Goal: Task Accomplishment & Management: Complete application form

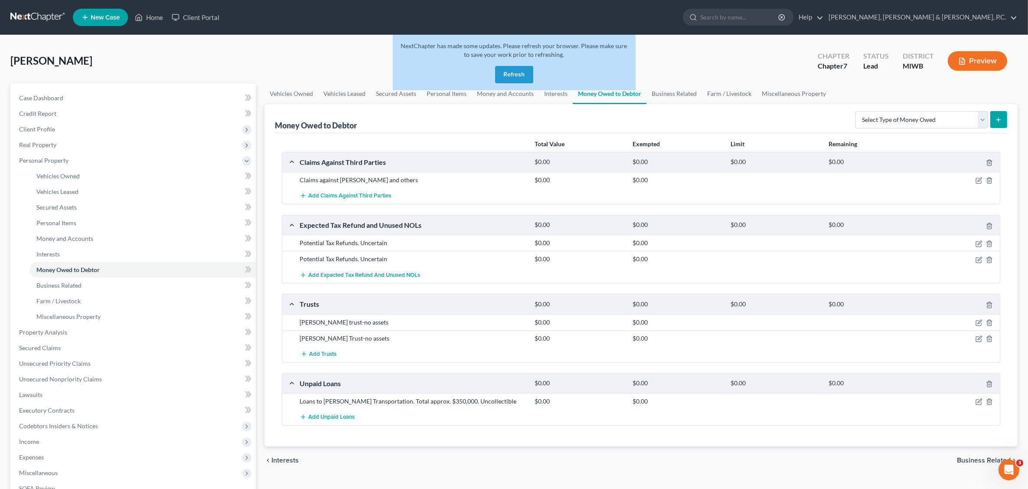
click at [513, 76] on button "Refresh" at bounding box center [514, 74] width 38 height 17
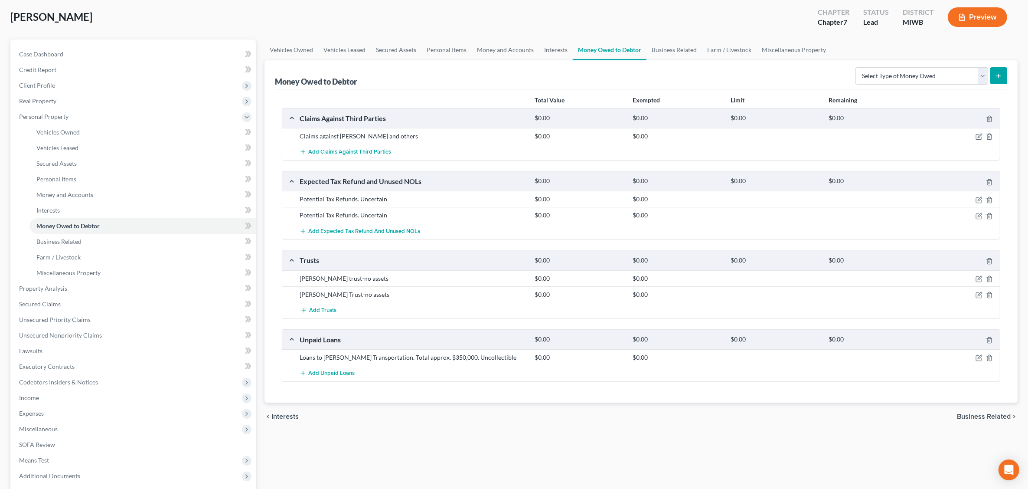
scroll to position [108, 0]
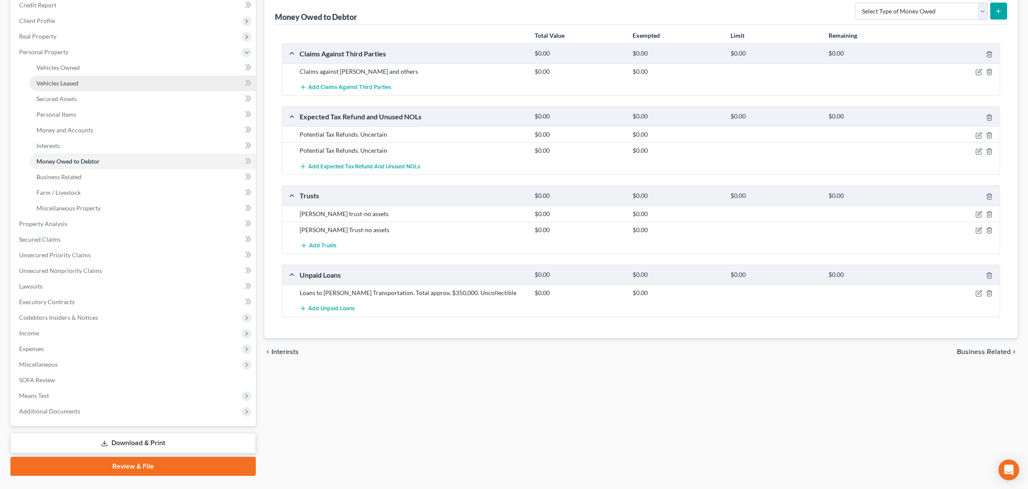
click at [68, 80] on span "Vehicles Leased" at bounding box center [57, 82] width 42 height 7
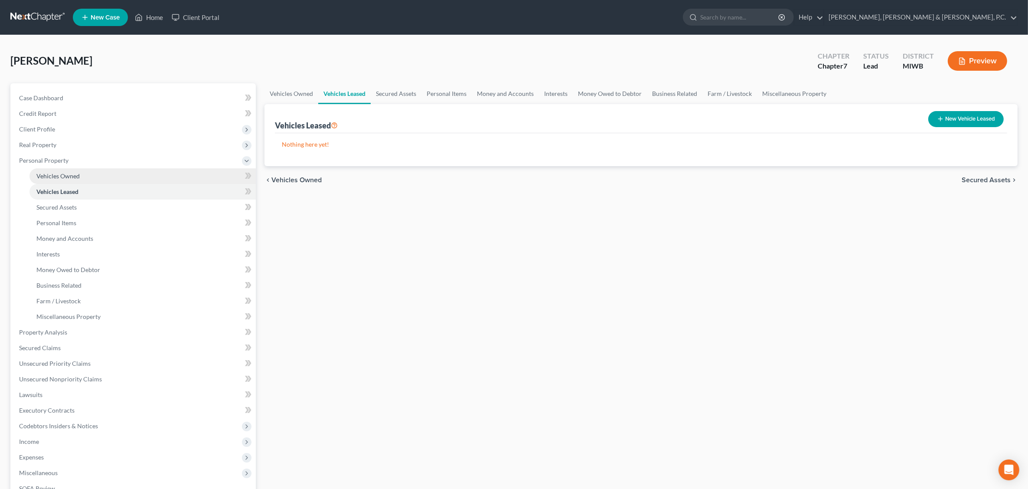
click at [63, 178] on link "Vehicles Owned" at bounding box center [142, 176] width 226 height 16
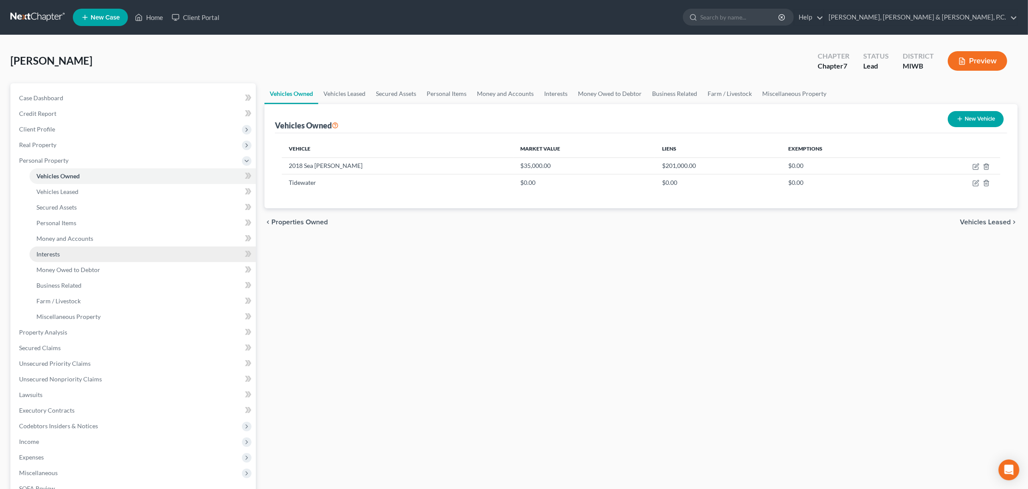
click at [118, 255] on link "Interests" at bounding box center [142, 254] width 226 height 16
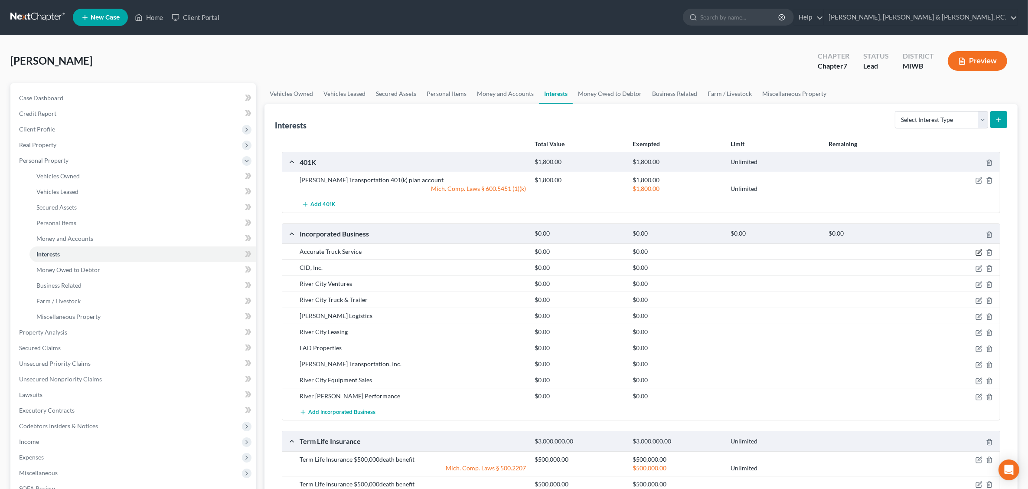
click at [979, 252] on icon "button" at bounding box center [979, 252] width 7 height 7
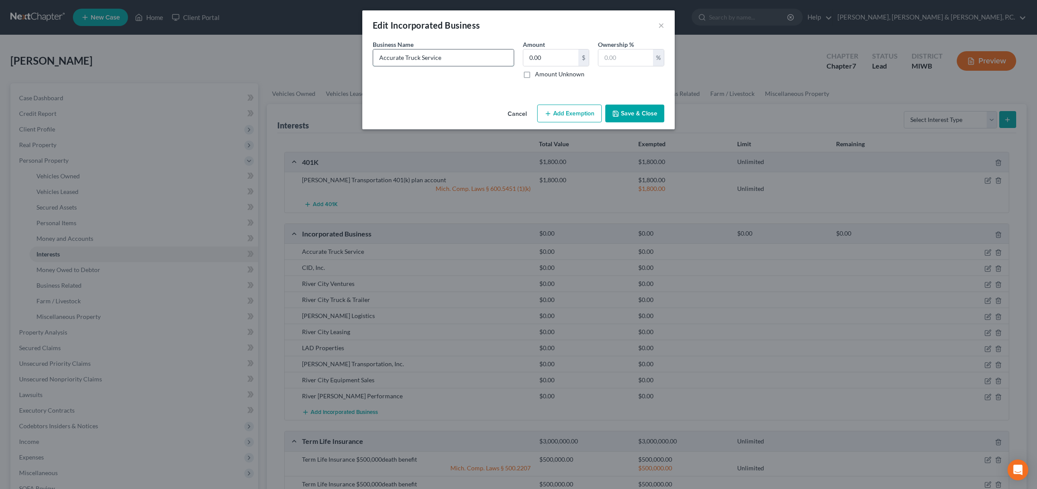
click at [473, 60] on input "Accurate Truck Service" at bounding box center [443, 57] width 141 height 16
type input "Accurate Truck Service - Insolvent"
click at [638, 108] on button "Save & Close" at bounding box center [634, 114] width 59 height 18
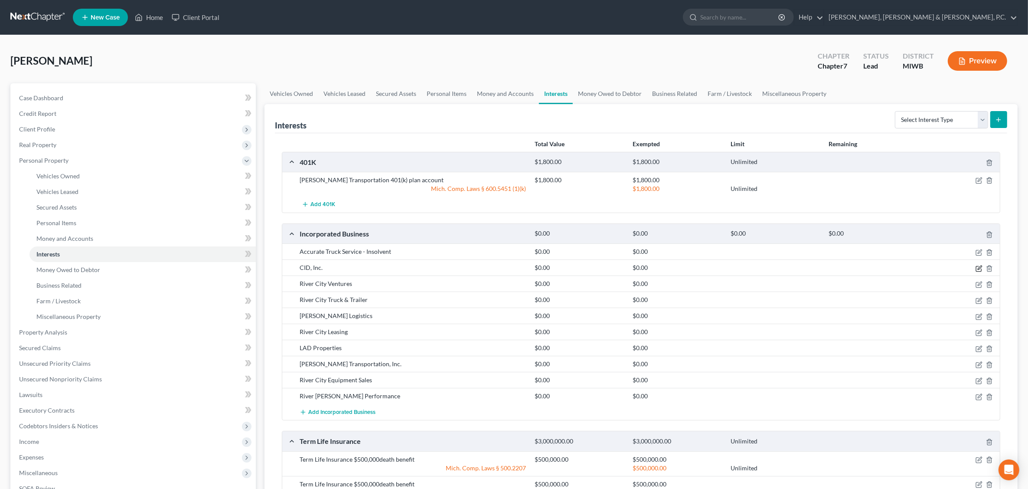
click at [977, 271] on icon "button" at bounding box center [978, 268] width 5 height 5
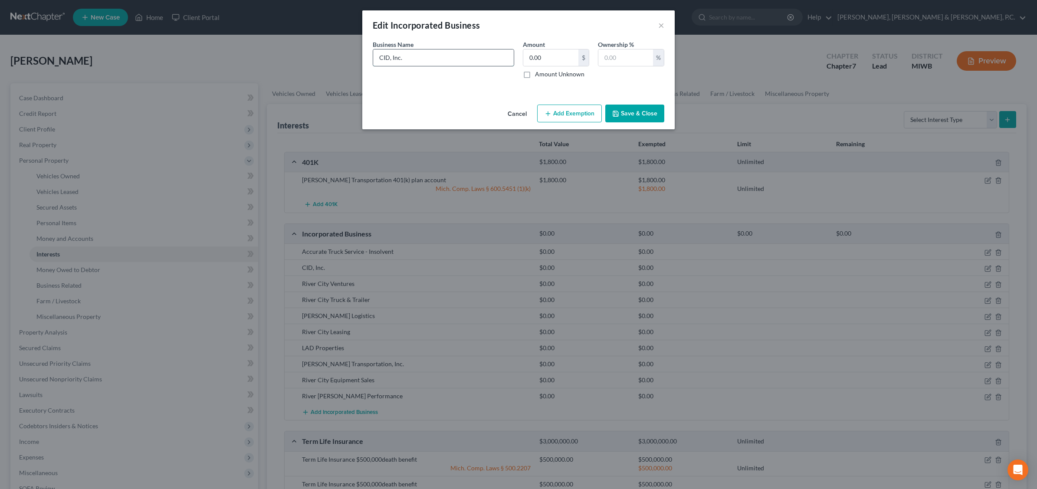
click at [432, 61] on input "CID, Inc." at bounding box center [443, 57] width 141 height 16
type input "CID, Inc. - Insolvent"
click at [625, 106] on button "Save & Close" at bounding box center [634, 114] width 59 height 18
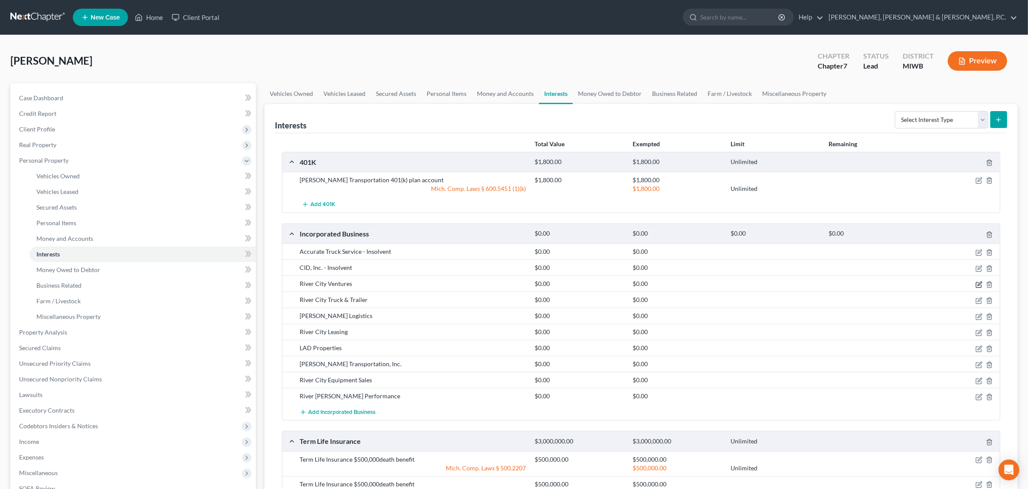
click at [979, 285] on icon "button" at bounding box center [980, 284] width 4 height 4
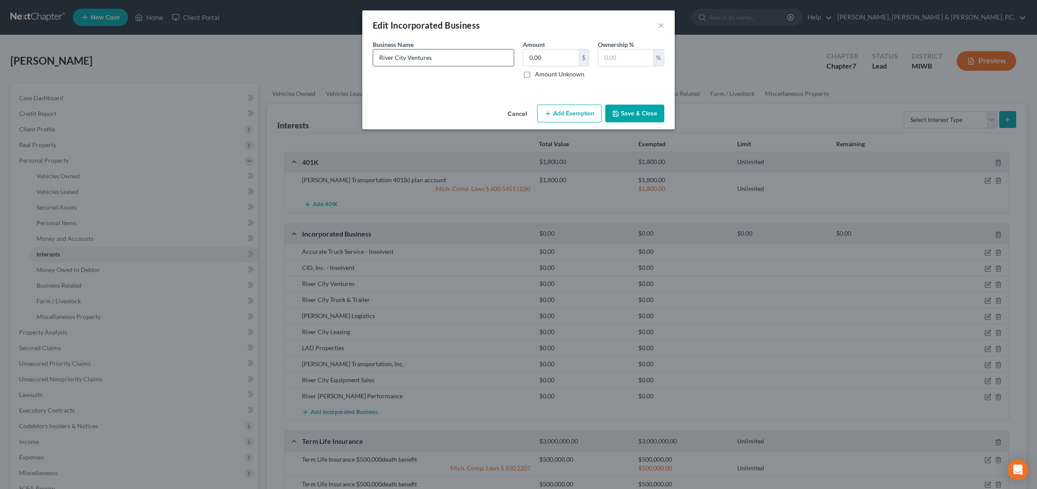
click at [461, 61] on input "River City Ventures" at bounding box center [443, 57] width 141 height 16
type input "River City Ventures- Insolvent"
click at [640, 113] on button "Save & Close" at bounding box center [634, 114] width 59 height 18
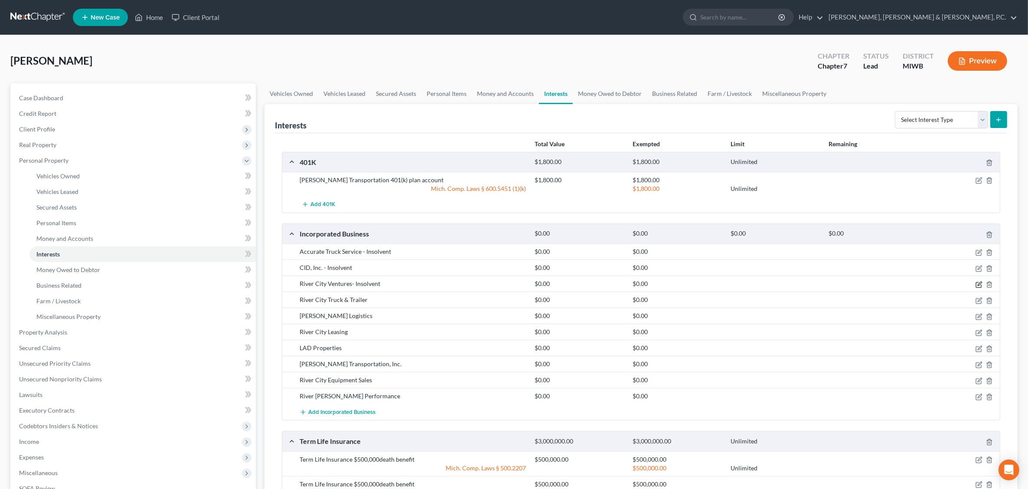
click at [978, 285] on icon "button" at bounding box center [980, 284] width 4 height 4
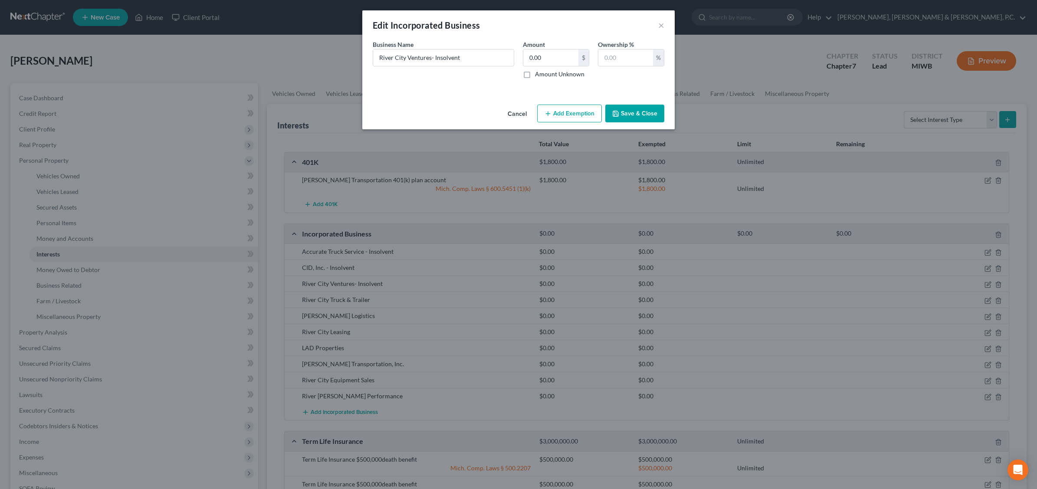
click at [636, 112] on button "Save & Close" at bounding box center [634, 114] width 59 height 18
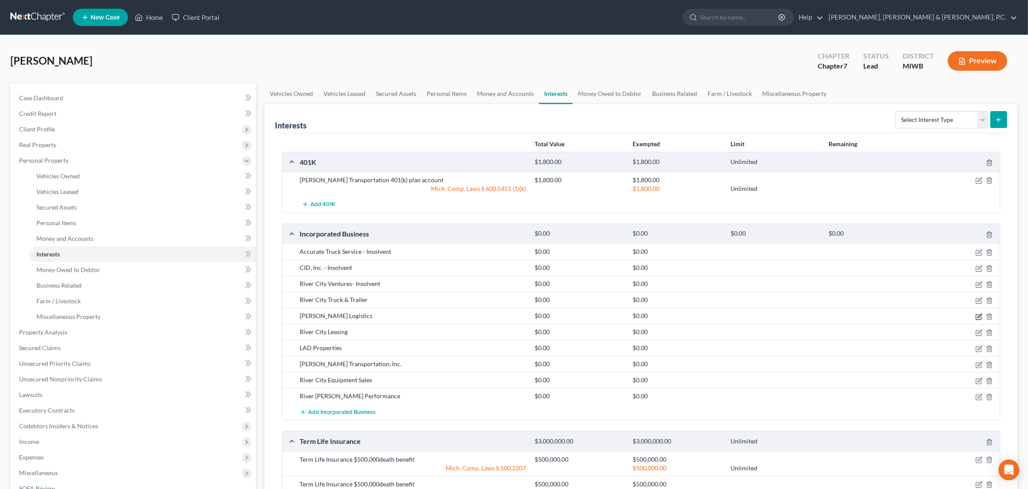
click at [977, 315] on icon "button" at bounding box center [979, 316] width 7 height 7
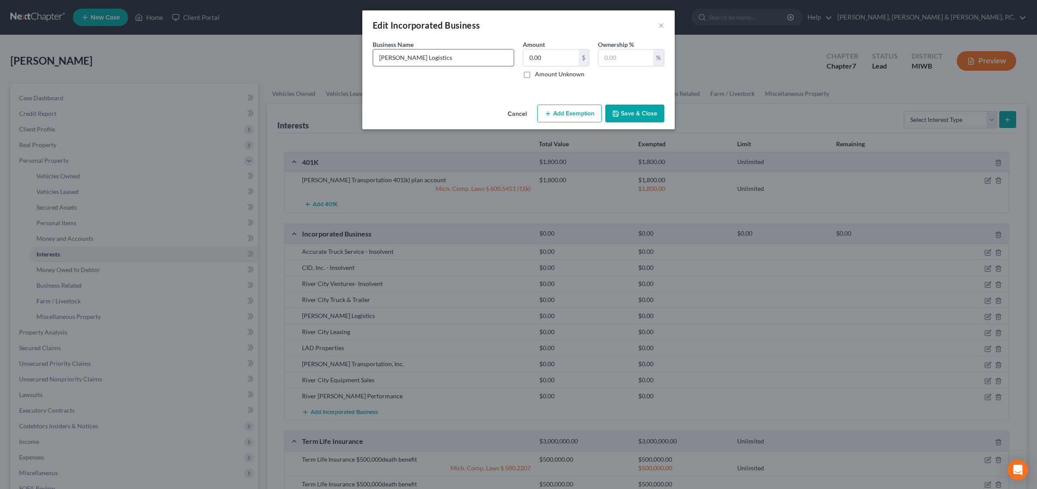
click at [431, 52] on input "[PERSON_NAME] Logistics" at bounding box center [443, 57] width 141 height 16
type input "[PERSON_NAME] Logistics- Insovlent"
click at [626, 112] on button "Save & Close" at bounding box center [634, 114] width 59 height 18
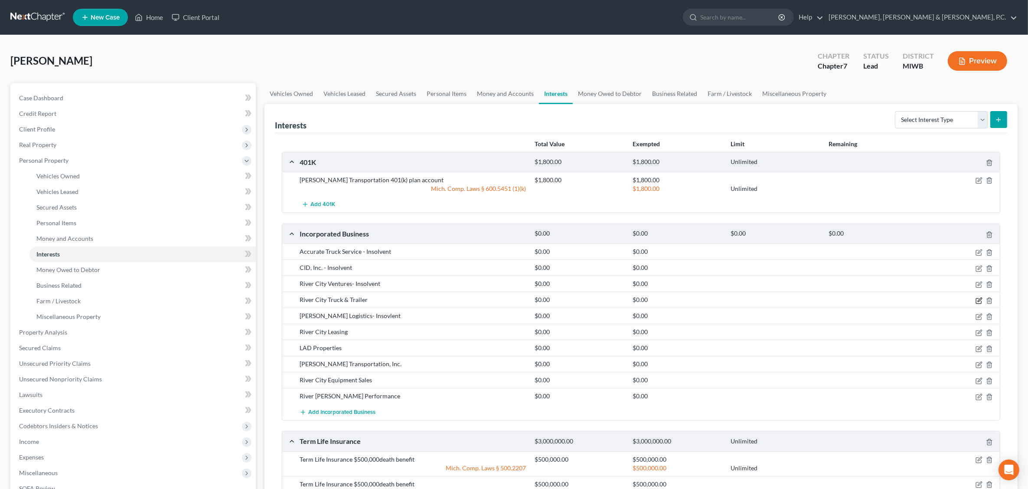
click at [981, 299] on icon "button" at bounding box center [979, 300] width 7 height 7
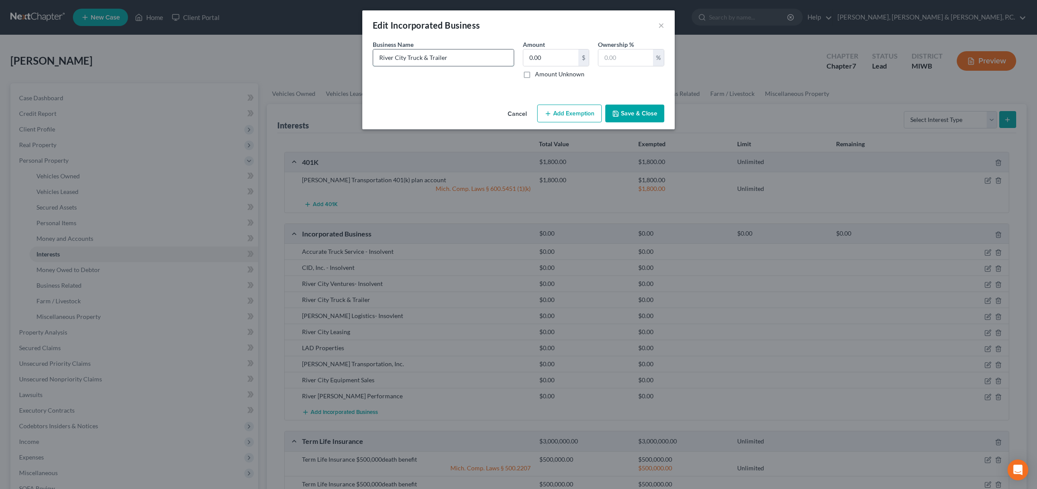
click at [454, 57] on input "River City Truck & Trailer" at bounding box center [443, 57] width 141 height 16
type input "River City Truck & Trailer - Insolvent"
click at [647, 108] on button "Save & Close" at bounding box center [634, 114] width 59 height 18
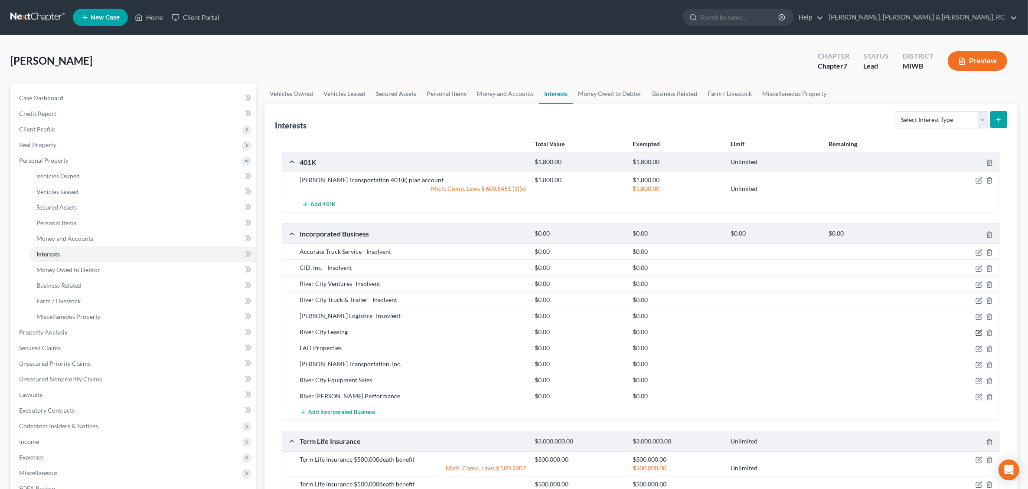
click at [977, 332] on icon "button" at bounding box center [979, 332] width 7 height 7
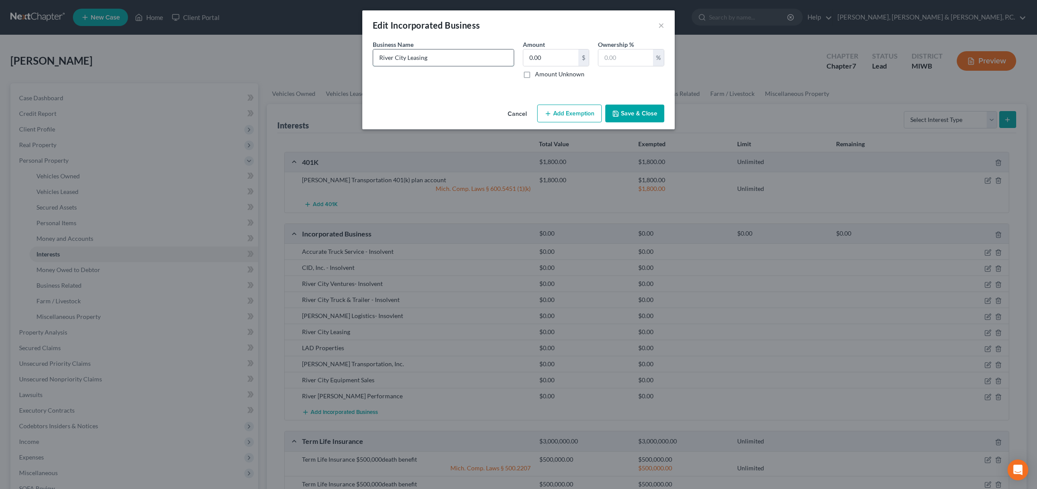
click at [458, 59] on input "River City Leasing" at bounding box center [443, 57] width 141 height 16
type input "River City Leasing - [GEOGRAPHIC_DATA]"
click at [623, 110] on button "Save & Close" at bounding box center [634, 114] width 59 height 18
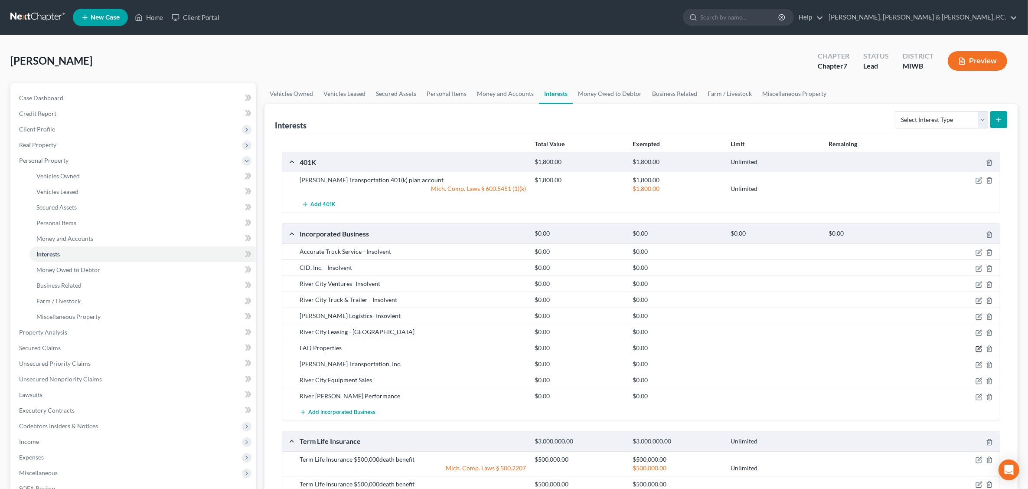
click at [976, 348] on icon "button" at bounding box center [978, 348] width 5 height 5
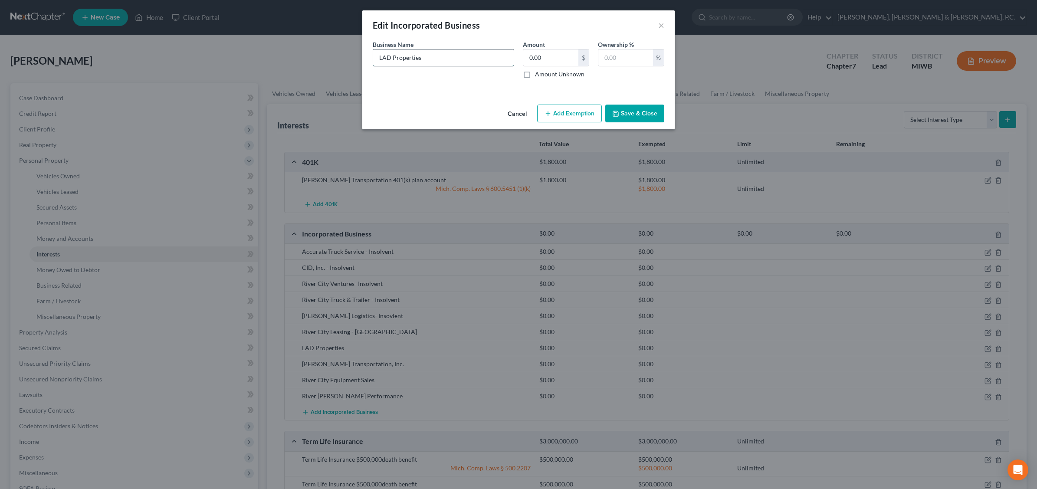
click at [442, 55] on input "LAD Properties" at bounding box center [443, 57] width 141 height 16
type input "LAD Properties - Insolvent"
click at [631, 116] on button "Save & Close" at bounding box center [634, 114] width 59 height 18
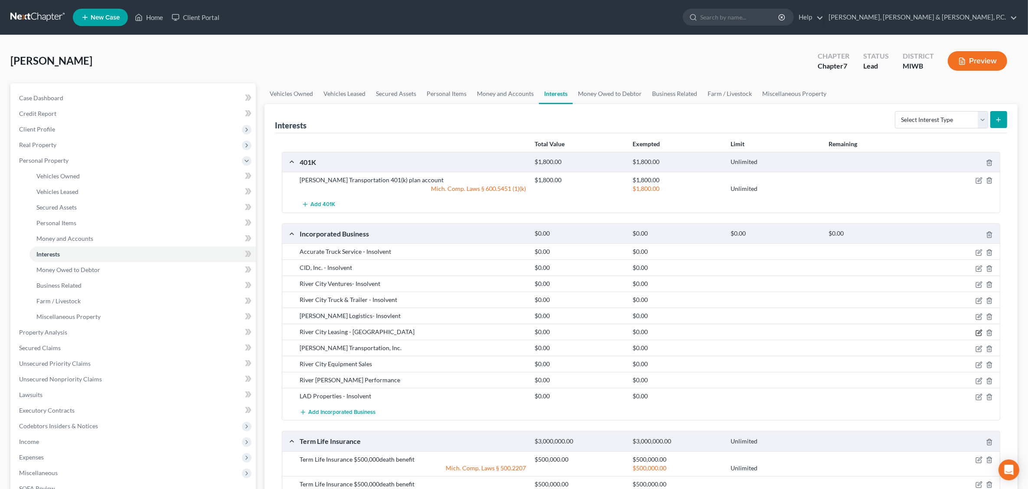
click at [980, 332] on icon "button" at bounding box center [980, 332] width 4 height 4
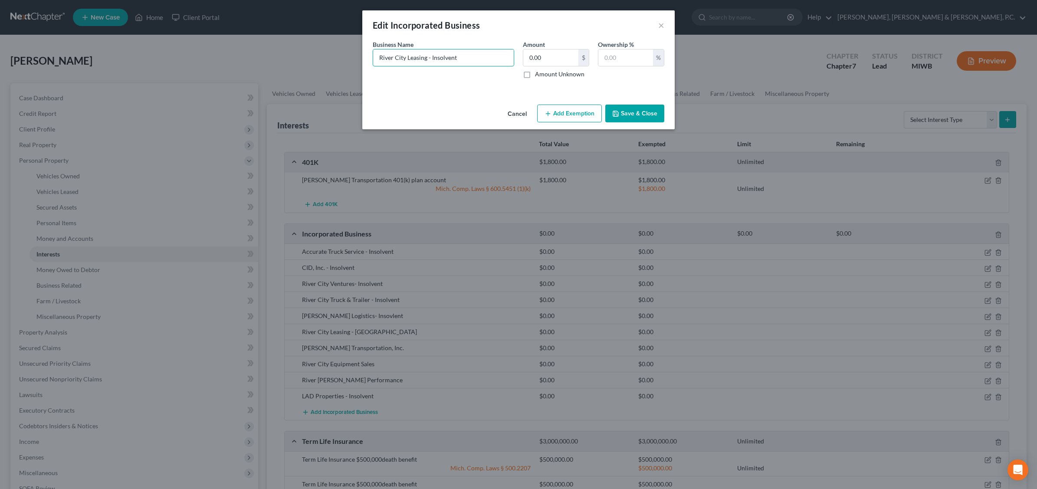
type input "River City Leasing - Insolvent"
click at [643, 109] on button "Save & Close" at bounding box center [634, 114] width 59 height 18
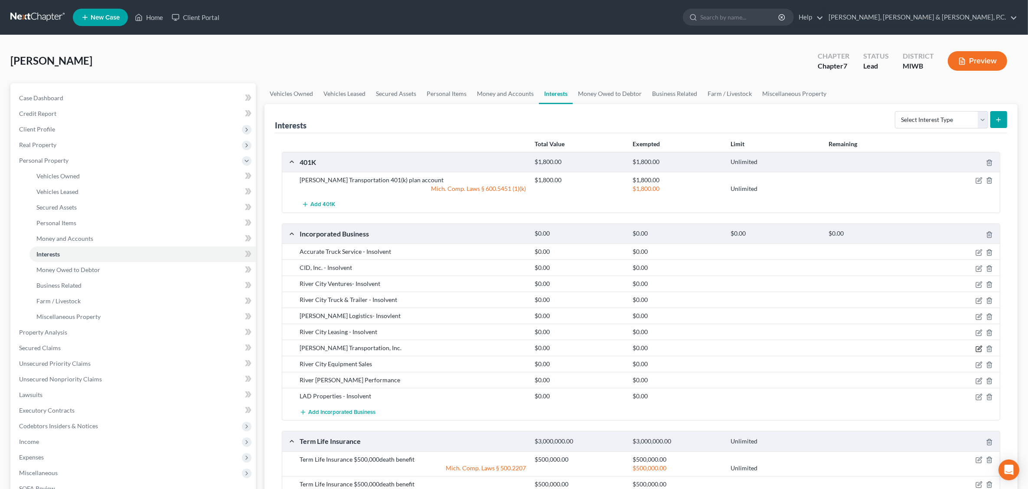
click at [979, 347] on icon "button" at bounding box center [979, 348] width 7 height 7
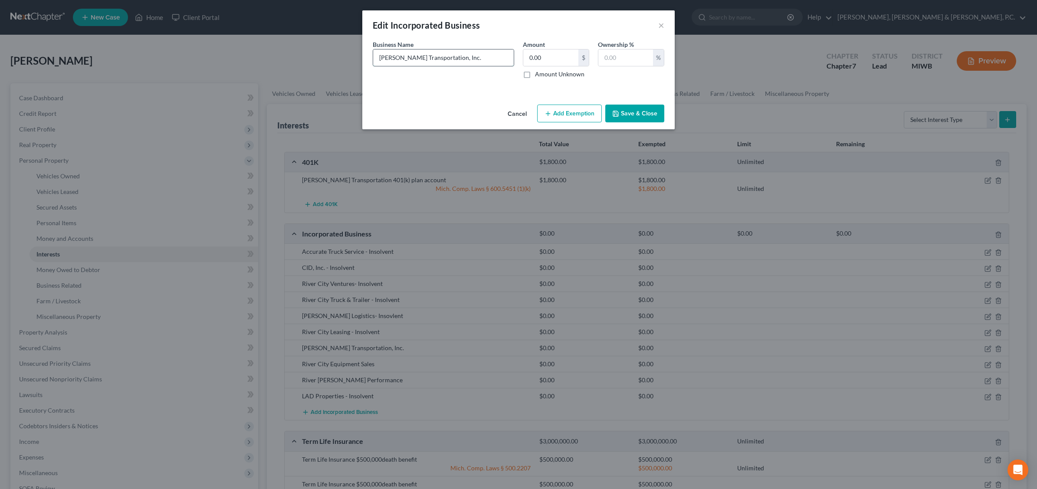
drag, startPoint x: 450, startPoint y: 57, endPoint x: 462, endPoint y: 55, distance: 11.9
click at [455, 56] on input "[PERSON_NAME] Transportation, Inc." at bounding box center [443, 57] width 141 height 16
type input "[PERSON_NAME] Transportation, Inc.- Insolvent"
click at [634, 107] on button "Save & Close" at bounding box center [634, 114] width 59 height 18
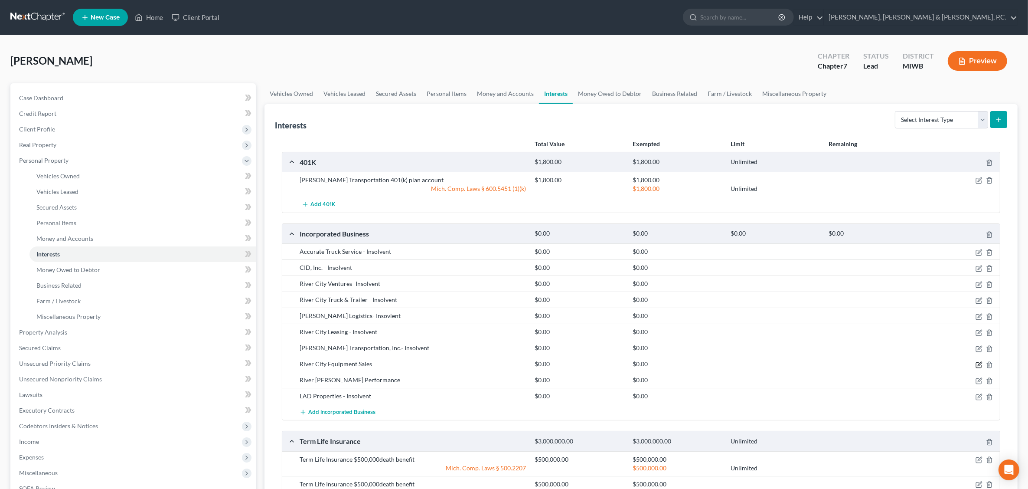
click at [979, 366] on icon "button" at bounding box center [980, 364] width 4 height 4
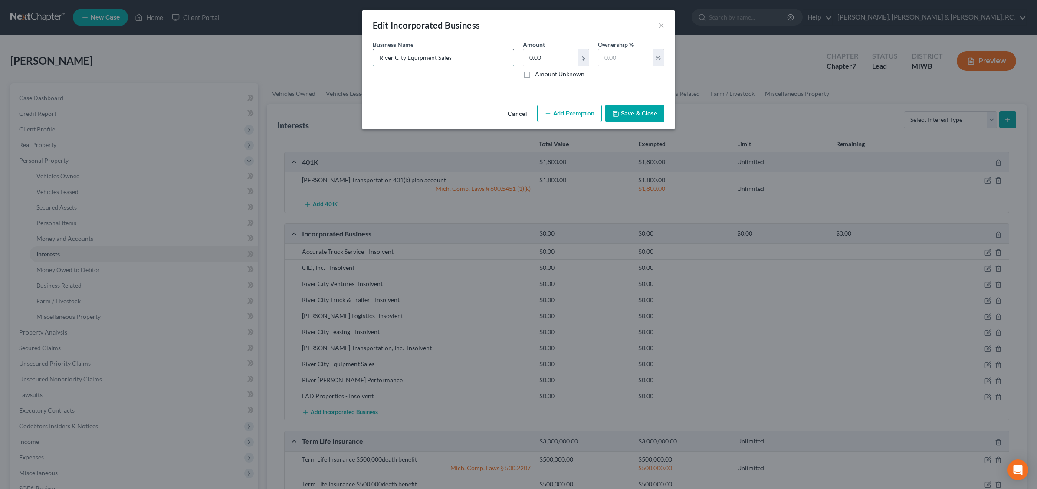
click at [464, 61] on input "River City Equipment Sales" at bounding box center [443, 57] width 141 height 16
type input "River City Equipment Sales - Insolvent"
click at [614, 108] on button "Save & Close" at bounding box center [634, 114] width 59 height 18
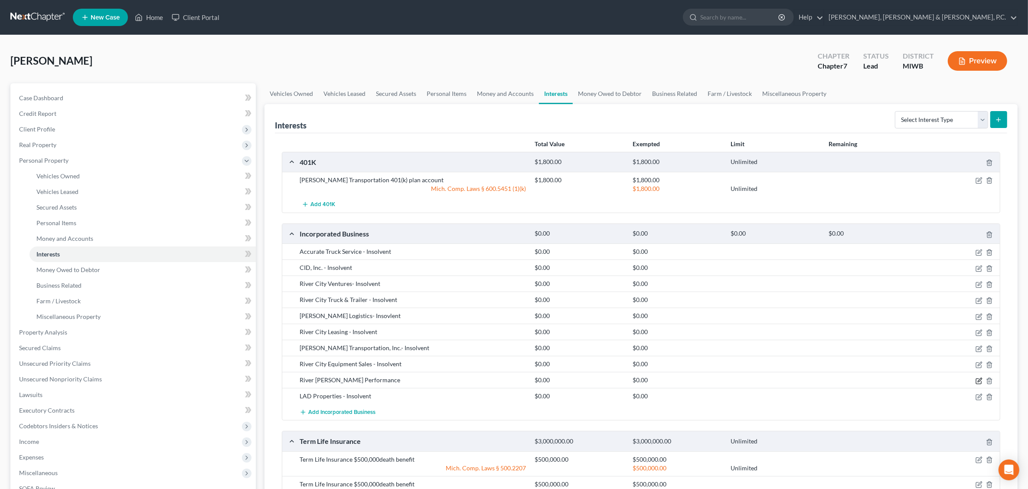
click at [976, 380] on icon "button" at bounding box center [978, 380] width 5 height 5
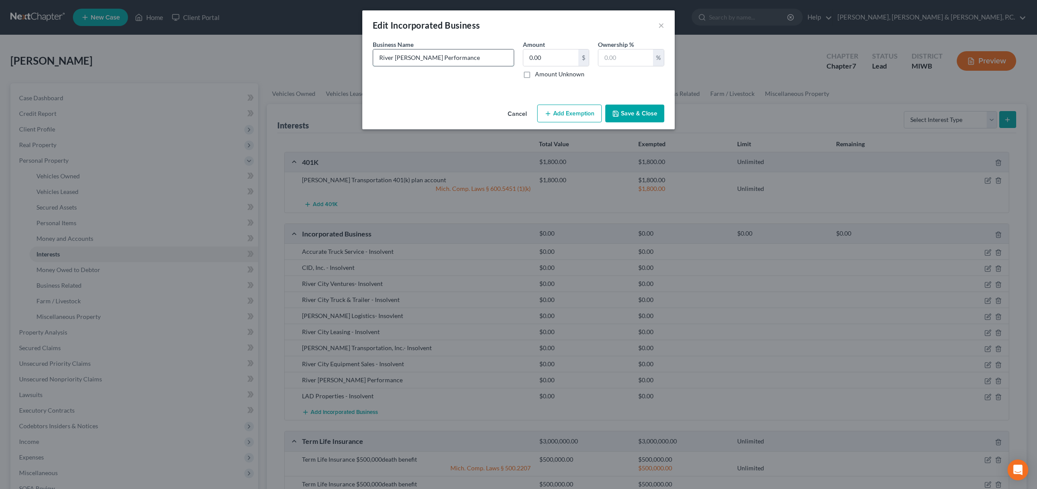
click at [471, 52] on input "River [PERSON_NAME] Performance" at bounding box center [443, 57] width 141 height 16
type input "River [PERSON_NAME] Performance - Insolvent"
click at [650, 110] on button "Save & Close" at bounding box center [634, 114] width 59 height 18
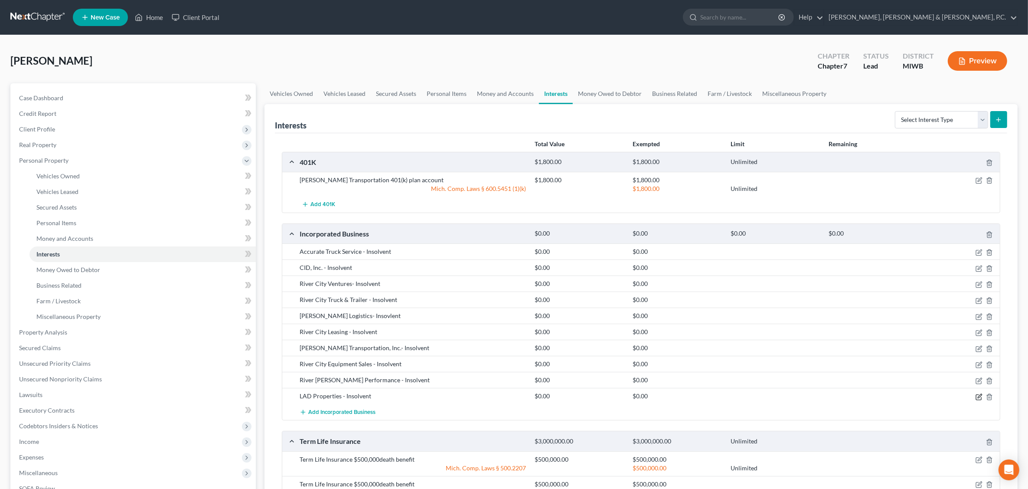
click at [979, 396] on icon "button" at bounding box center [978, 396] width 5 height 5
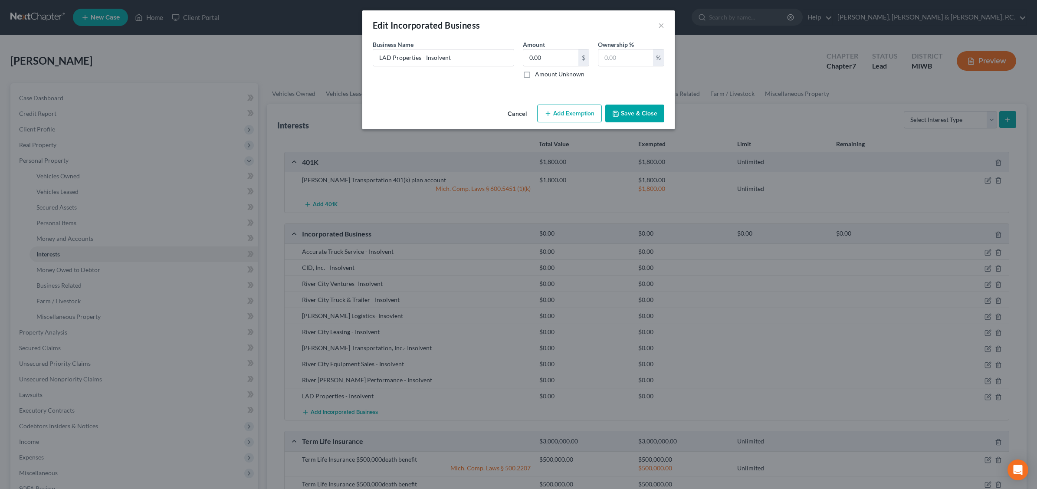
click at [396, 396] on div "Edit Incorporated Business × An exemption set must first be selected from the F…" at bounding box center [518, 244] width 1037 height 489
click at [653, 115] on button "Save & Close" at bounding box center [634, 114] width 59 height 18
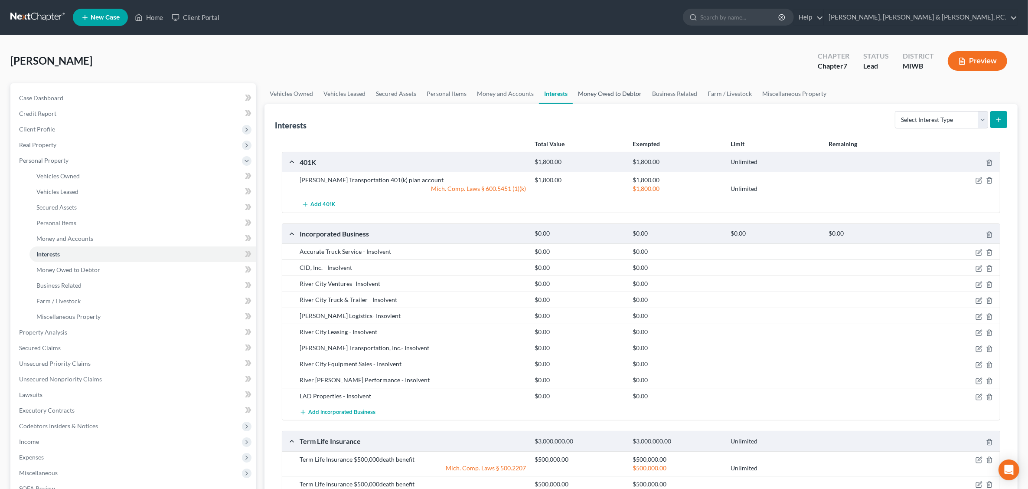
click at [604, 93] on link "Money Owed to Debtor" at bounding box center [610, 93] width 74 height 21
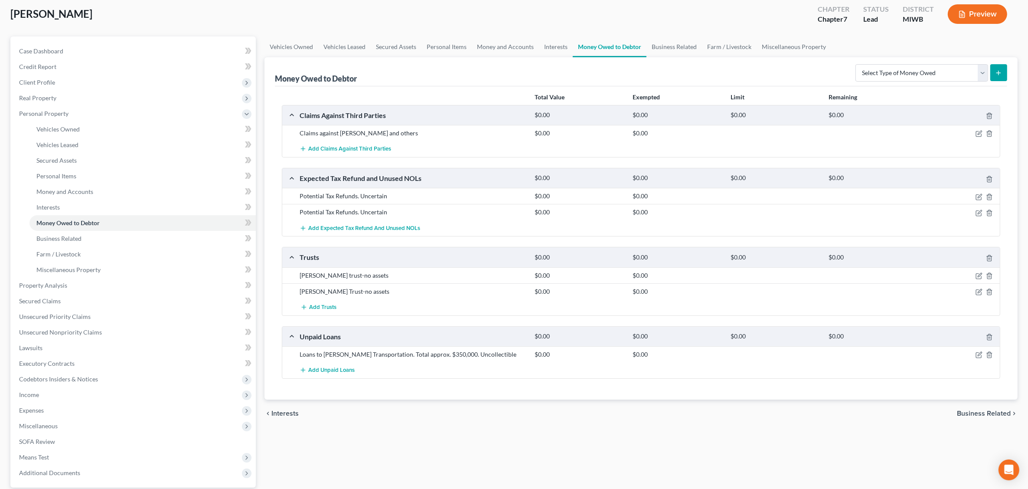
scroll to position [127, 0]
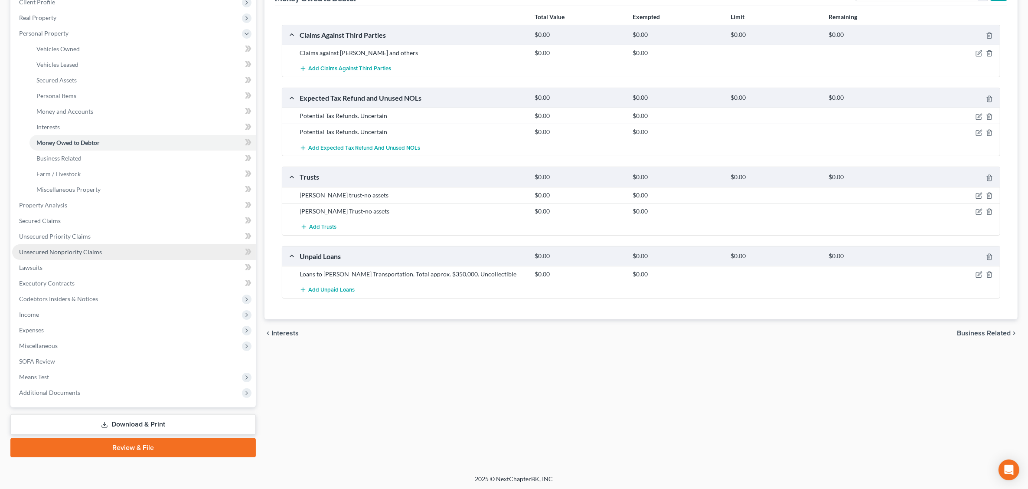
click at [89, 249] on span "Unsecured Nonpriority Claims" at bounding box center [60, 251] width 83 height 7
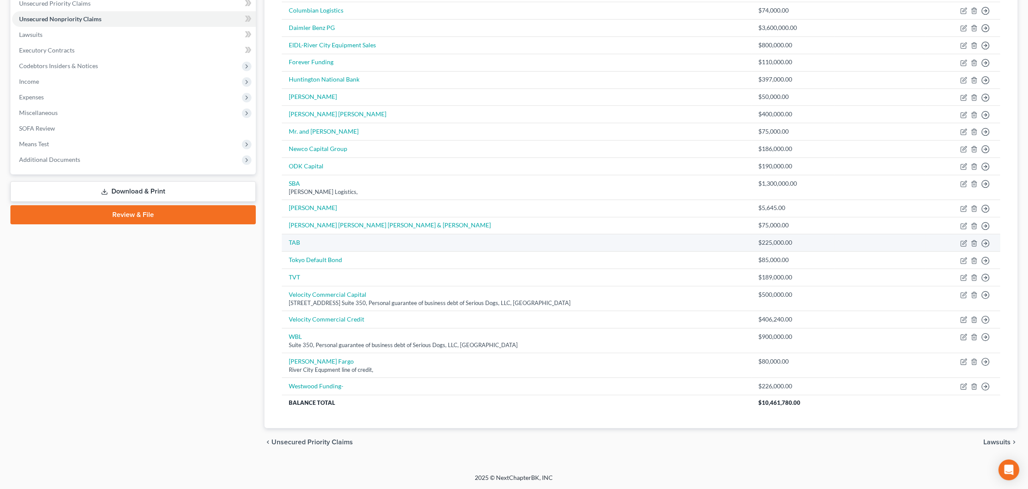
scroll to position [206, 0]
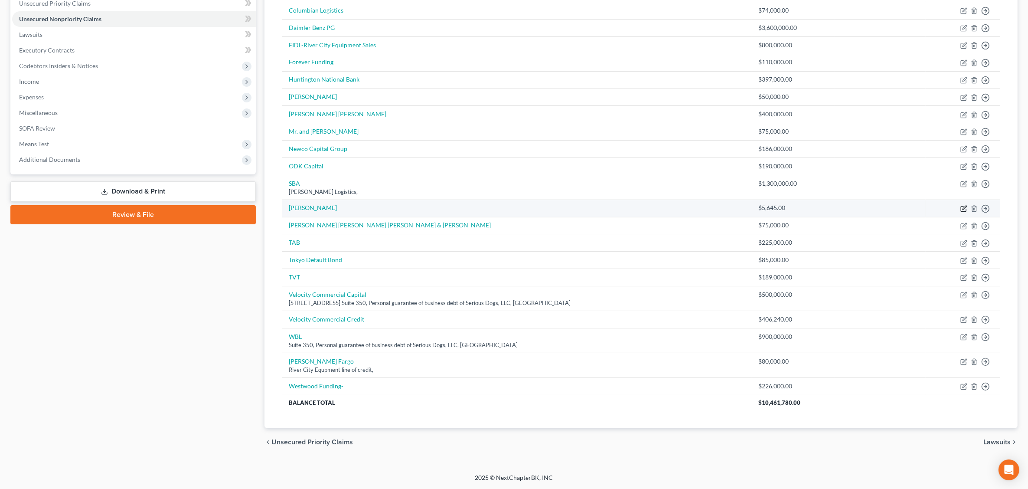
click at [965, 209] on icon "button" at bounding box center [964, 208] width 7 height 7
select select "14"
select select "0"
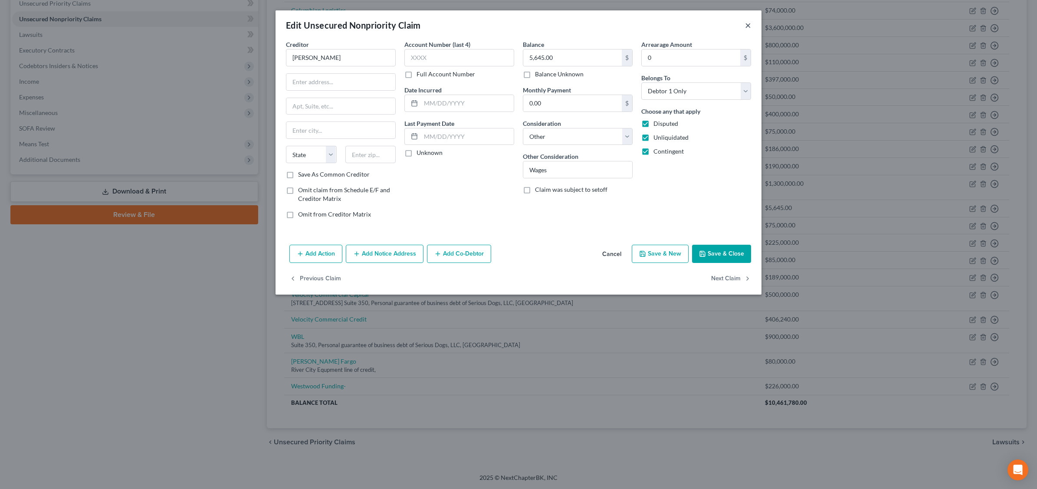
drag, startPoint x: 746, startPoint y: 24, endPoint x: 751, endPoint y: 33, distance: 10.3
click at [747, 25] on button "×" at bounding box center [748, 25] width 6 height 10
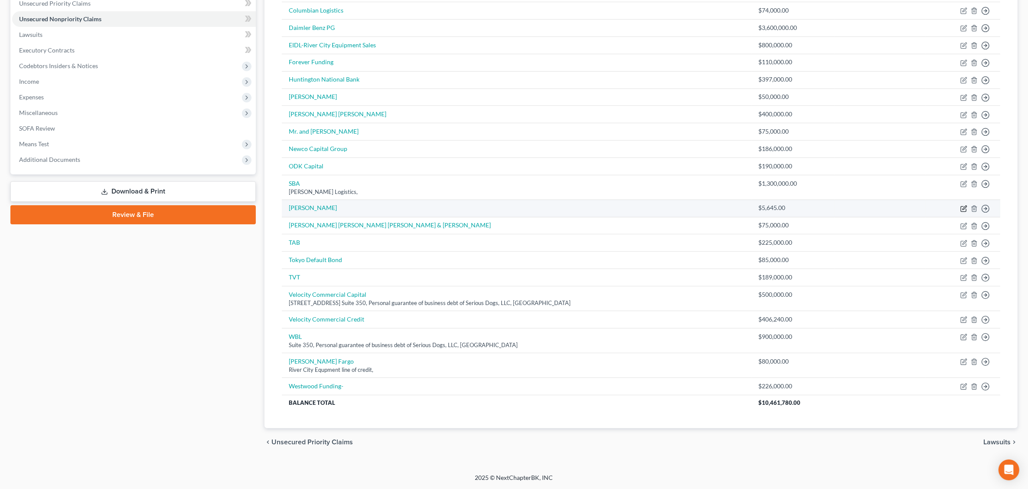
drag, startPoint x: 321, startPoint y: 206, endPoint x: 964, endPoint y: 209, distance: 642.4
click at [964, 209] on icon "button" at bounding box center [964, 208] width 7 height 7
select select "14"
select select "0"
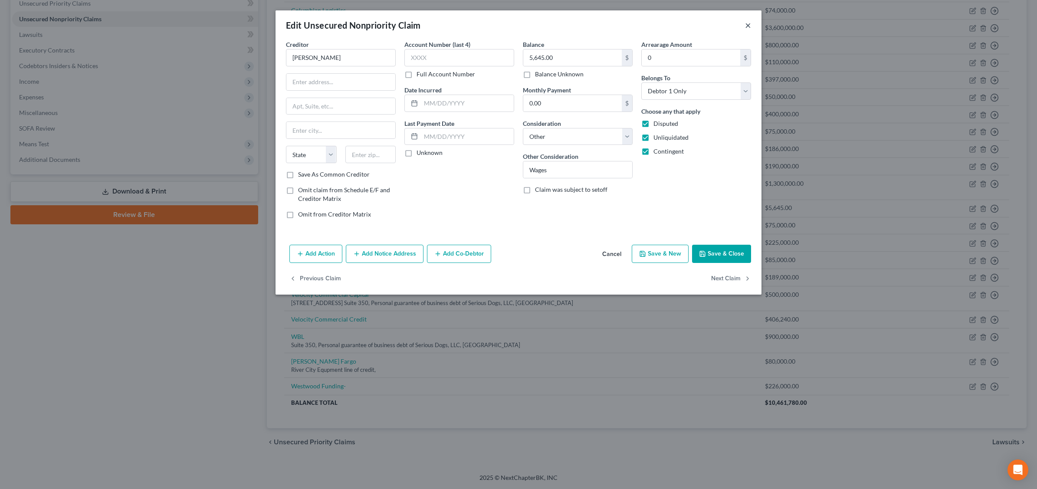
drag, startPoint x: 746, startPoint y: 20, endPoint x: 749, endPoint y: 24, distance: 4.5
click at [748, 23] on div "Edit Unsecured Nonpriority Claim ×" at bounding box center [518, 24] width 486 height 29
drag, startPoint x: 749, startPoint y: 24, endPoint x: 746, endPoint y: 29, distance: 4.8
click at [746, 29] on button "×" at bounding box center [748, 25] width 6 height 10
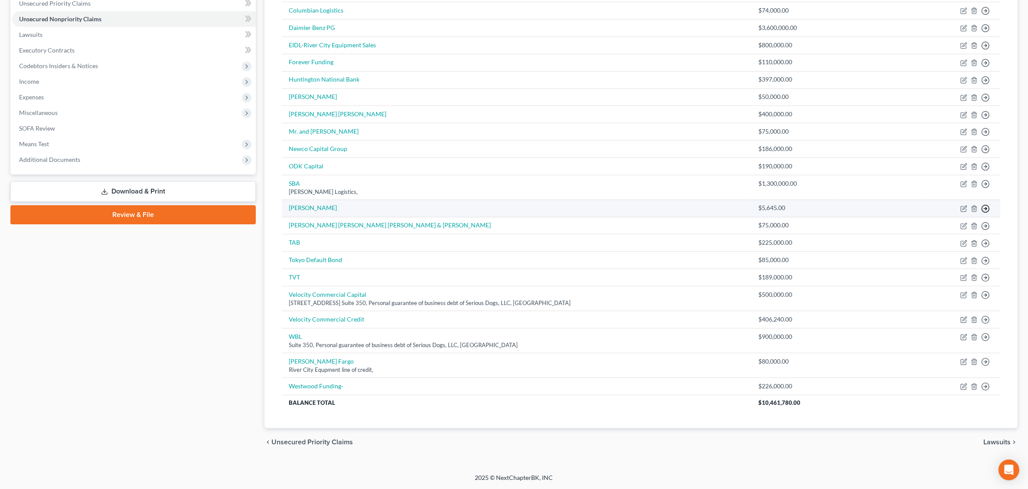
click at [987, 209] on icon "button" at bounding box center [986, 208] width 9 height 9
click at [942, 230] on link "Move to E" at bounding box center [946, 229] width 72 height 15
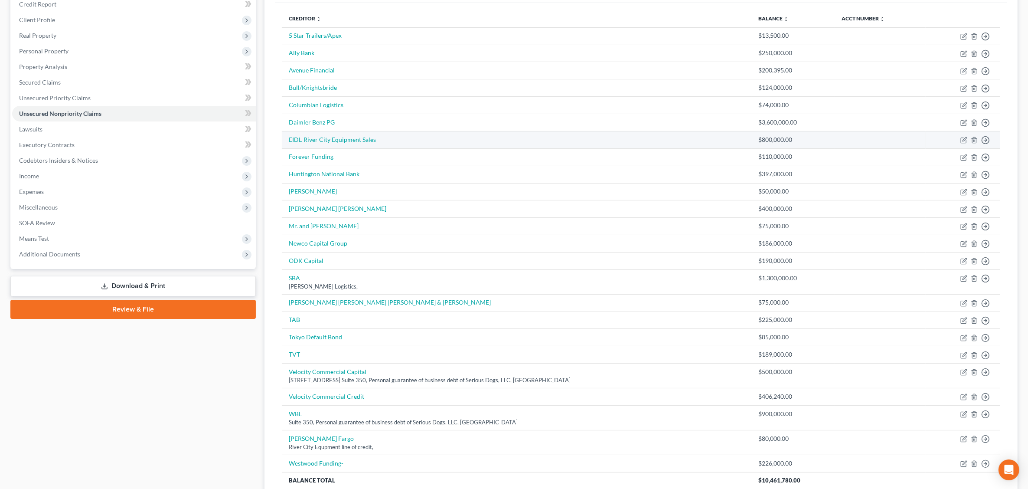
scroll to position [0, 0]
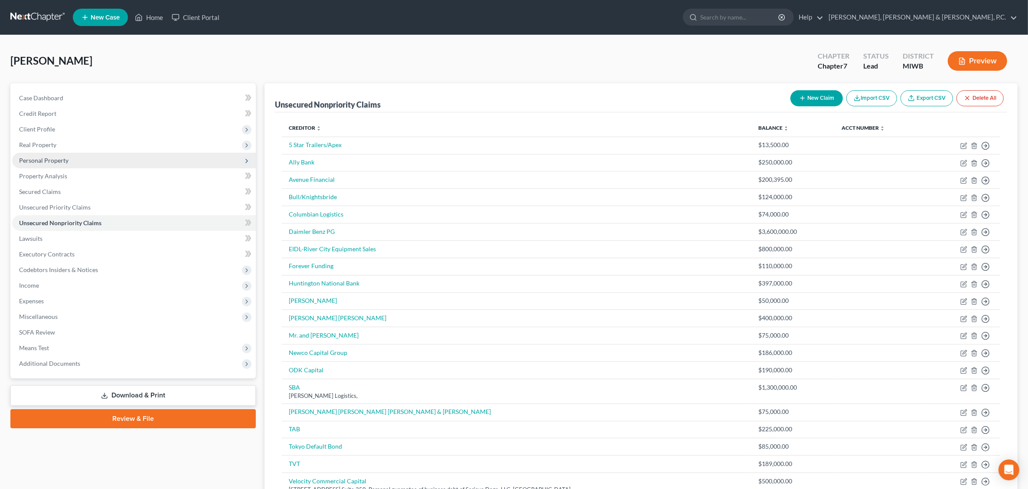
click at [58, 157] on span "Personal Property" at bounding box center [43, 160] width 49 height 7
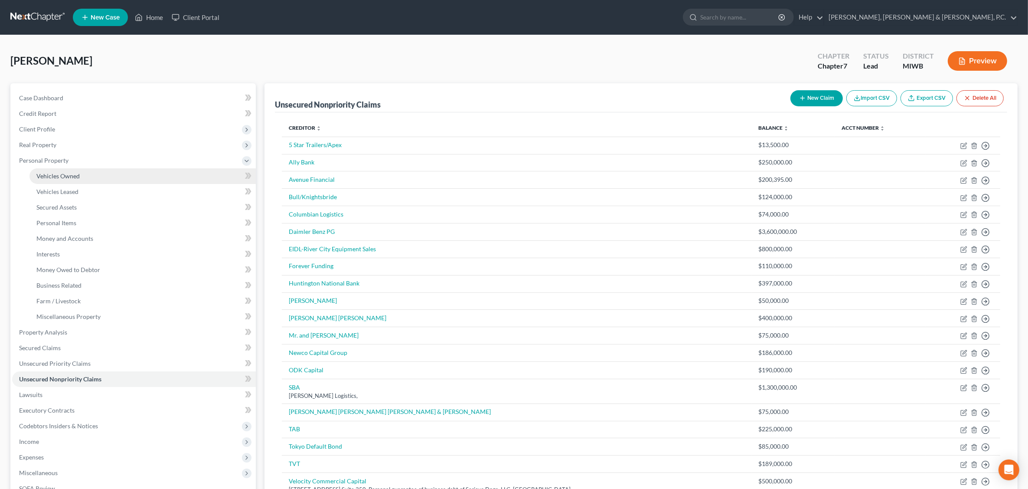
click at [65, 177] on span "Vehicles Owned" at bounding box center [57, 175] width 43 height 7
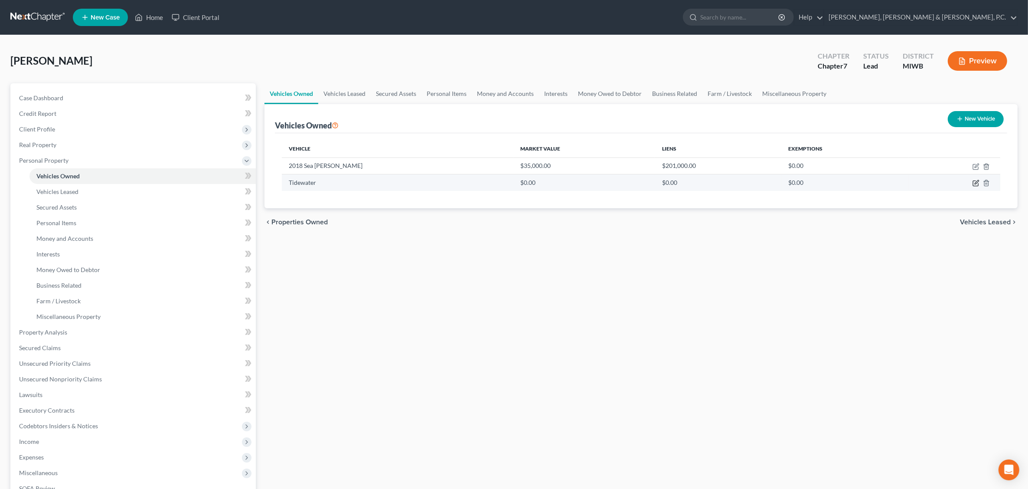
click at [975, 181] on icon "button" at bounding box center [975, 183] width 5 height 5
select select "3"
select select "2"
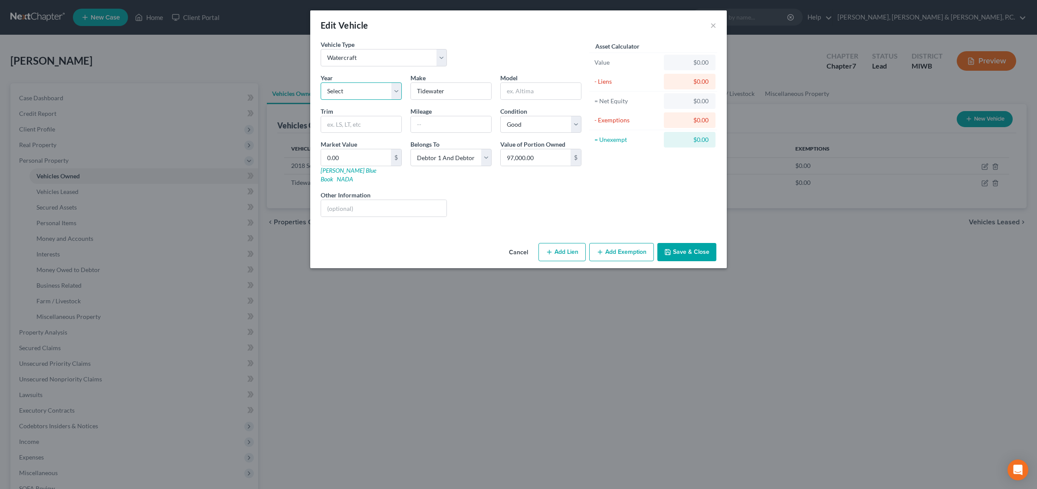
click at [395, 89] on select "Select 2026 2025 2024 2023 2022 2021 2020 2019 2018 2017 2016 2015 2014 2013 20…" at bounding box center [361, 90] width 81 height 17
select select "8"
click at [321, 82] on select "Select 2026 2025 2024 2023 2022 2021 2020 2019 2018 2017 2016 2015 2014 2013 20…" at bounding box center [361, 90] width 81 height 17
click at [539, 86] on input "text" at bounding box center [541, 91] width 80 height 16
type input "320"
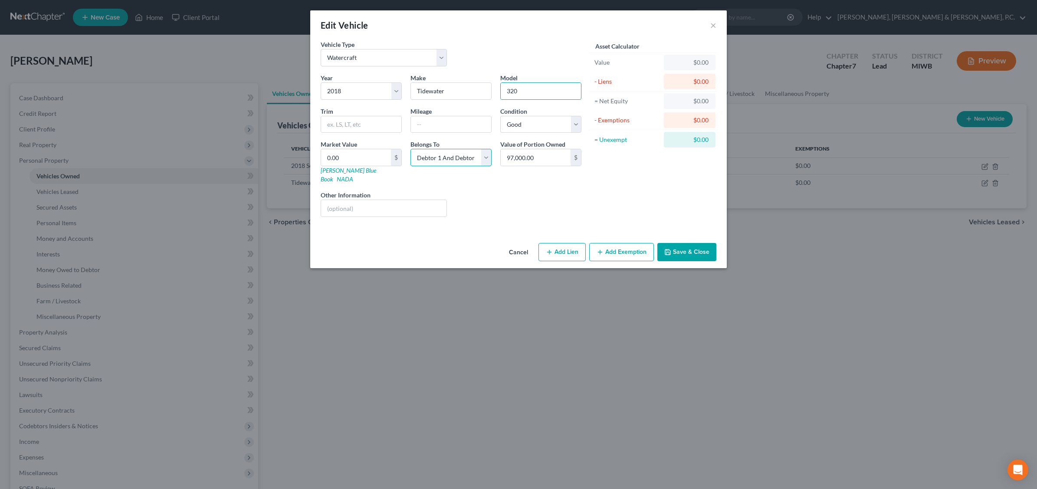
click at [486, 157] on select "Select Debtor 1 Only Debtor 2 Only Debtor 1 And Debtor 2 Only At Least One Of T…" at bounding box center [450, 157] width 81 height 17
select select "0"
click at [410, 149] on select "Select Debtor 1 Only Debtor 2 Only Debtor 1 And Debtor 2 Only At Least One Of T…" at bounding box center [450, 157] width 81 height 17
click at [541, 157] on input "97,000.00" at bounding box center [536, 157] width 70 height 16
type input "150,000.00"
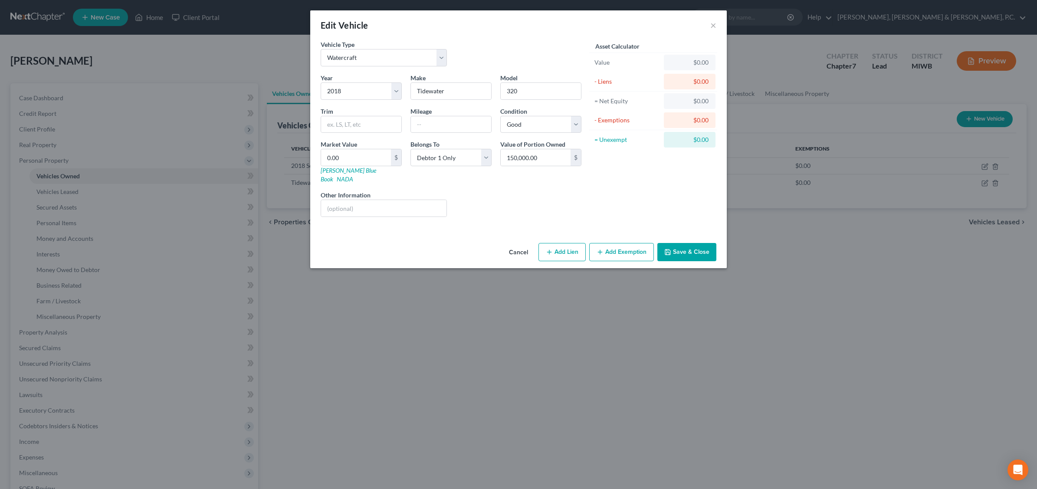
click at [692, 245] on button "Save & Close" at bounding box center [686, 252] width 59 height 18
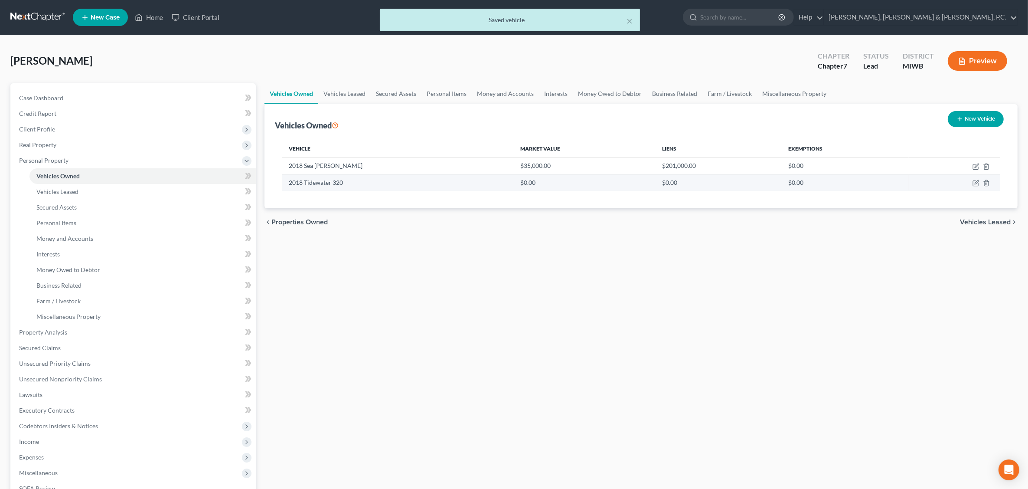
click at [514, 183] on td "$0.00" at bounding box center [585, 182] width 142 height 16
click at [974, 181] on icon "button" at bounding box center [975, 183] width 5 height 5
select select "3"
select select "8"
select select "2"
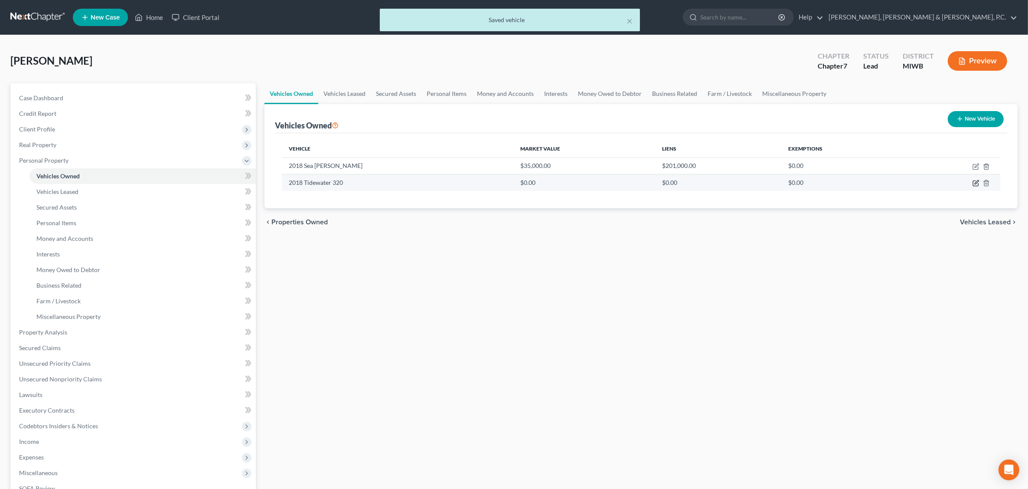
select select "0"
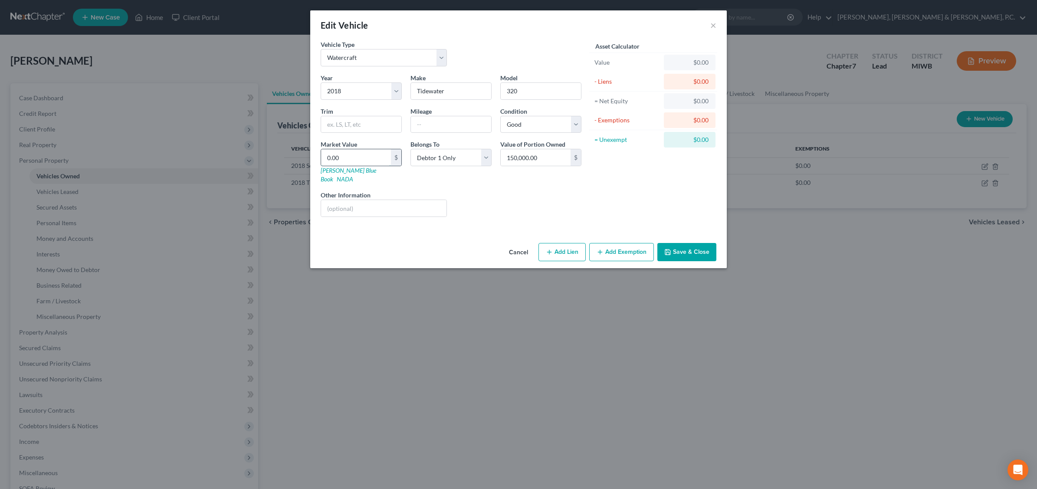
click at [370, 153] on input "0.00" at bounding box center [356, 157] width 70 height 16
type input "1"
type input "1.00"
type input "15"
type input "15.00"
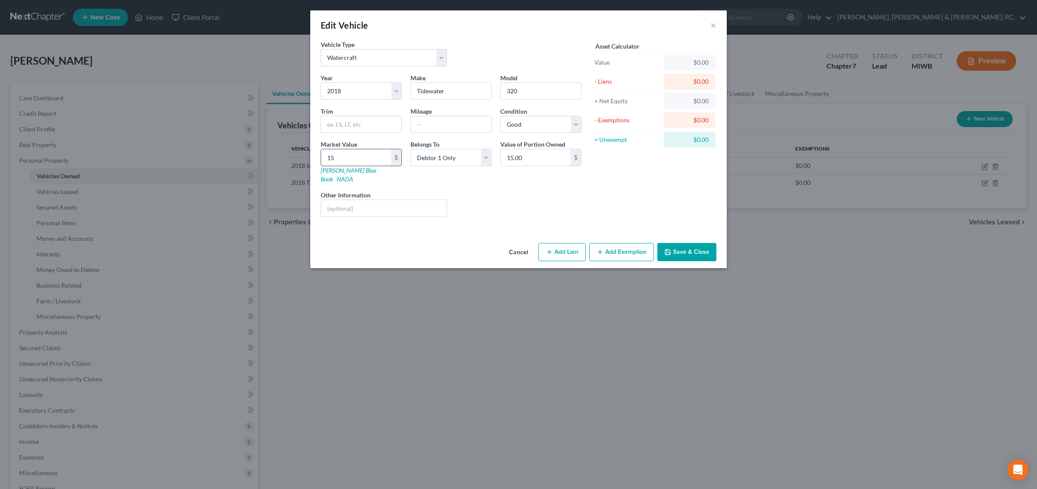
type input "150"
type input "150.00"
type input "1500"
type input "1,500.00"
type input "1,5000"
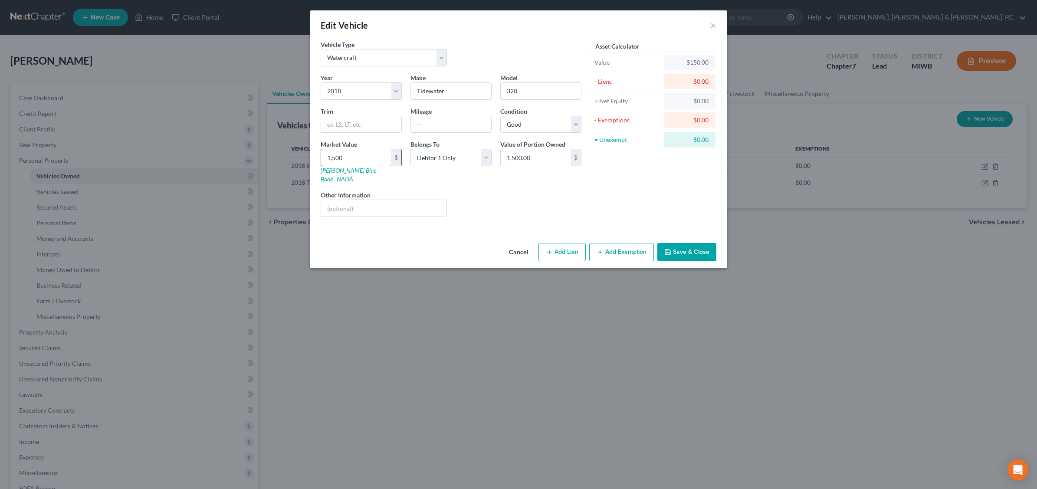
type input "15,000.00"
type input "15,0000"
type input "150,000.00"
click at [528, 203] on div "Liens Select" at bounding box center [518, 203] width 135 height 26
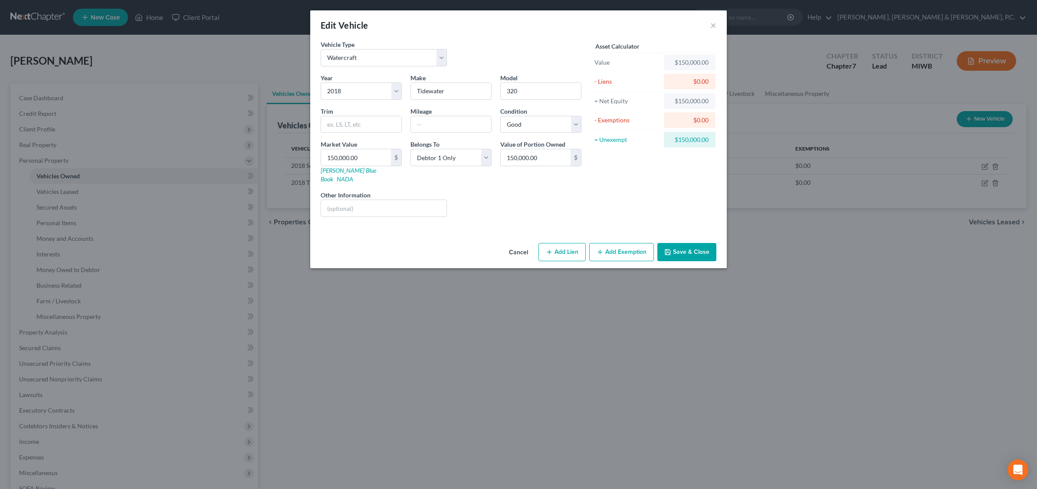
click at [697, 243] on button "Save & Close" at bounding box center [686, 252] width 59 height 18
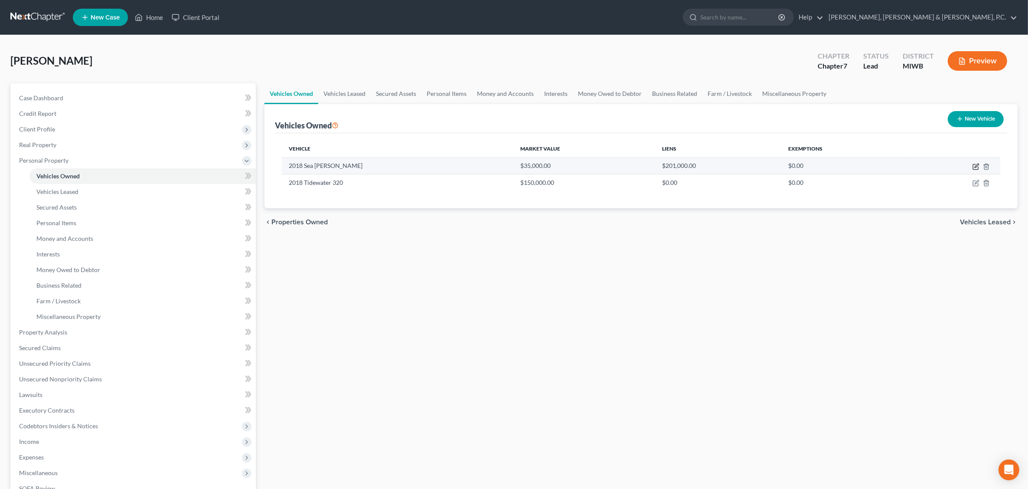
click at [976, 163] on icon "button" at bounding box center [976, 166] width 7 height 7
select select "3"
select select "8"
select select "3"
select select "2"
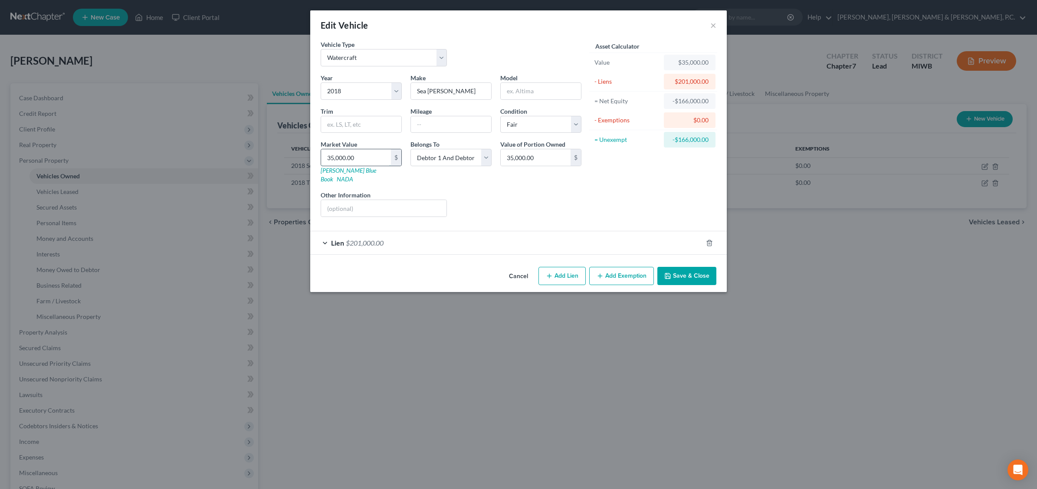
click at [383, 157] on input "35,000.00" at bounding box center [356, 157] width 70 height 16
type input "3"
type input "3.00"
type input "30"
type input "30.00"
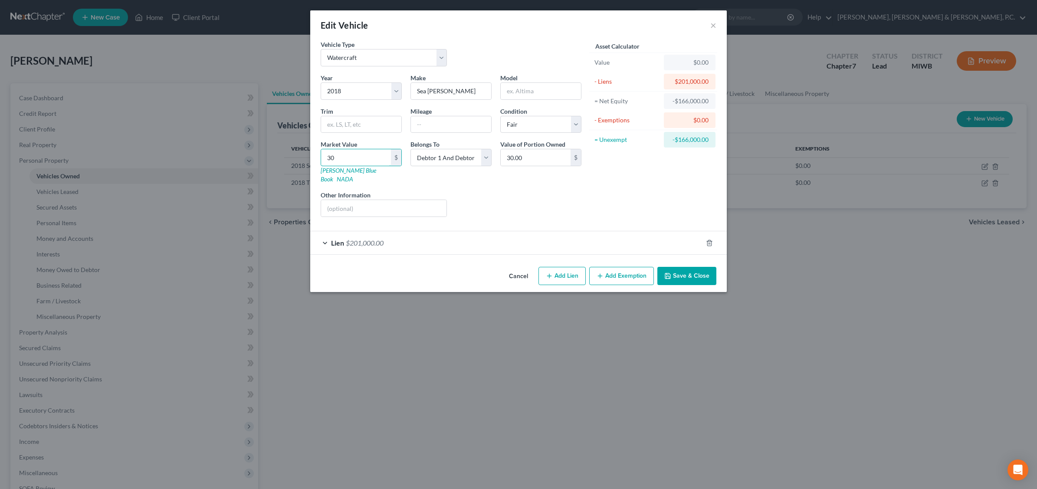
type input "300"
type input "300.00"
type input "3000"
type input "3,000.00"
type input "3,0000"
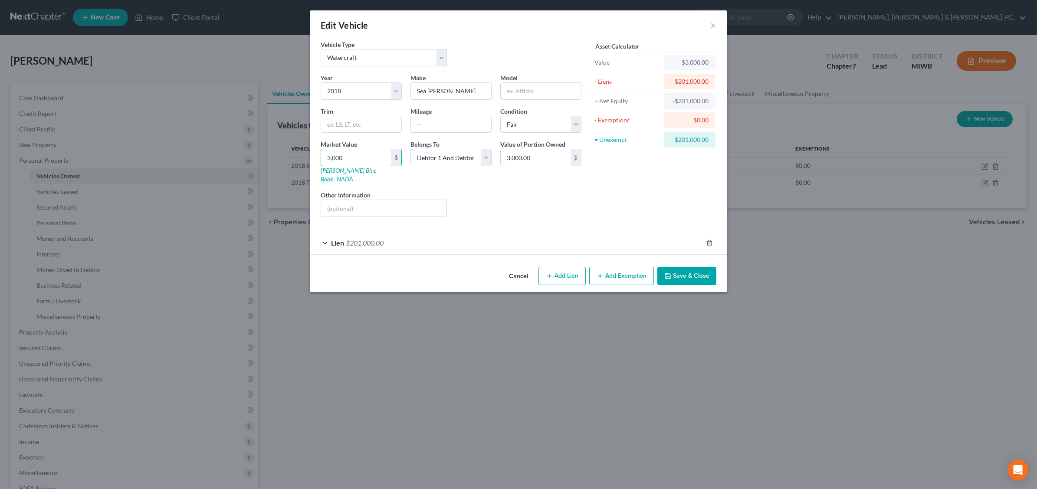
type input "30,000.00"
type input "30,000."
click at [687, 267] on button "Save & Close" at bounding box center [686, 276] width 59 height 18
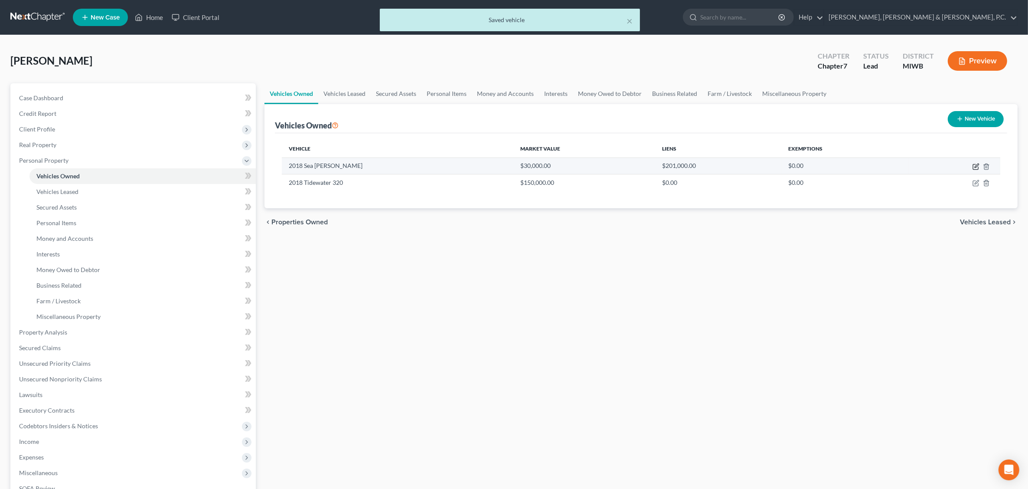
click at [976, 165] on icon "button" at bounding box center [977, 166] width 4 height 4
select select "3"
select select "8"
select select "3"
select select "2"
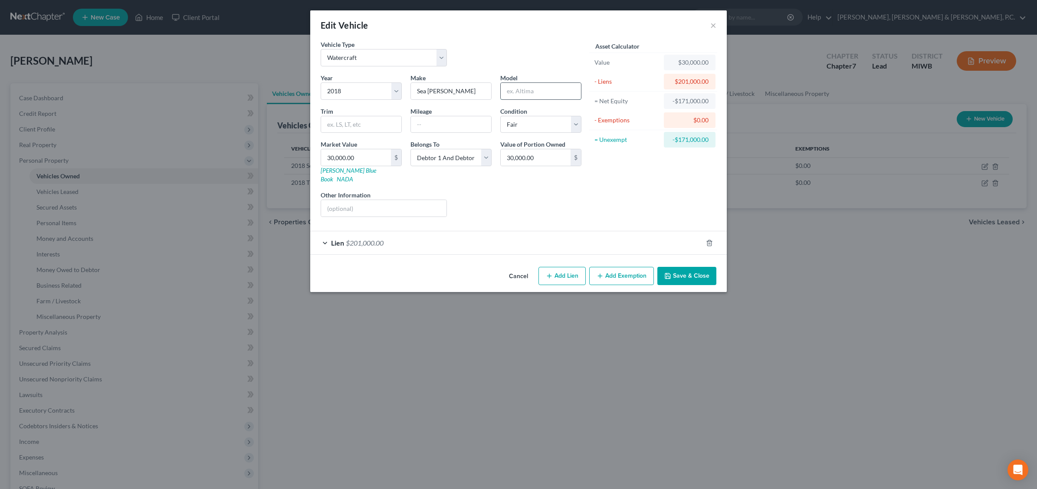
click at [541, 92] on input "text" at bounding box center [541, 91] width 80 height 16
type input "225"
click at [683, 267] on button "Save & Close" at bounding box center [686, 276] width 59 height 18
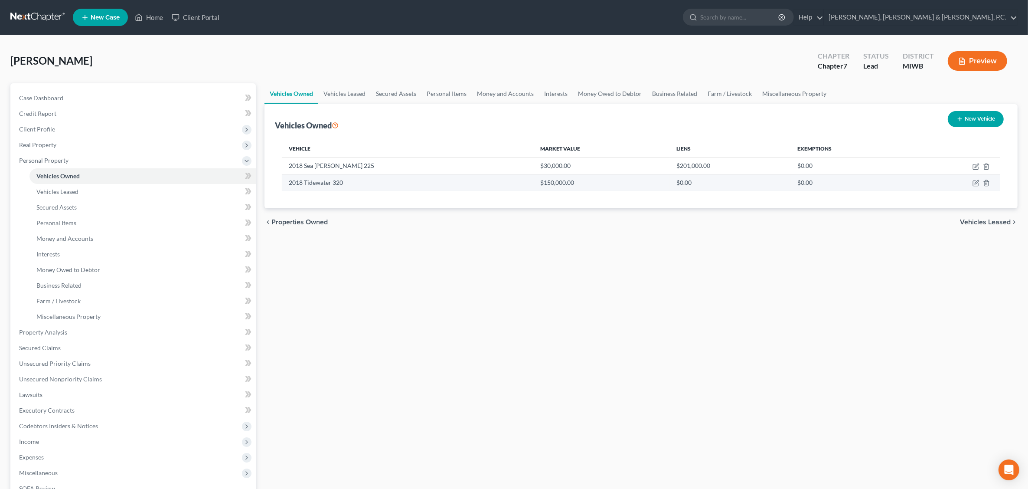
click at [842, 181] on td "$0.00" at bounding box center [852, 182] width 122 height 16
click at [985, 183] on icon "button" at bounding box center [987, 183] width 4 height 6
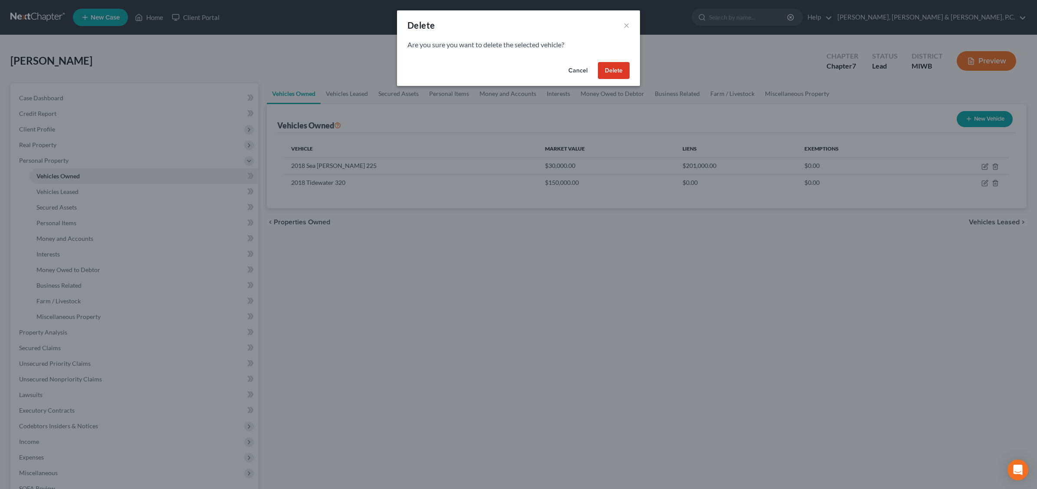
click at [611, 72] on button "Delete" at bounding box center [614, 70] width 32 height 17
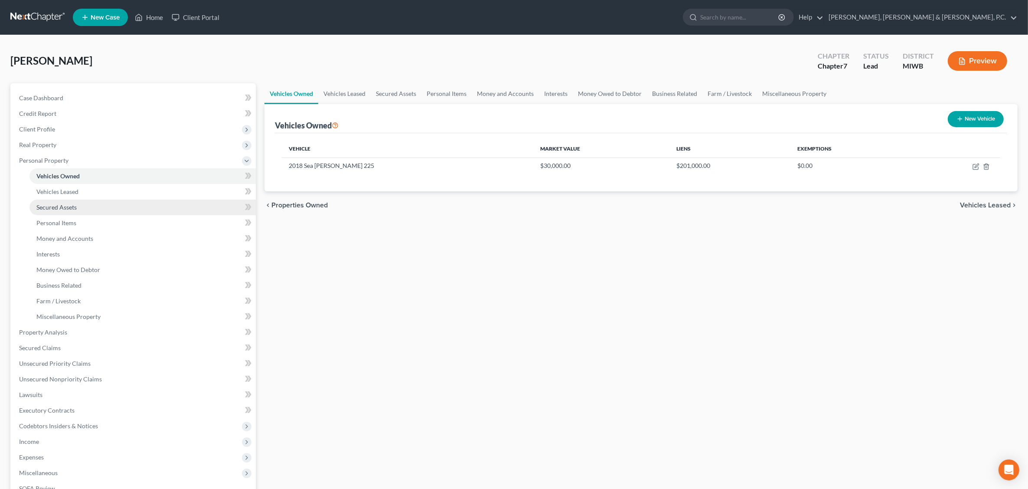
click at [49, 203] on span "Secured Assets" at bounding box center [56, 206] width 40 height 7
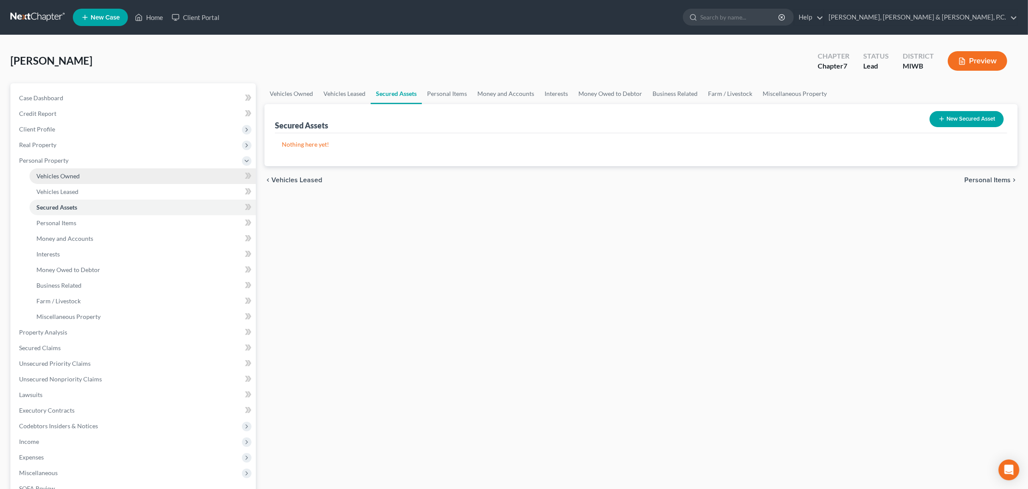
click at [79, 176] on link "Vehicles Owned" at bounding box center [142, 176] width 226 height 16
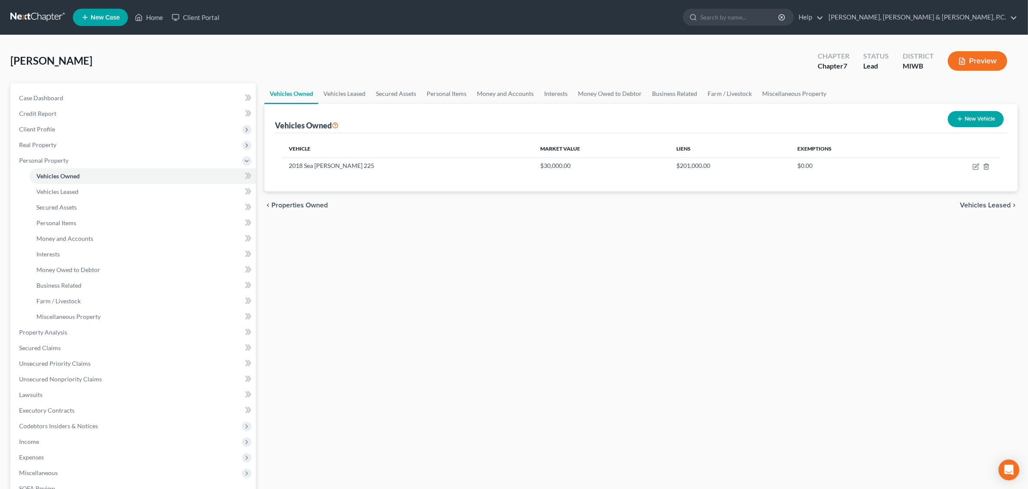
click at [985, 59] on button "Preview" at bounding box center [977, 61] width 59 height 20
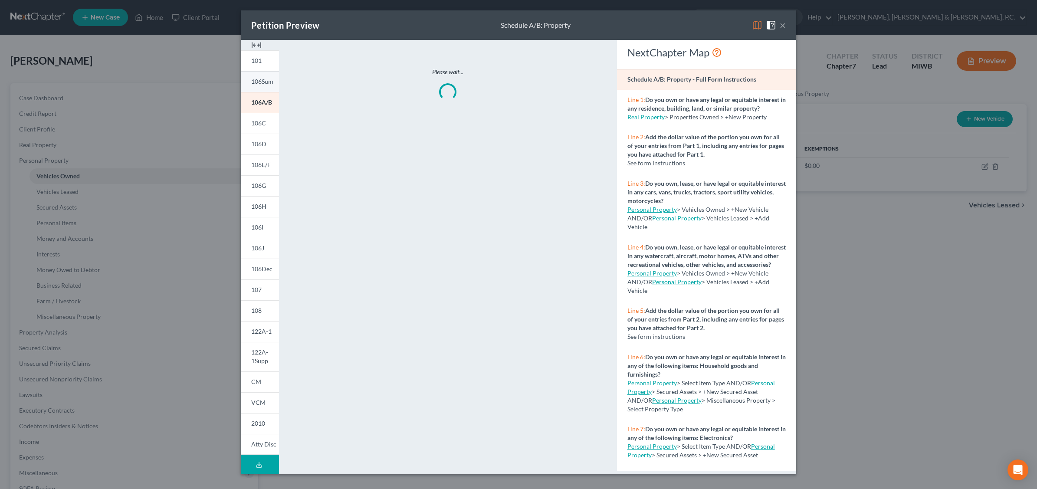
click at [260, 88] on link "106Sum" at bounding box center [260, 81] width 38 height 21
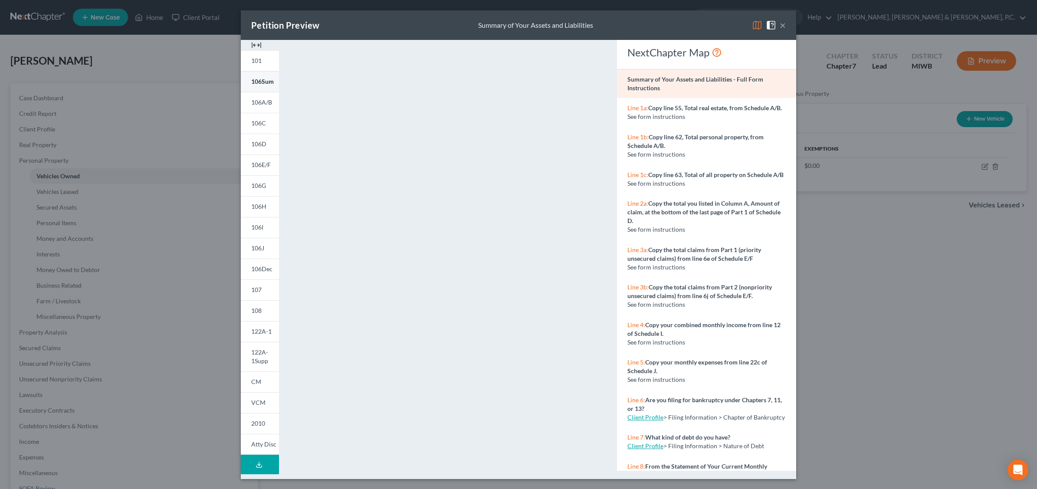
click at [257, 82] on span "106Sum" at bounding box center [262, 81] width 23 height 7
click at [265, 165] on span "106E/F" at bounding box center [261, 164] width 20 height 7
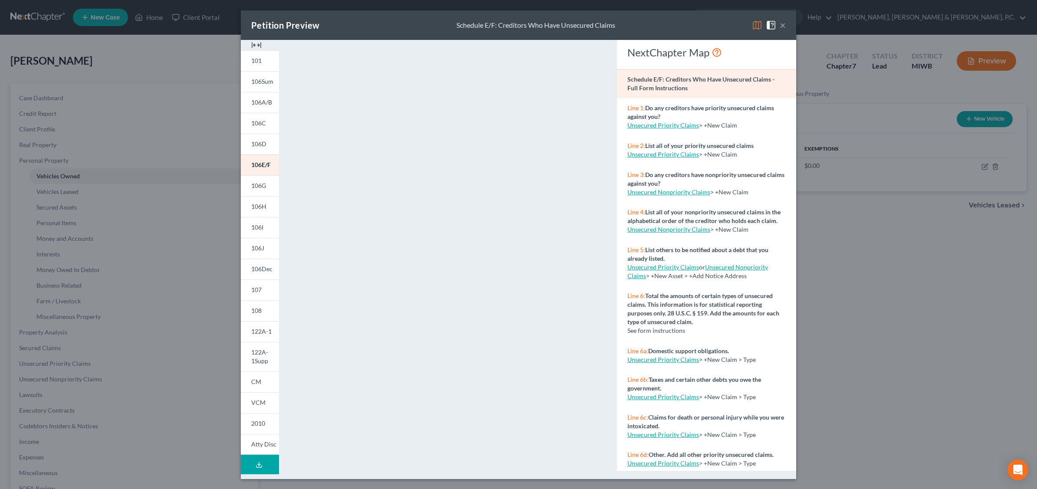
click at [783, 25] on button "×" at bounding box center [782, 25] width 6 height 10
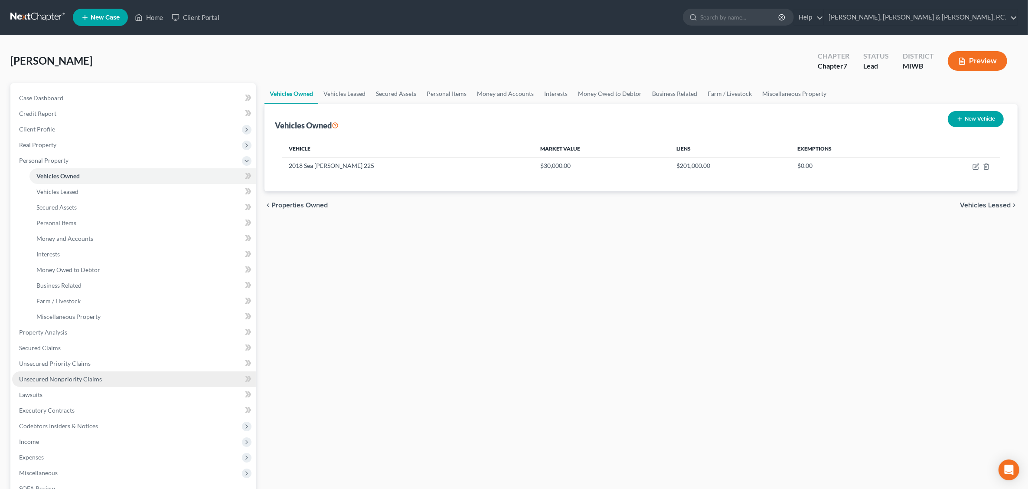
click at [66, 378] on span "Unsecured Nonpriority Claims" at bounding box center [60, 378] width 83 height 7
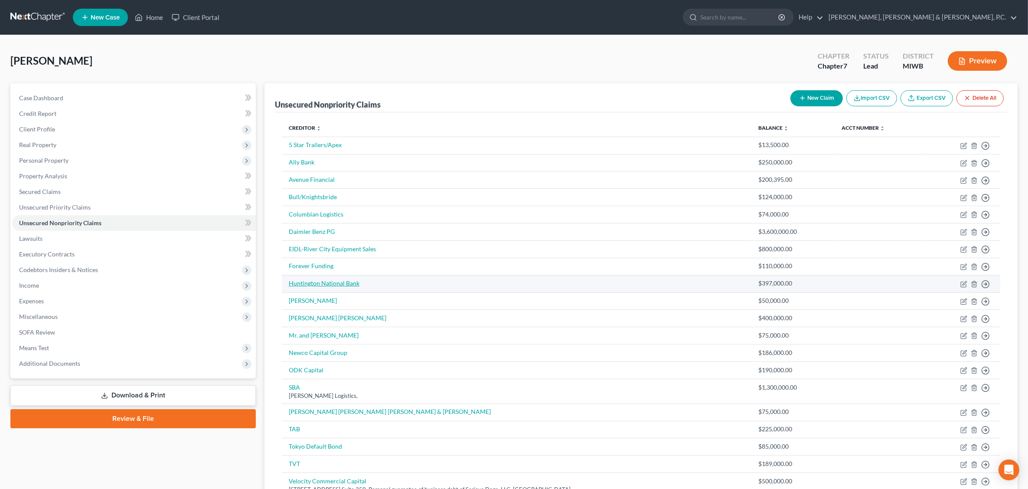
click at [324, 287] on link "Huntington National Bank" at bounding box center [324, 282] width 71 height 7
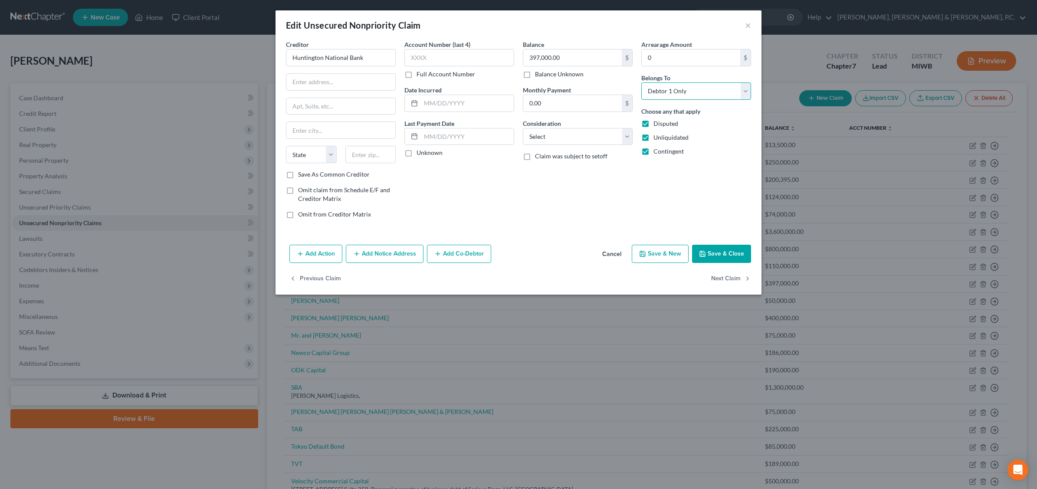
click at [745, 92] on select "Select Debtor 1 Only Debtor 2 Only Debtor 1 And Debtor 2 Only At Least One Of T…" at bounding box center [696, 90] width 110 height 17
select select "3"
click at [641, 82] on select "Select Debtor 1 Only Debtor 2 Only Debtor 1 And Debtor 2 Only At Least One Of T…" at bounding box center [696, 90] width 110 height 17
click at [731, 252] on button "Save & Close" at bounding box center [721, 254] width 59 height 18
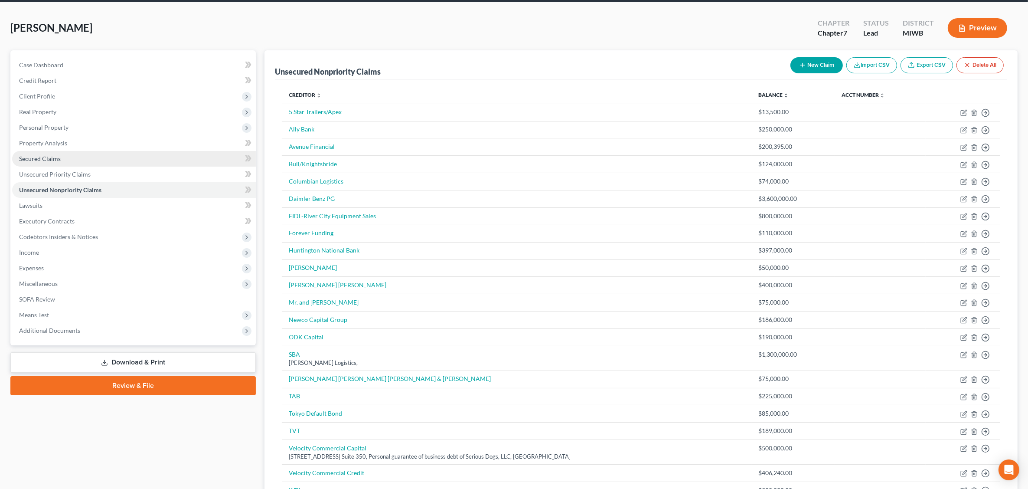
scroll to position [26, 0]
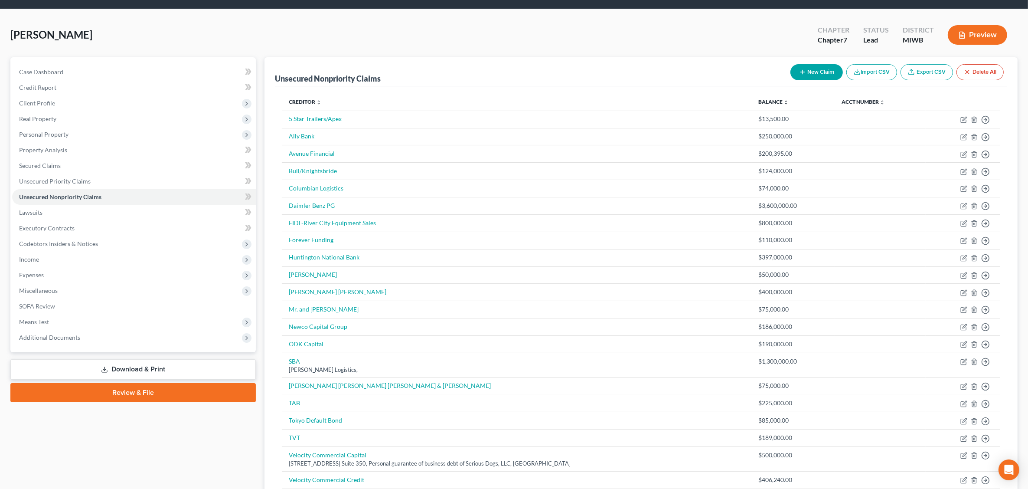
click at [983, 35] on button "Preview" at bounding box center [977, 35] width 59 height 20
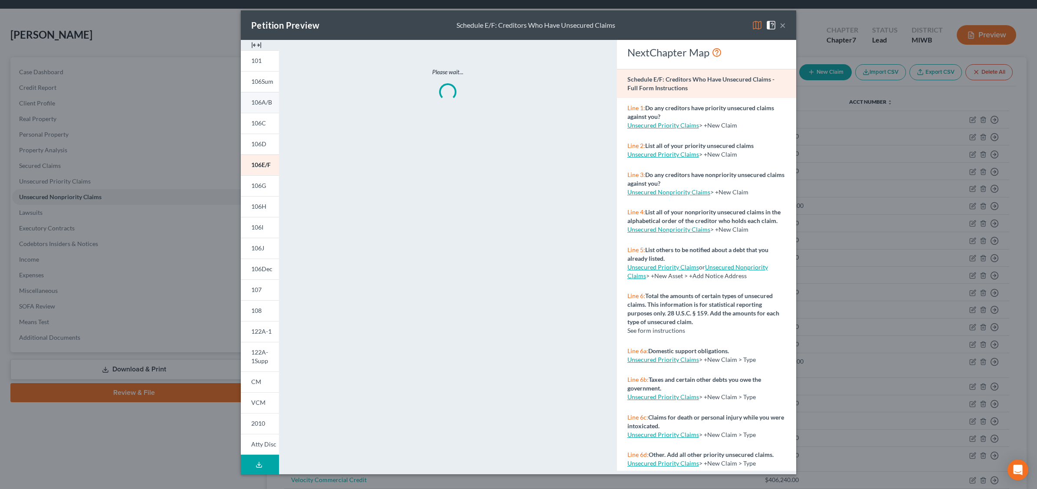
click at [260, 103] on span "106A/B" at bounding box center [261, 101] width 21 height 7
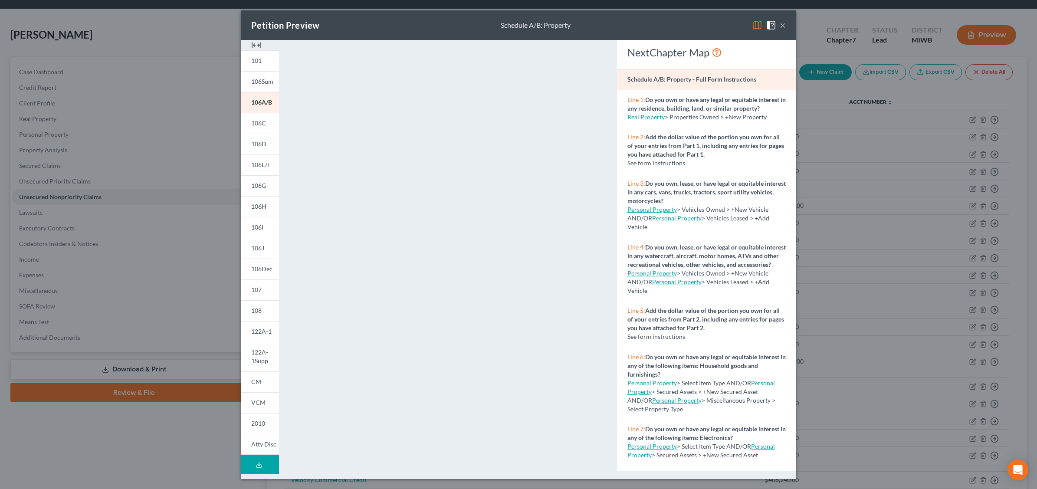
click at [786, 25] on div "Petition Preview Schedule A/B: Property ×" at bounding box center [518, 24] width 555 height 29
click at [780, 29] on button "×" at bounding box center [782, 25] width 6 height 10
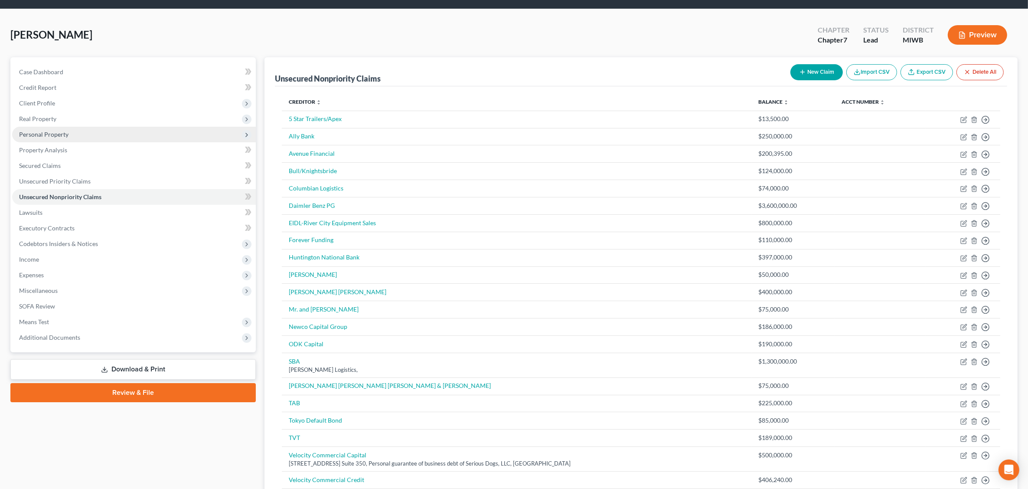
click at [50, 137] on span "Personal Property" at bounding box center [43, 134] width 49 height 7
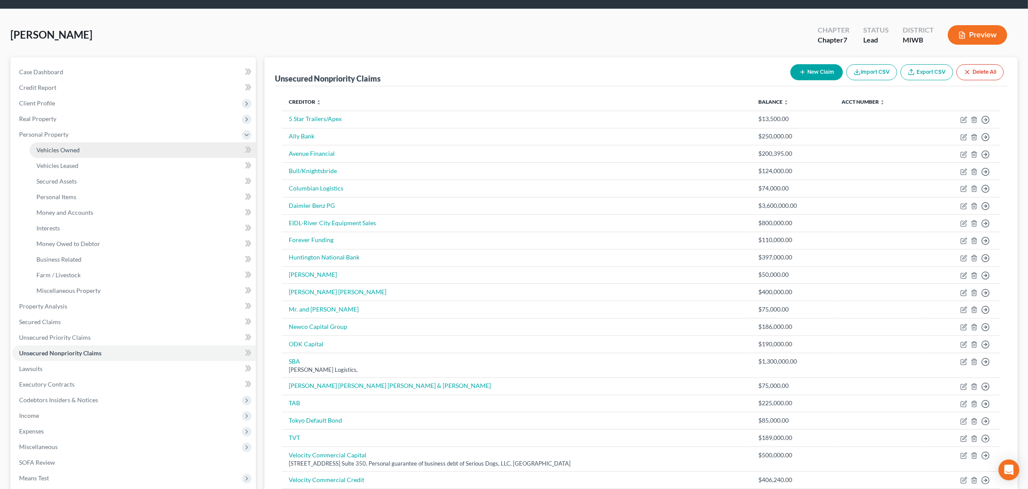
click at [69, 150] on span "Vehicles Owned" at bounding box center [57, 149] width 43 height 7
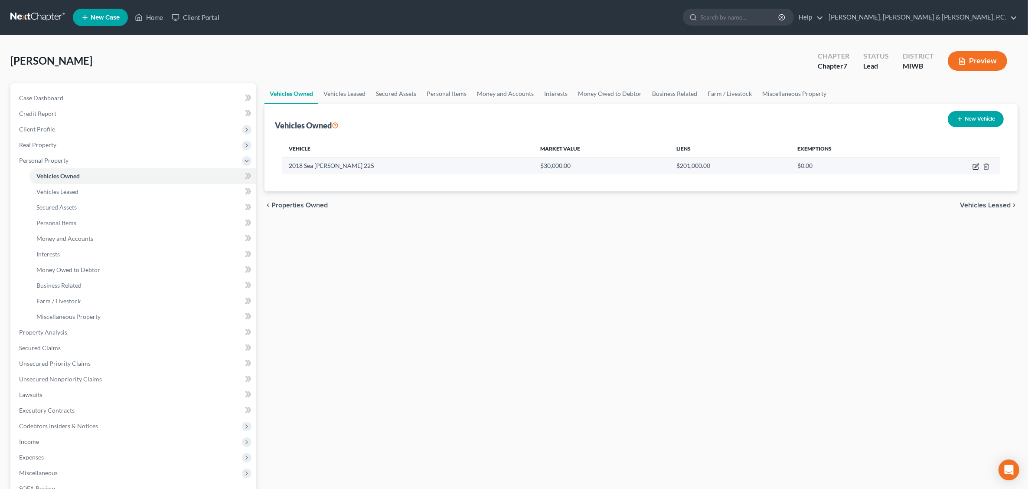
click at [973, 165] on icon "button" at bounding box center [976, 166] width 7 height 7
select select "3"
select select "8"
select select "3"
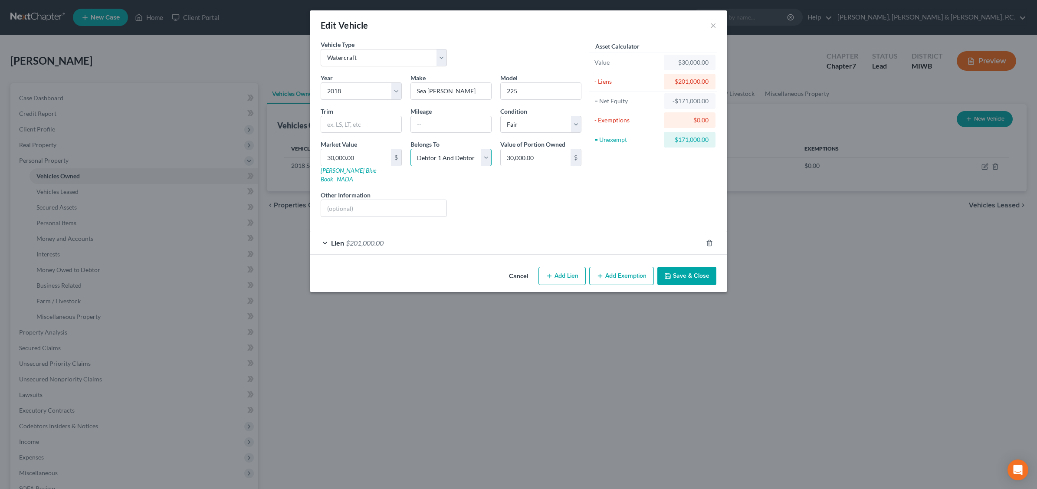
click at [486, 156] on select "Select Debtor 1 Only Debtor 2 Only Debtor 1 And Debtor 2 Only At Least One Of T…" at bounding box center [450, 157] width 81 height 17
select select "0"
click at [410, 149] on select "Select Debtor 1 Only Debtor 2 Only Debtor 1 And Debtor 2 Only At Least One Of T…" at bounding box center [450, 157] width 81 height 17
click at [700, 272] on button "Save & Close" at bounding box center [686, 276] width 59 height 18
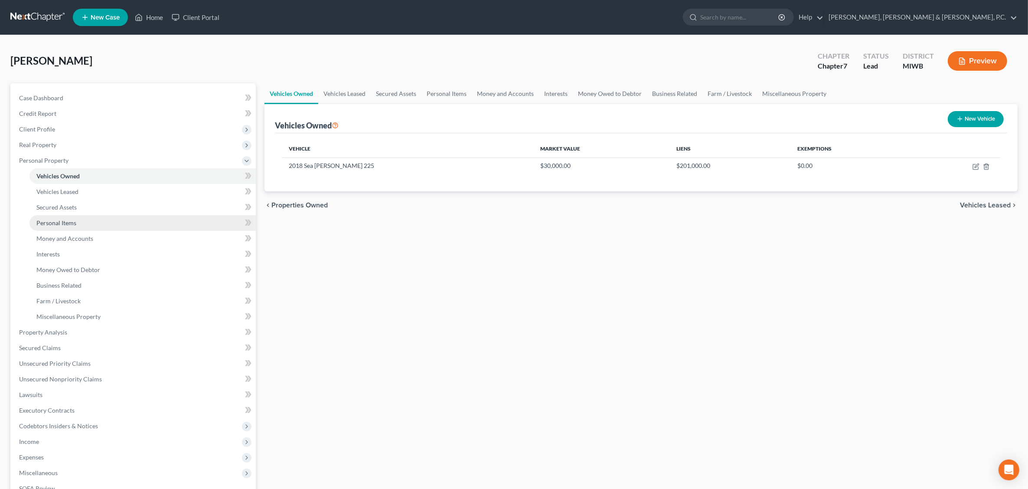
click at [70, 224] on span "Personal Items" at bounding box center [56, 222] width 40 height 7
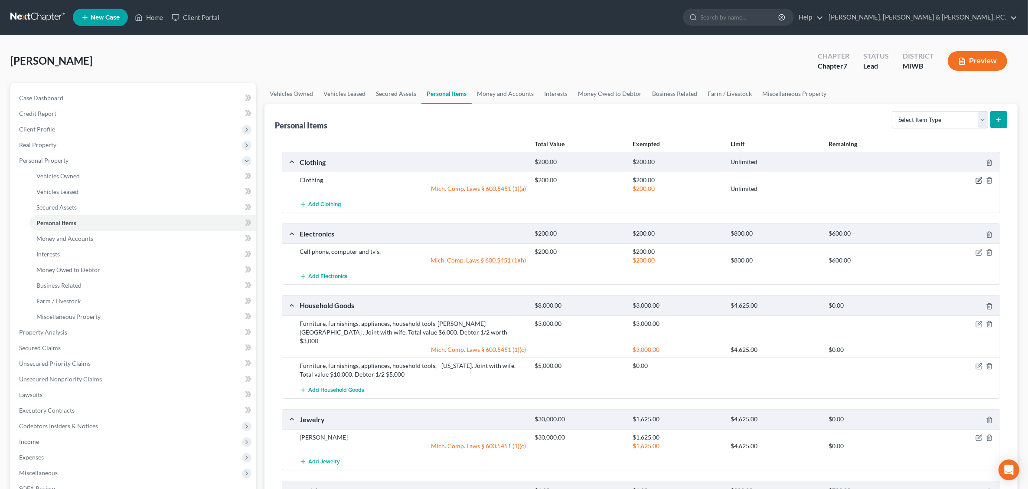
click at [977, 181] on icon "button" at bounding box center [979, 180] width 7 height 7
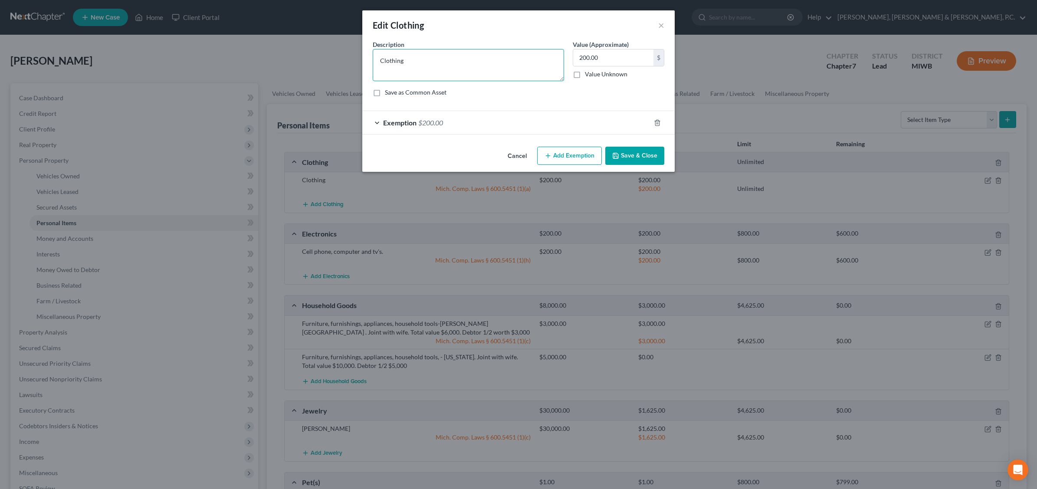
click at [413, 58] on textarea "Clothing" at bounding box center [468, 65] width 191 height 32
type textarea "Clothing-Husband"
click at [637, 156] on button "Save & Close" at bounding box center [634, 156] width 59 height 18
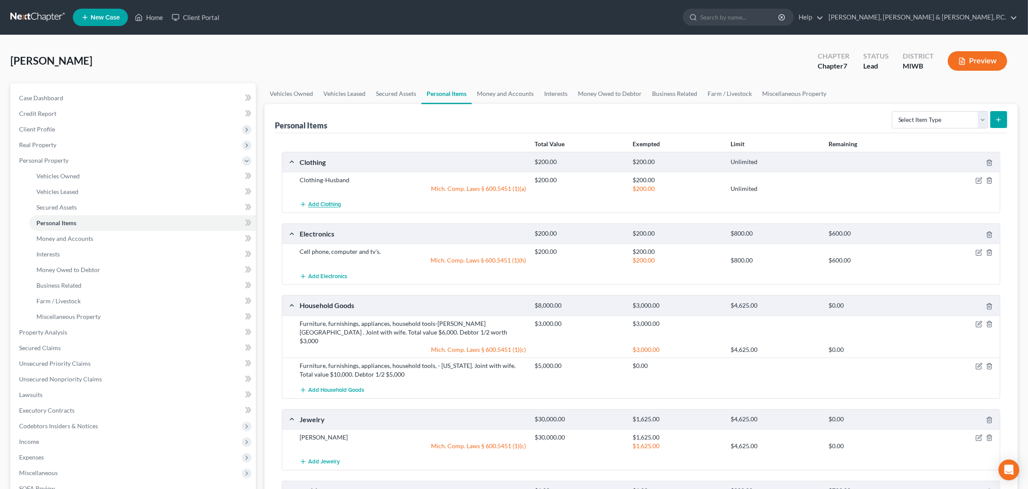
click at [317, 206] on span "Add Clothing" at bounding box center [324, 204] width 33 height 7
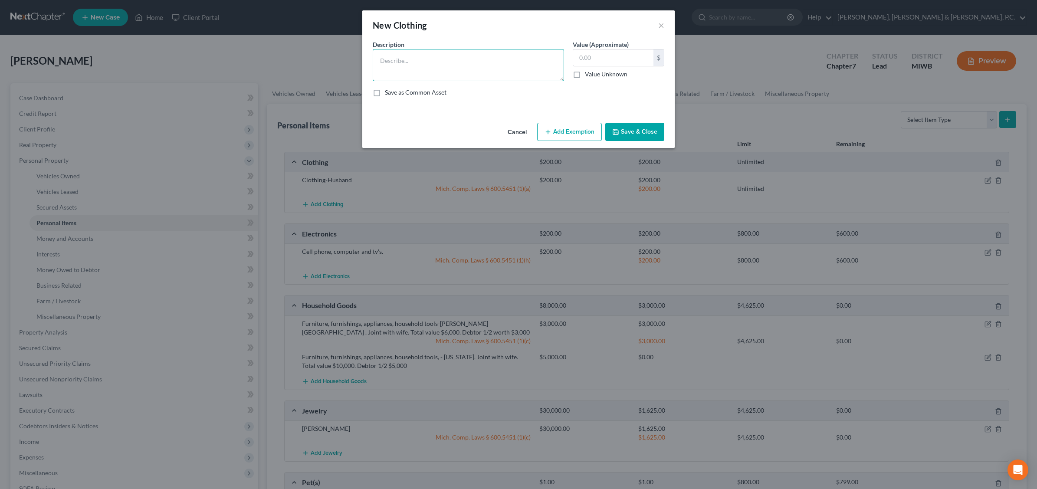
drag, startPoint x: 397, startPoint y: 59, endPoint x: 398, endPoint y: 92, distance: 32.5
click at [397, 58] on textarea at bounding box center [468, 65] width 191 height 32
type textarea "Clothing-Wife"
type input "300.00"
click at [563, 131] on button "Add Exemption" at bounding box center [569, 132] width 65 height 18
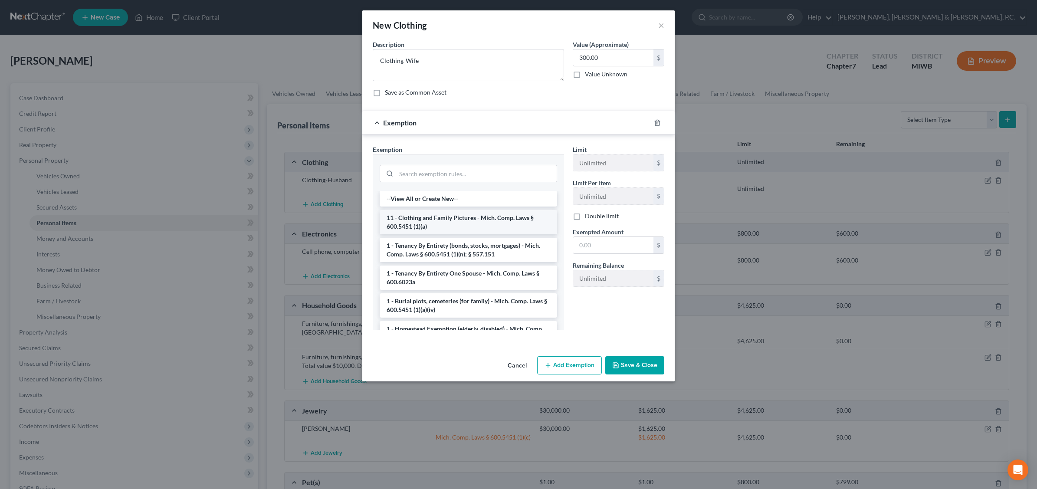
click at [484, 222] on li "11 - Clothing and Family Pictures - Mich. Comp. Laws § 600.5451 (1)(a)" at bounding box center [468, 222] width 177 height 24
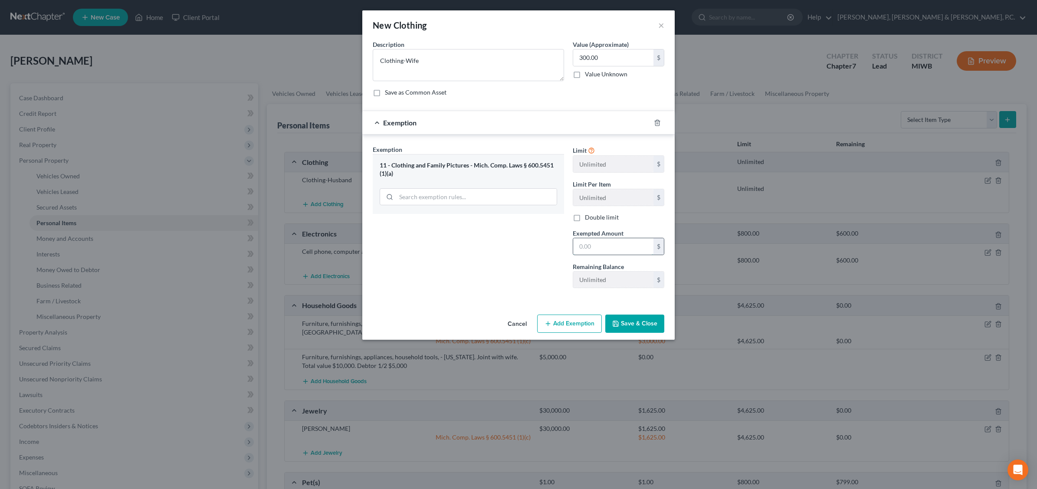
click at [619, 249] on input "text" at bounding box center [613, 246] width 80 height 16
type input "300.0"
click at [635, 321] on button "Save & Close" at bounding box center [634, 323] width 59 height 18
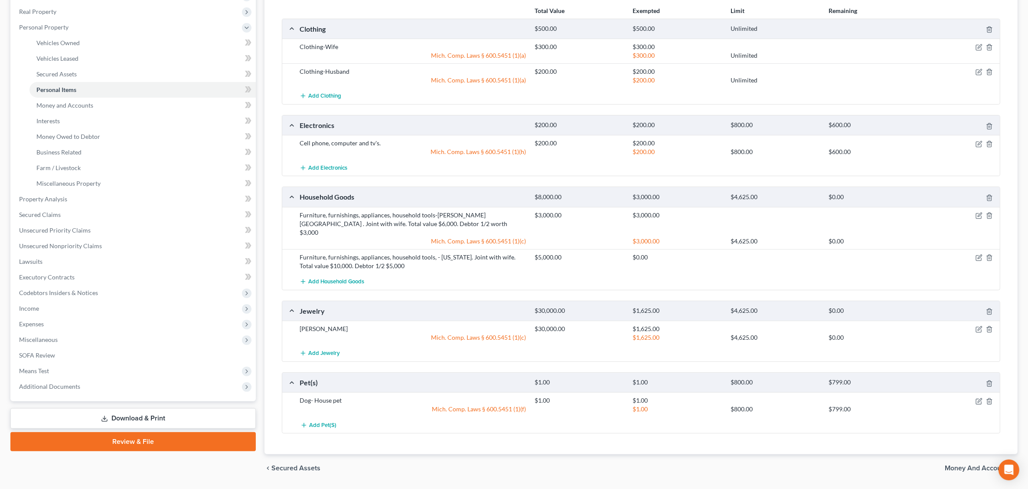
scroll to position [152, 0]
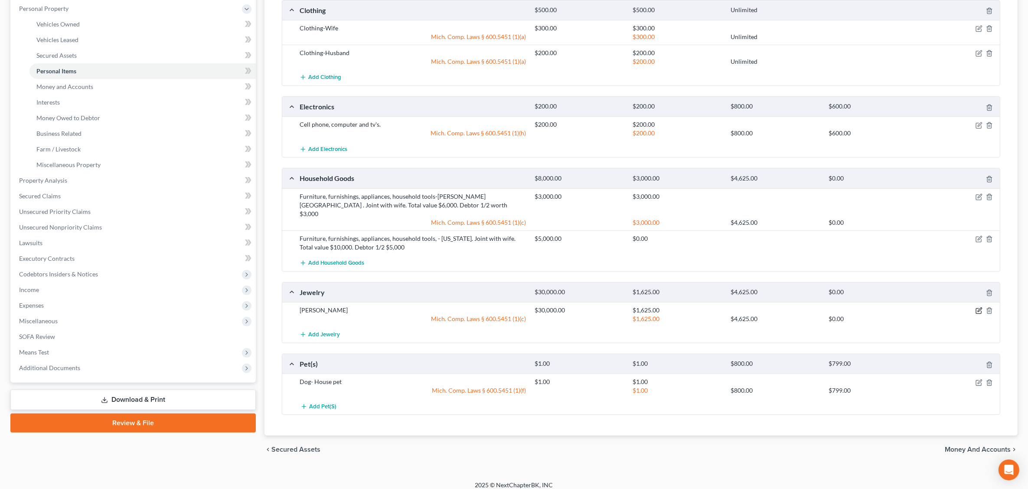
click at [979, 307] on icon "button" at bounding box center [979, 310] width 7 height 7
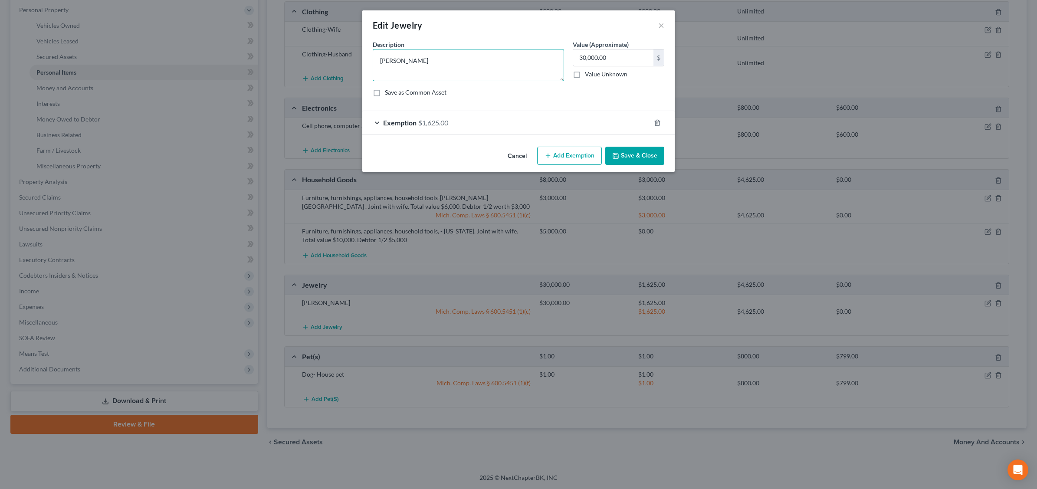
click at [402, 57] on textarea "[PERSON_NAME]" at bounding box center [468, 65] width 191 height 32
type textarea "Jewelry"
click at [556, 128] on div "Exemption $1,625.00" at bounding box center [506, 122] width 288 height 23
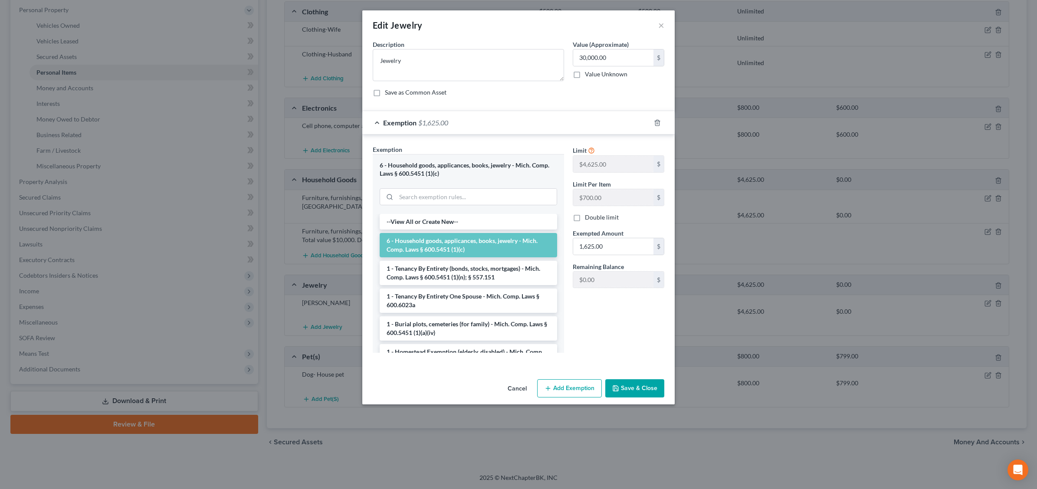
click at [585, 220] on label "Double limit" at bounding box center [602, 217] width 34 height 9
click at [588, 219] on input "Double limit" at bounding box center [591, 216] width 6 height 6
checkbox input "true"
click at [616, 246] on input "1,625.00" at bounding box center [613, 246] width 80 height 16
type input "9,250"
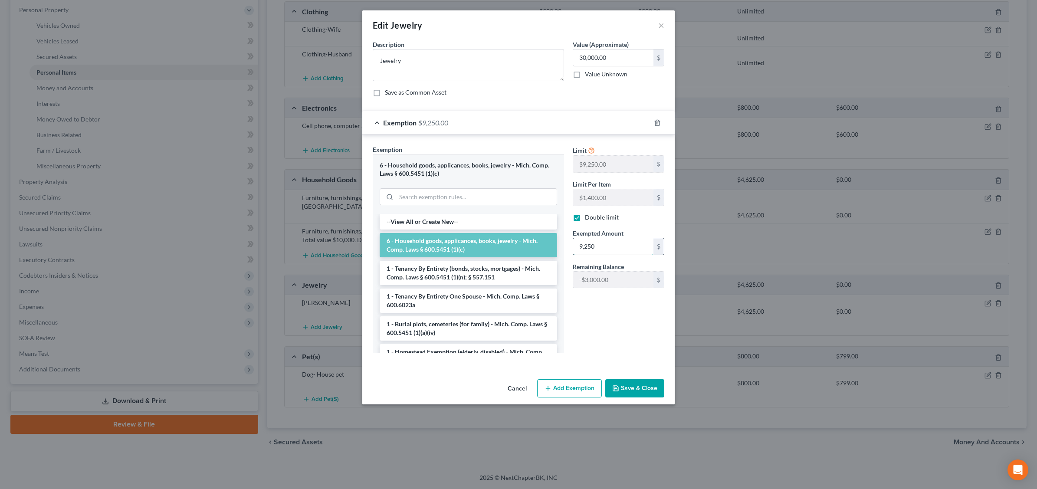
click at [624, 246] on input "9,250" at bounding box center [613, 246] width 80 height 16
click at [506, 242] on li "6 - Household goods, applicances, books, jewelry - Mich. Comp. Laws § 600.5451 …" at bounding box center [468, 245] width 177 height 24
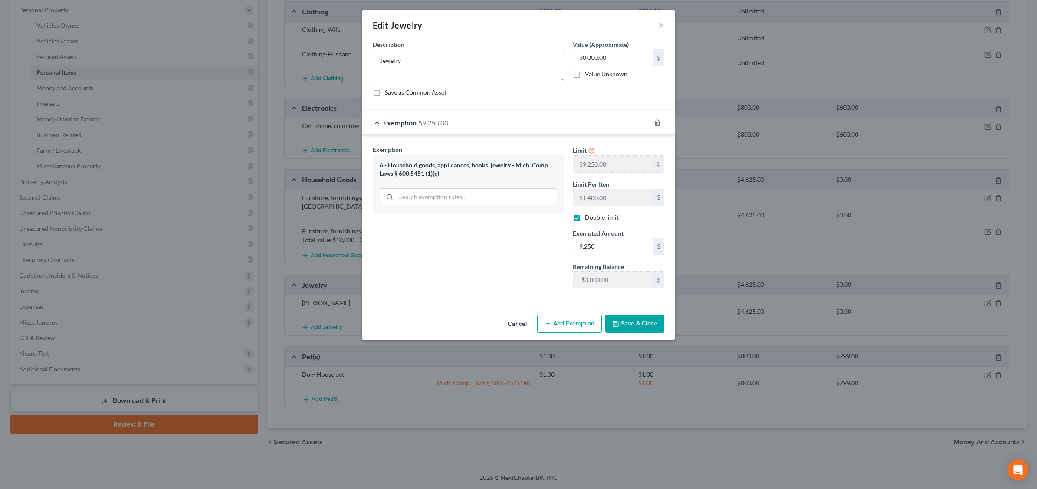
click at [630, 326] on button "Save & Close" at bounding box center [634, 323] width 59 height 18
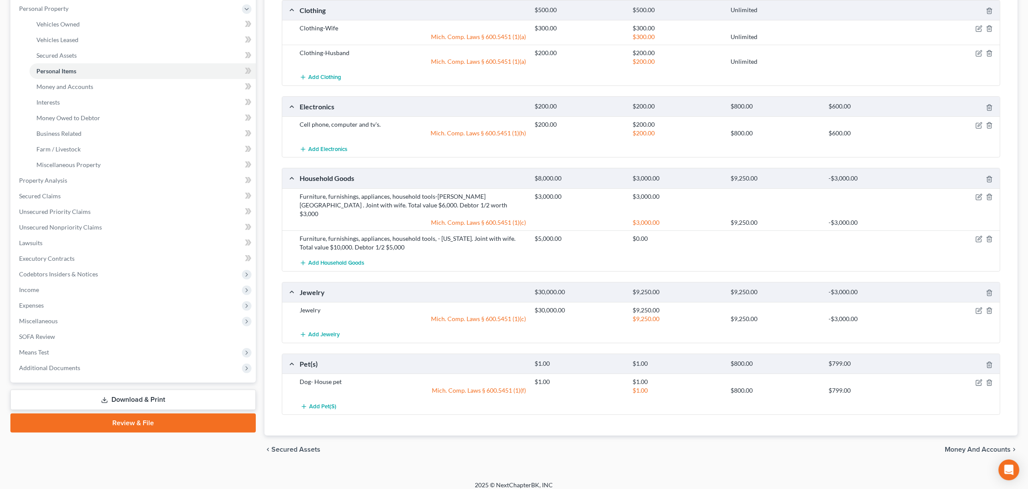
click at [975, 306] on div at bounding box center [962, 310] width 79 height 9
click at [979, 308] on icon "button" at bounding box center [980, 310] width 4 height 4
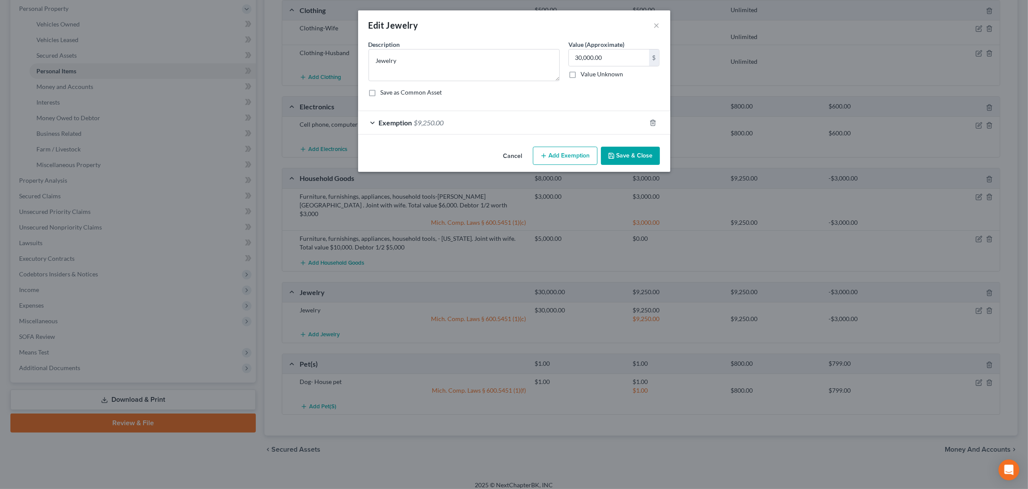
checkbox input "true"
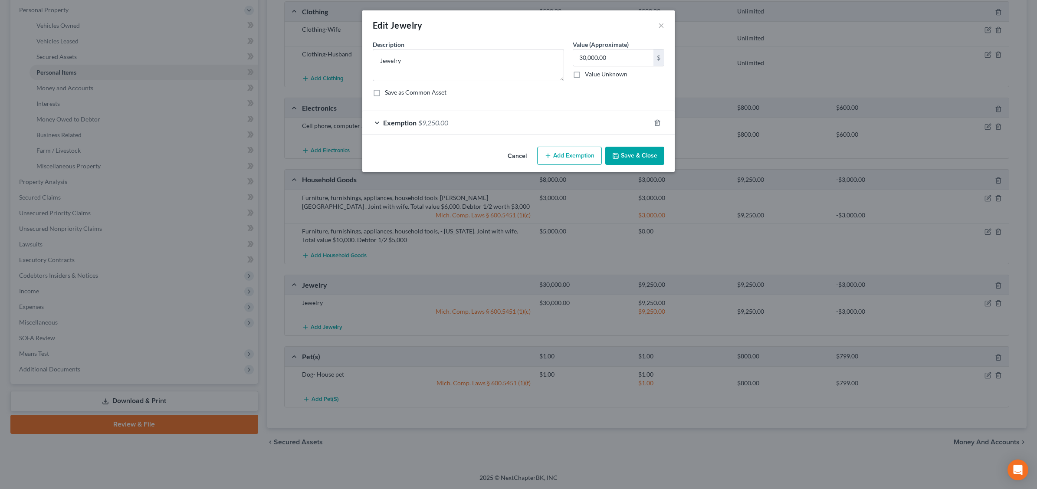
click at [465, 124] on div "Exemption $9,250.00" at bounding box center [506, 122] width 288 height 23
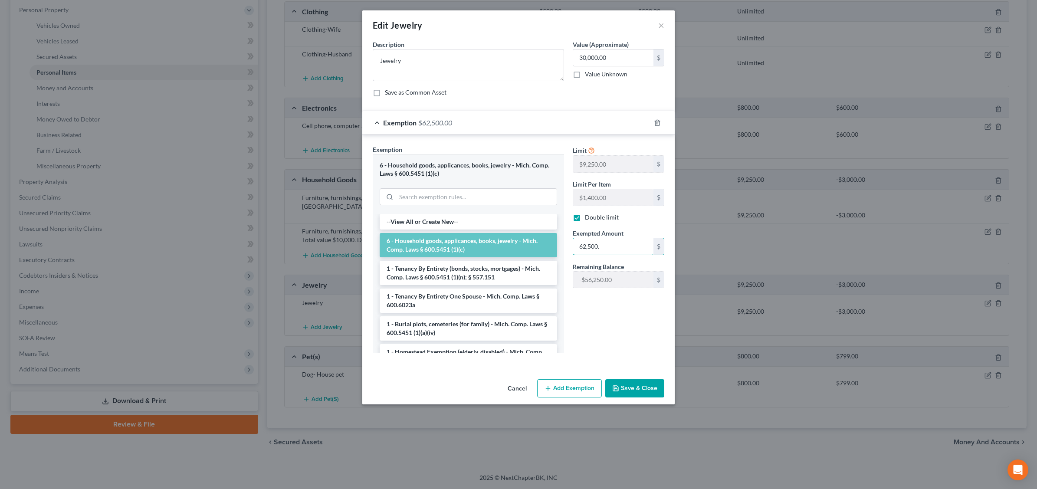
type input "62,500."
drag, startPoint x: 602, startPoint y: 244, endPoint x: 597, endPoint y: 243, distance: 5.2
click at [602, 244] on input "62,500." at bounding box center [613, 246] width 80 height 16
type input "6,250"
click at [592, 151] on icon at bounding box center [591, 150] width 7 height 8
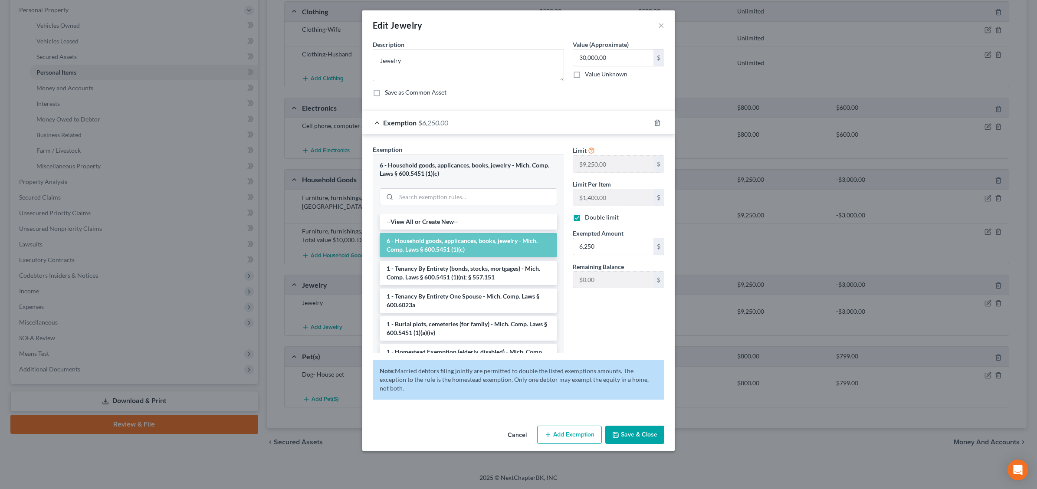
click at [629, 426] on button "Save & Close" at bounding box center [634, 435] width 59 height 18
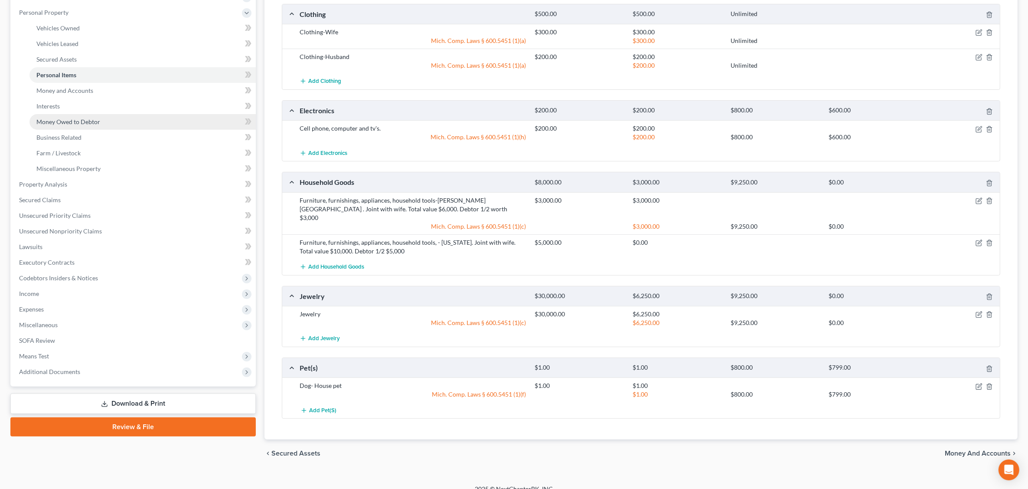
scroll to position [98, 0]
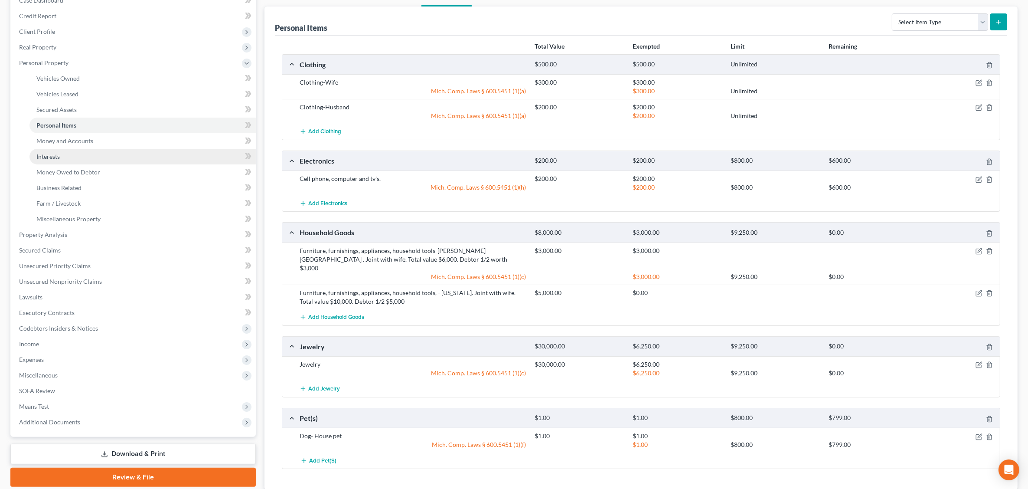
click at [92, 152] on link "Interests" at bounding box center [142, 157] width 226 height 16
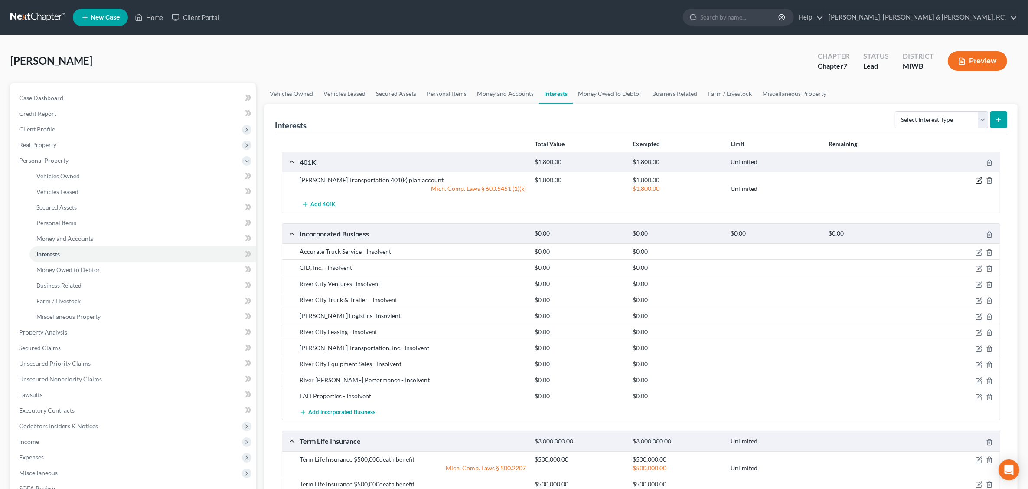
click at [978, 181] on icon "button" at bounding box center [979, 180] width 7 height 7
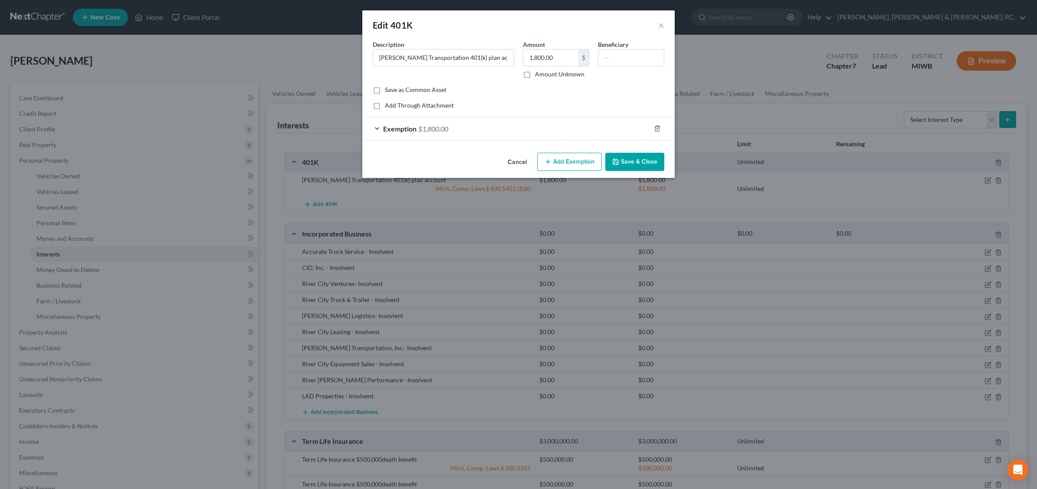
click at [472, 133] on div "Exemption $1,800.00" at bounding box center [506, 128] width 288 height 23
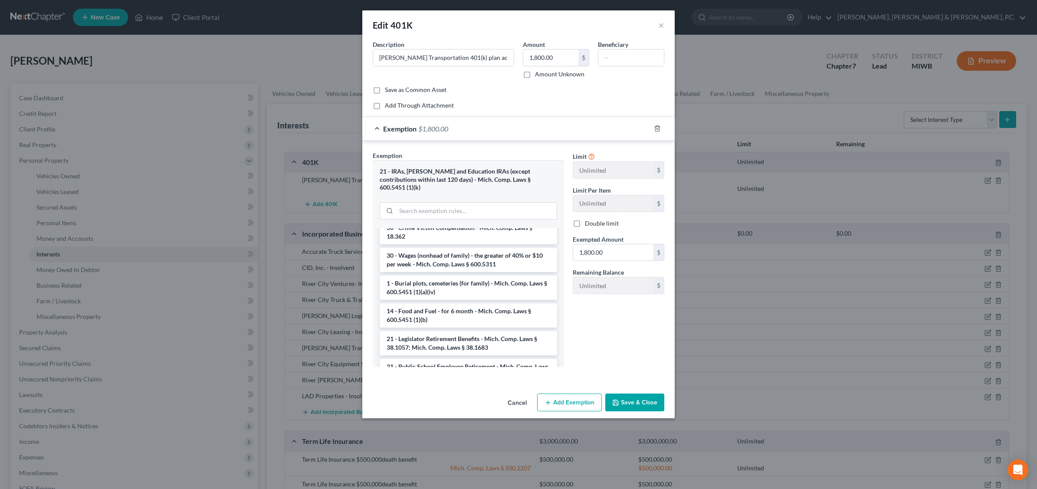
scroll to position [217, 0]
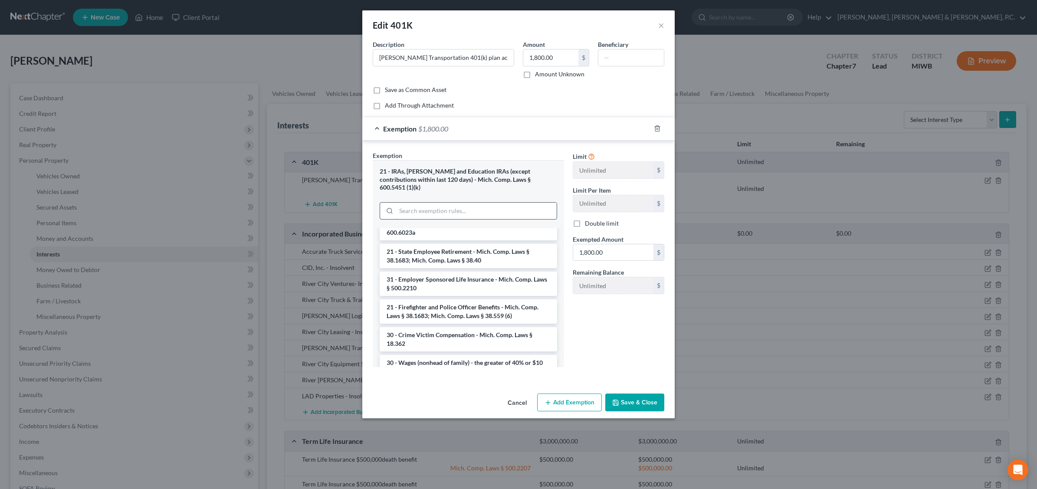
drag, startPoint x: 458, startPoint y: 199, endPoint x: 470, endPoint y: 196, distance: 12.5
click at [458, 203] on input "search" at bounding box center [476, 211] width 160 height 16
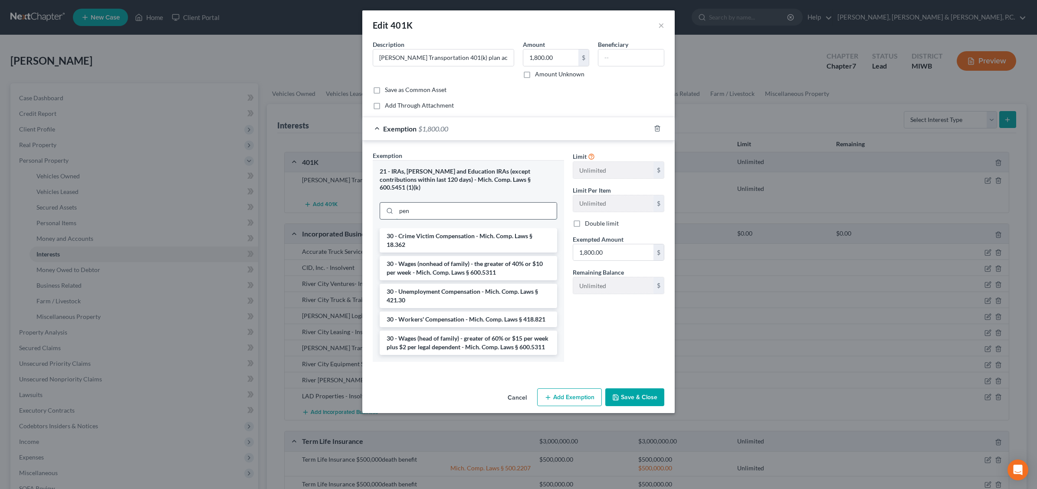
scroll to position [0, 0]
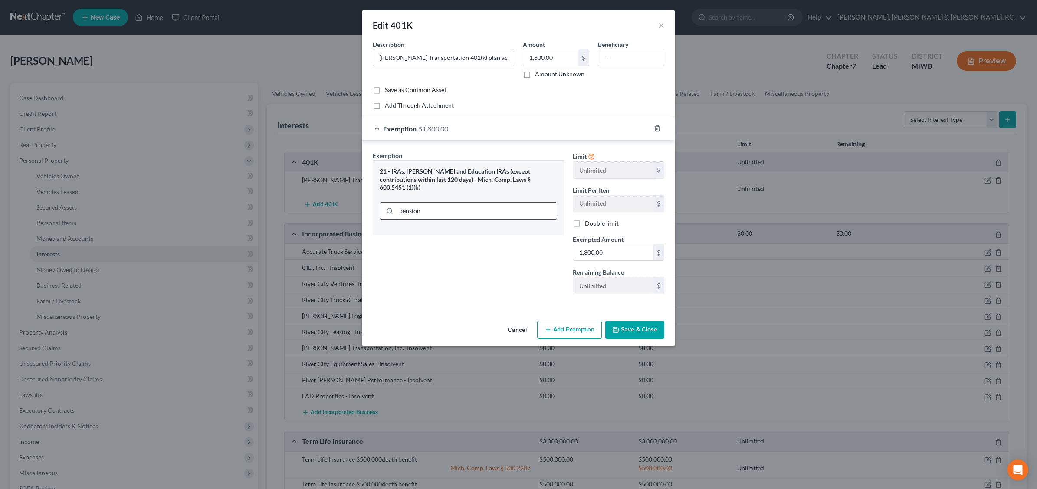
click at [491, 203] on input "pension" at bounding box center [476, 211] width 160 height 16
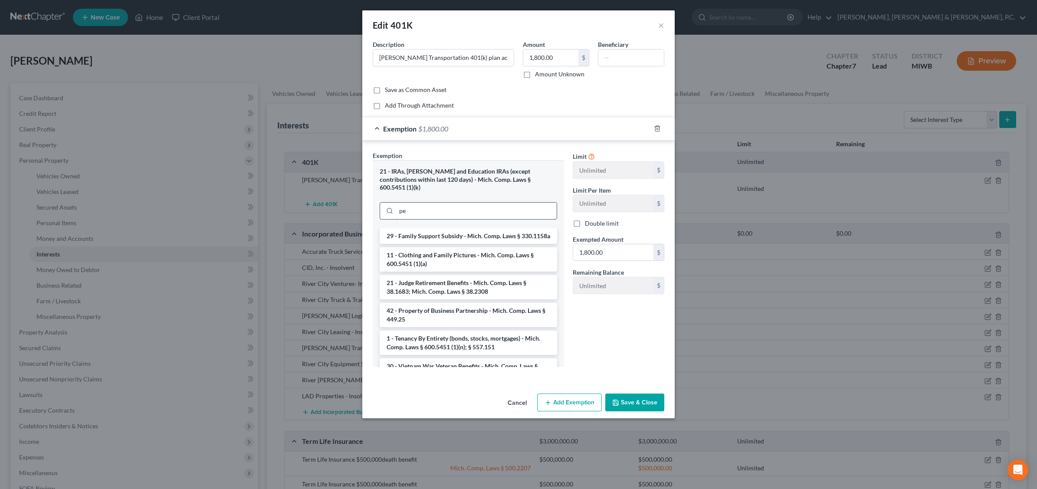
type input "p"
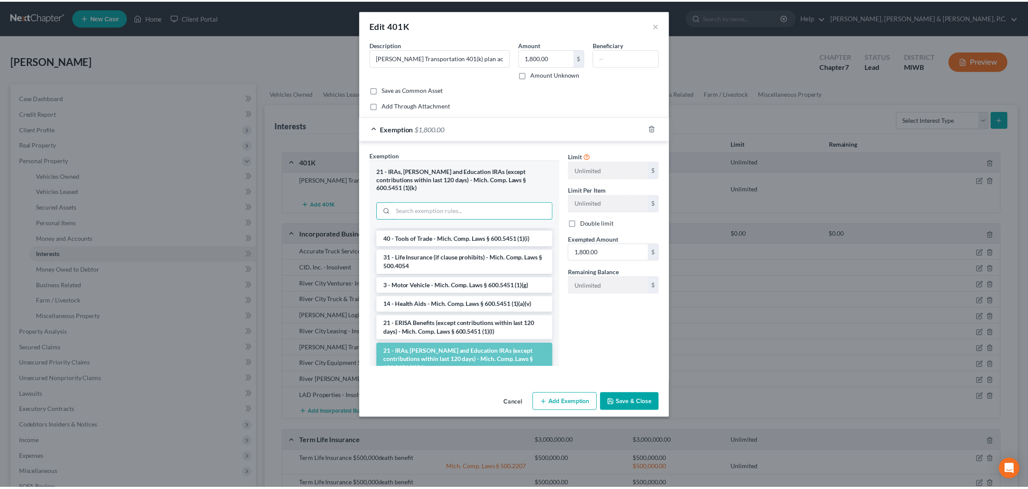
scroll to position [813, 0]
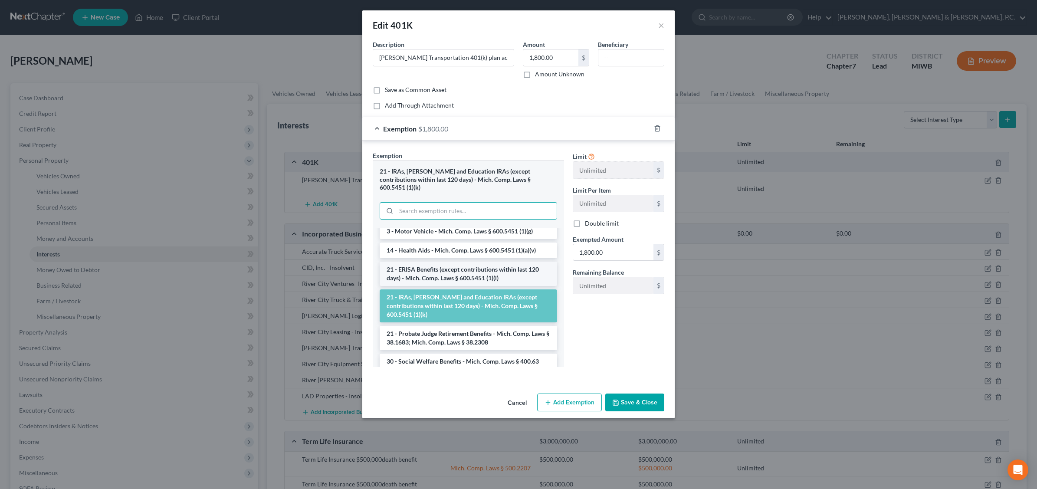
click at [463, 286] on li "21 - ERISA Benefits (except contributions within last 120 days) - Mich. Comp. L…" at bounding box center [468, 274] width 177 height 24
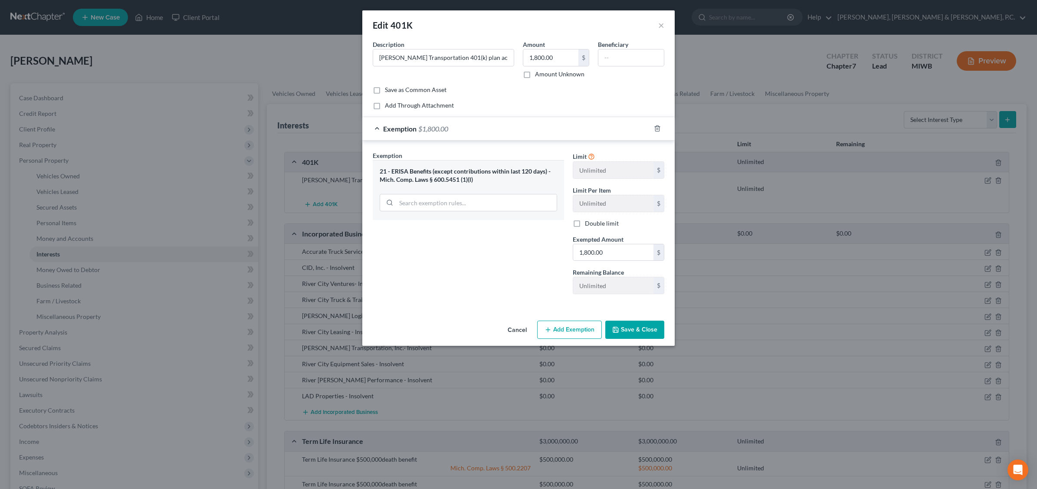
click at [632, 332] on button "Save & Close" at bounding box center [634, 330] width 59 height 18
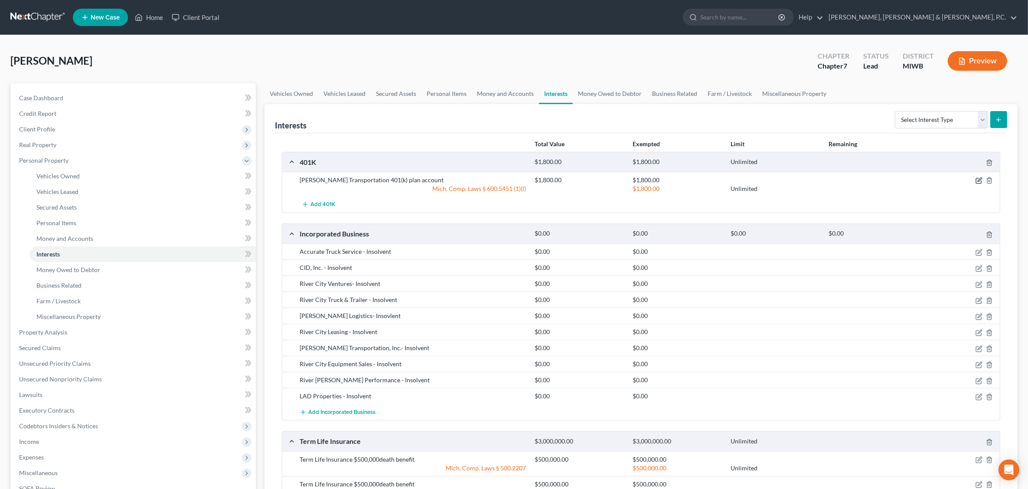
click at [979, 183] on icon "button" at bounding box center [978, 180] width 5 height 5
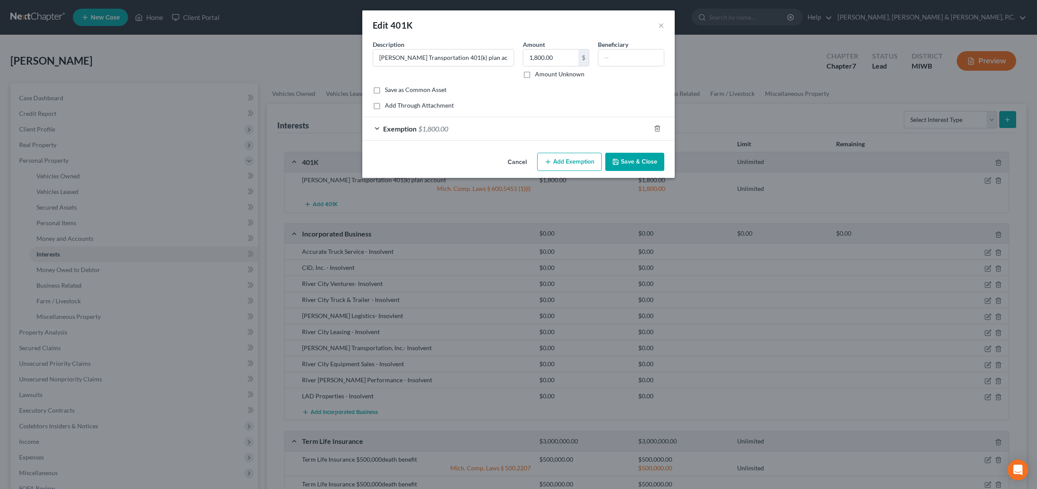
click at [482, 127] on div "Exemption $1,800.00" at bounding box center [506, 128] width 288 height 23
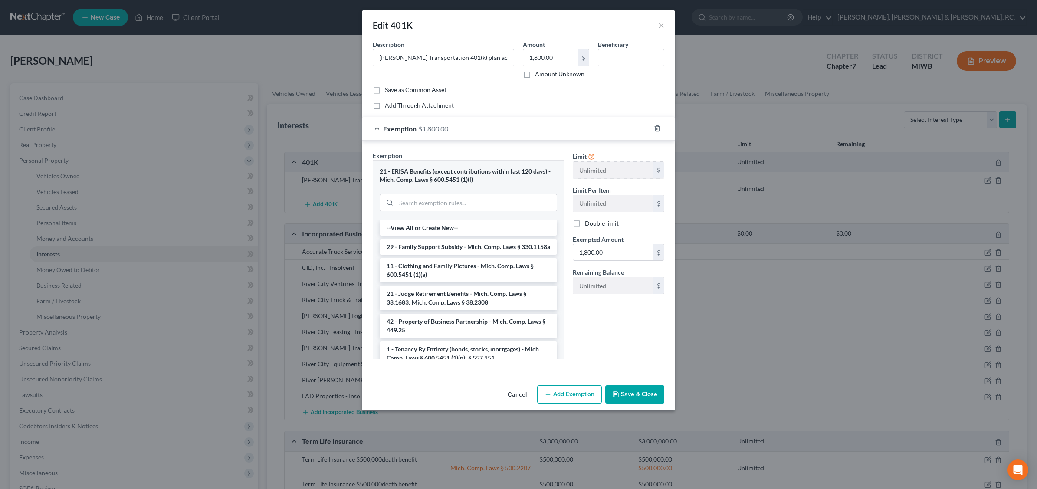
click at [478, 125] on div "Exemption $1,800.00" at bounding box center [506, 128] width 288 height 23
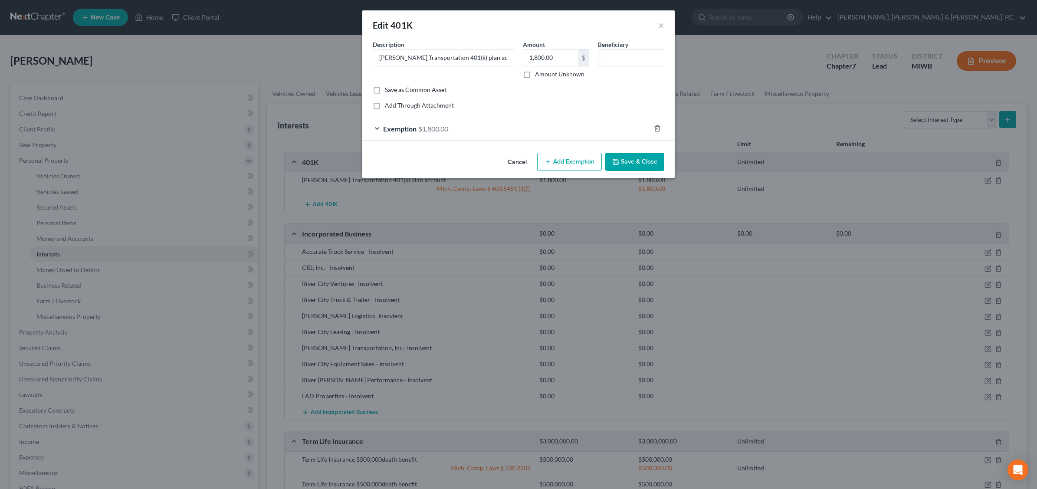
click at [649, 160] on button "Save & Close" at bounding box center [634, 162] width 59 height 18
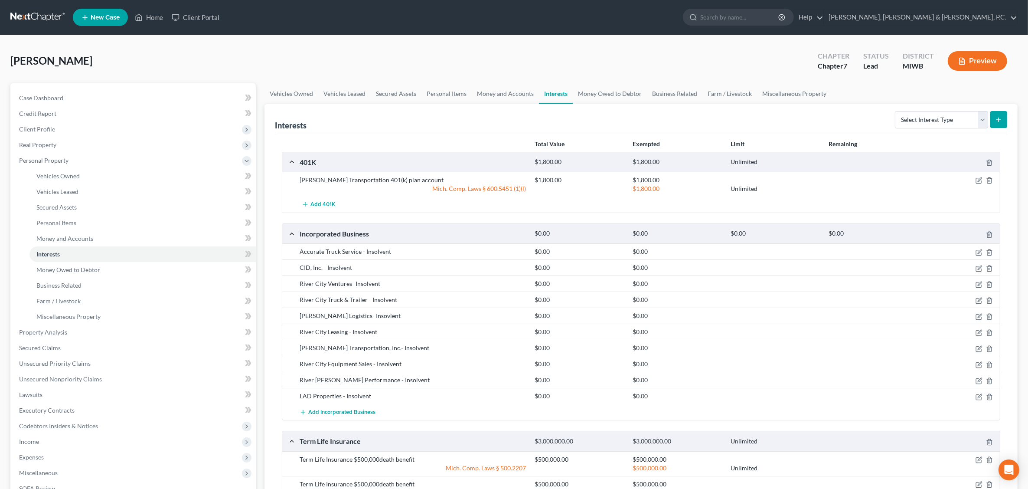
click at [977, 58] on button "Preview" at bounding box center [977, 61] width 59 height 20
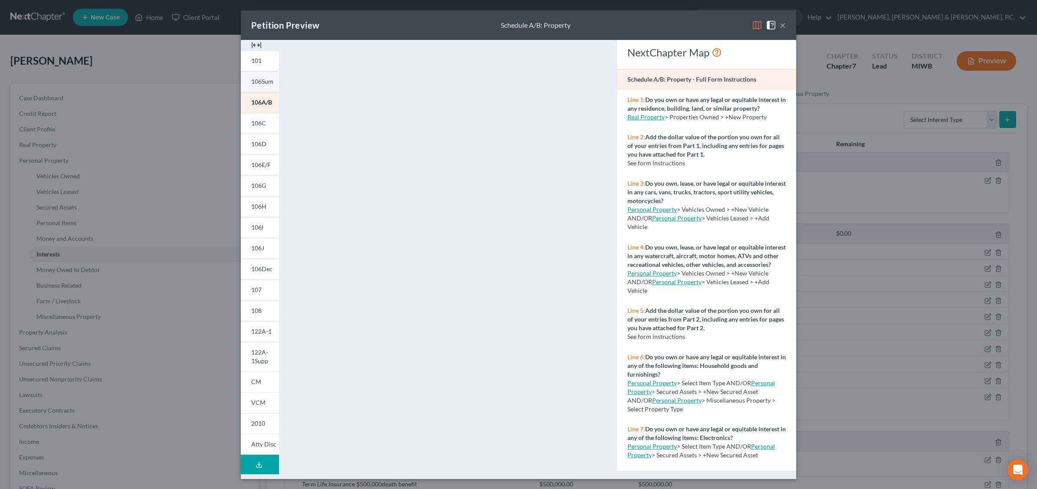
click at [259, 84] on span "106Sum" at bounding box center [262, 81] width 22 height 7
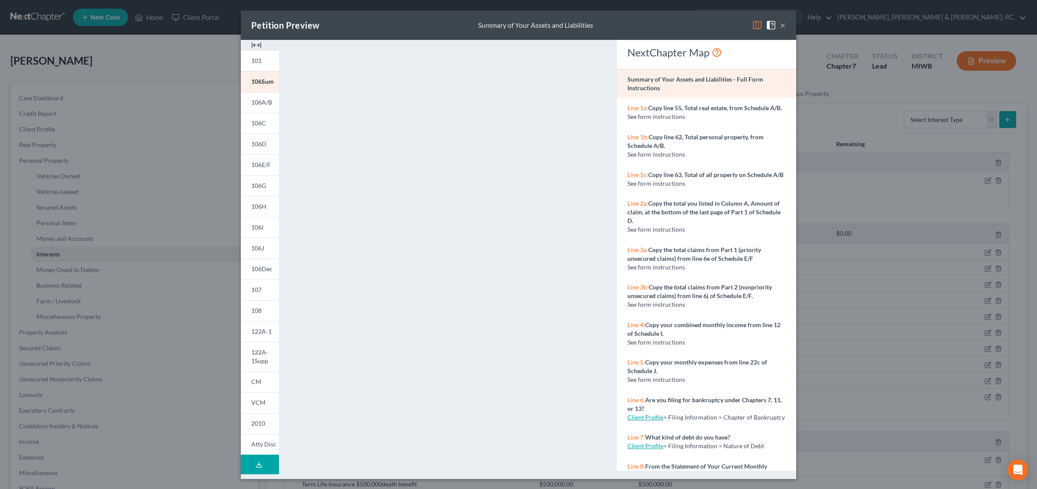
click at [781, 29] on button "×" at bounding box center [782, 25] width 6 height 10
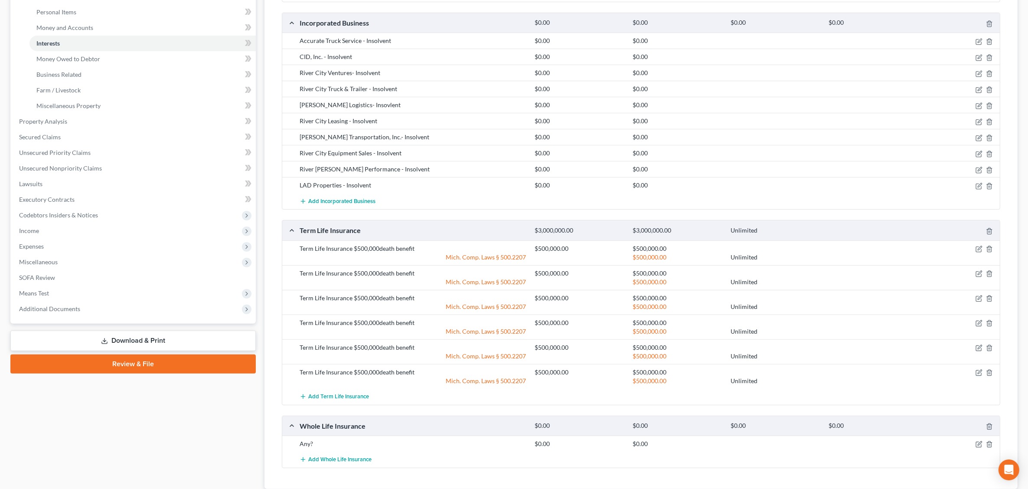
scroll to position [217, 0]
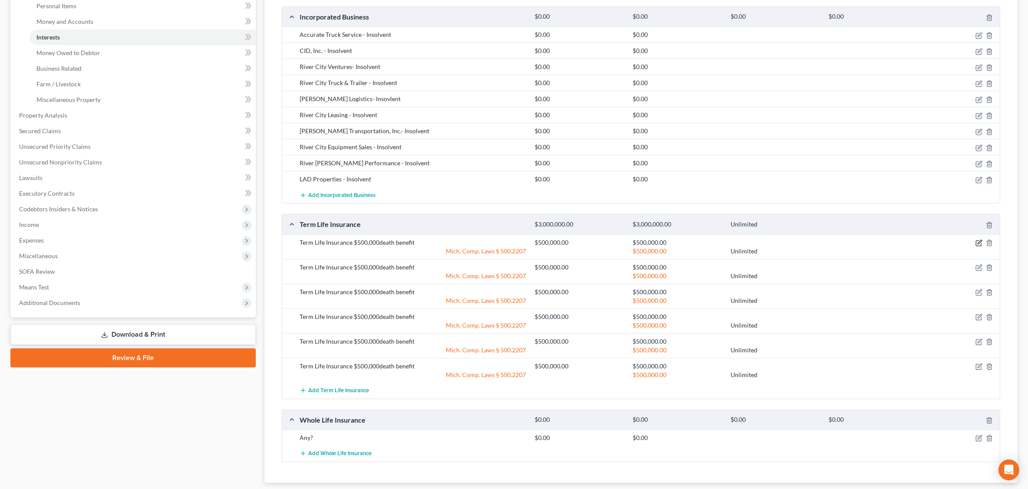
click at [981, 245] on icon "button" at bounding box center [979, 242] width 7 height 7
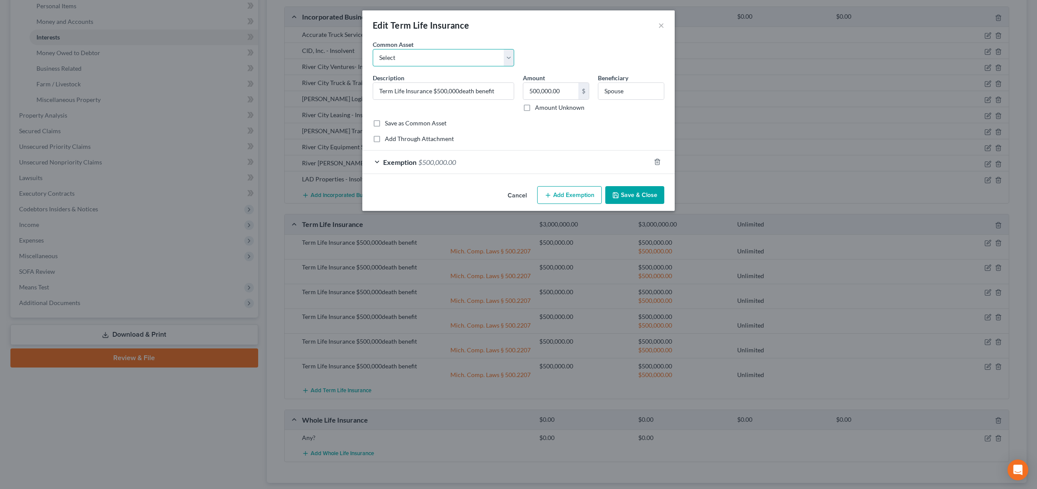
click at [509, 55] on select "Select Term Life Insurance $500,000death benefit" at bounding box center [443, 57] width 141 height 17
click at [373, 49] on select "Select Term Life Insurance $500,000death benefit" at bounding box center [443, 57] width 141 height 17
click at [566, 89] on input "500,000.00" at bounding box center [550, 91] width 55 height 16
type input "0.00"
click at [633, 198] on button "Save & Close" at bounding box center [634, 195] width 59 height 18
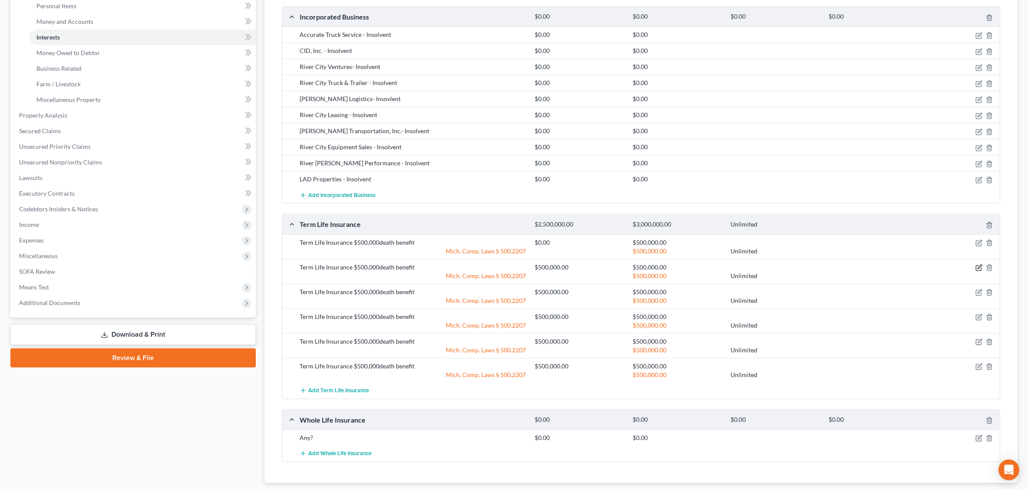
click at [979, 271] on icon "button" at bounding box center [979, 267] width 7 height 7
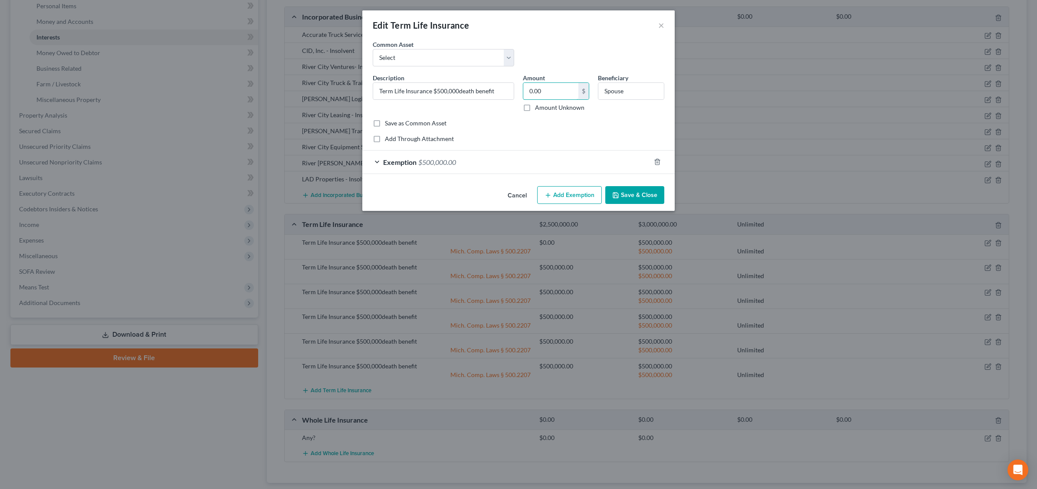
type input "0.00"
click at [638, 195] on button "Save & Close" at bounding box center [634, 195] width 59 height 18
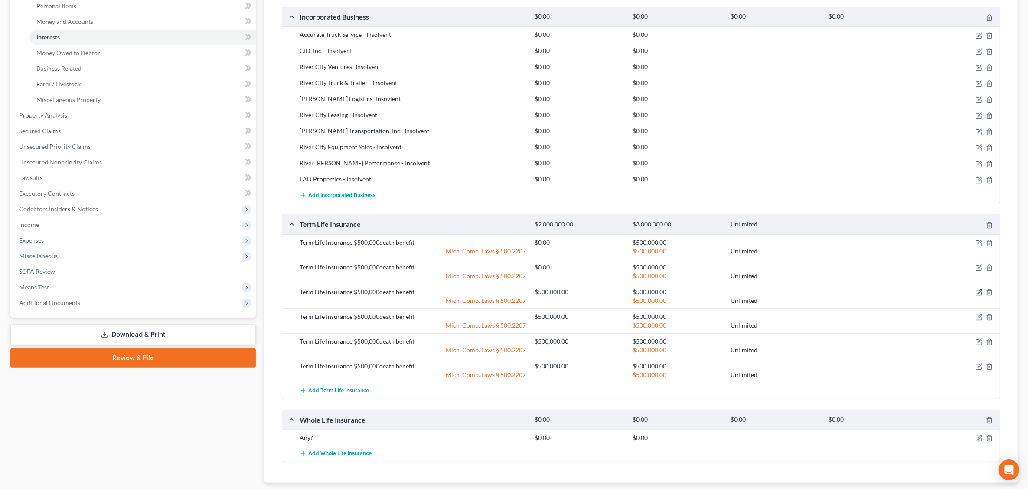
click at [977, 296] on icon "button" at bounding box center [979, 292] width 7 height 7
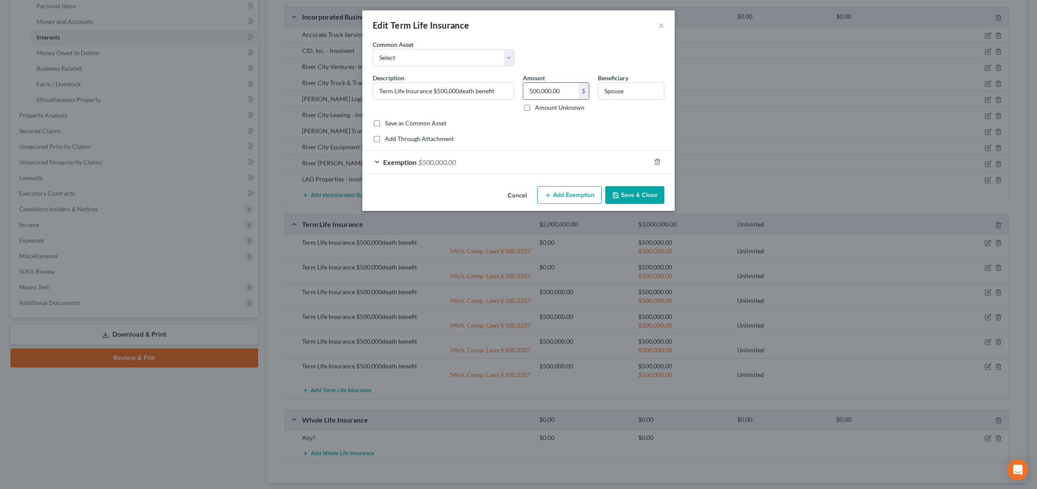
click at [569, 91] on input "500,000.00" at bounding box center [550, 91] width 55 height 16
type input "0.00"
click at [642, 192] on button "Save & Close" at bounding box center [634, 195] width 59 height 18
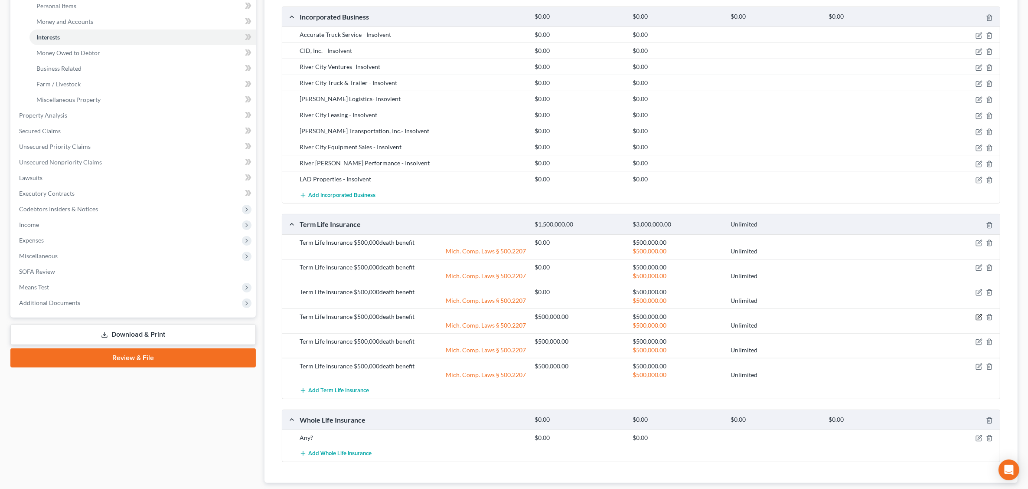
click at [979, 318] on icon "button" at bounding box center [980, 316] width 4 height 4
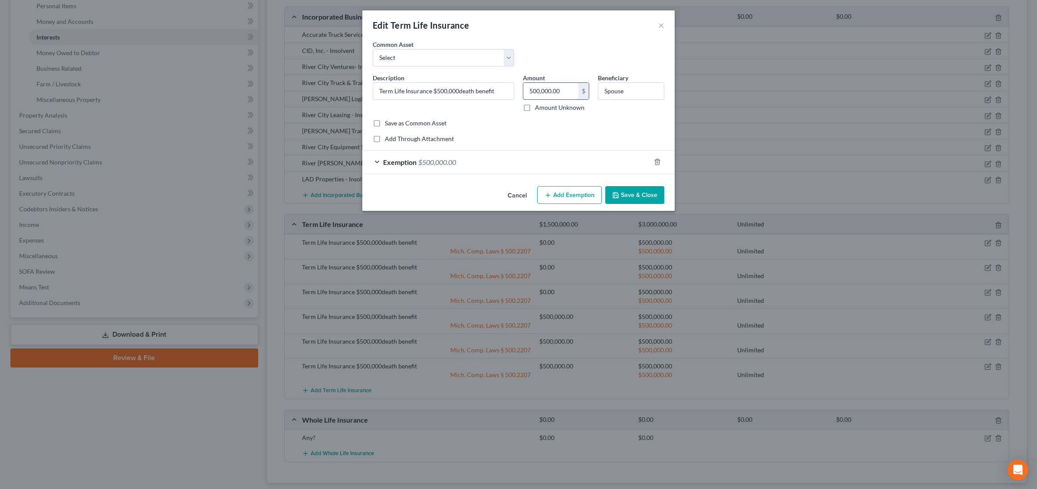
click at [562, 89] on input "500,000.00" at bounding box center [550, 91] width 55 height 16
type input "0.00"
click at [648, 195] on button "Save & Close" at bounding box center [634, 195] width 59 height 18
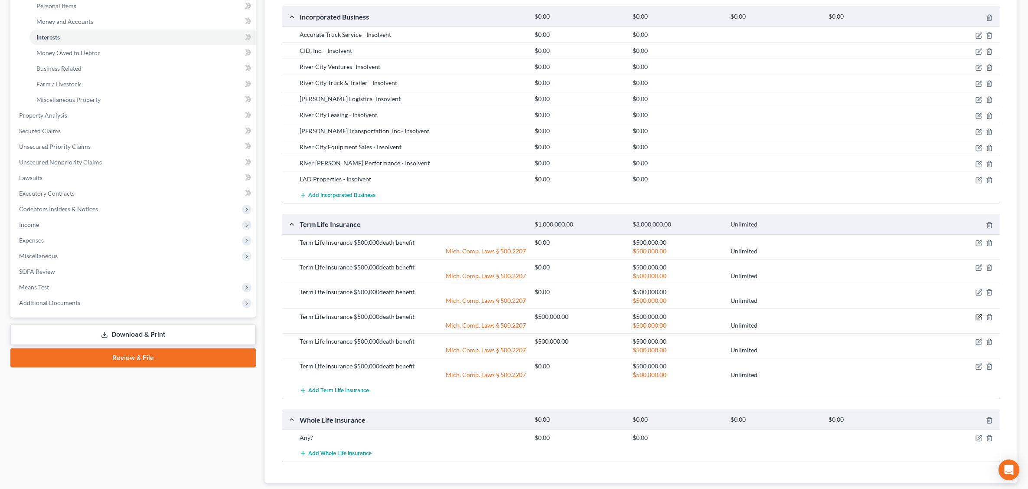
click at [976, 319] on icon "button" at bounding box center [979, 317] width 7 height 7
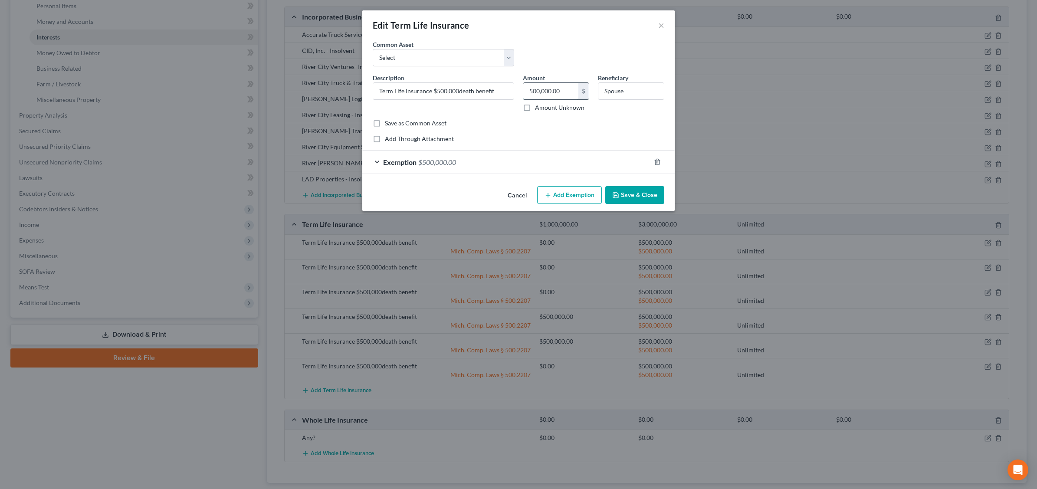
click at [567, 89] on input "500,000.00" at bounding box center [550, 91] width 55 height 16
type input "0.00"
click at [643, 190] on button "Save & Close" at bounding box center [634, 195] width 59 height 18
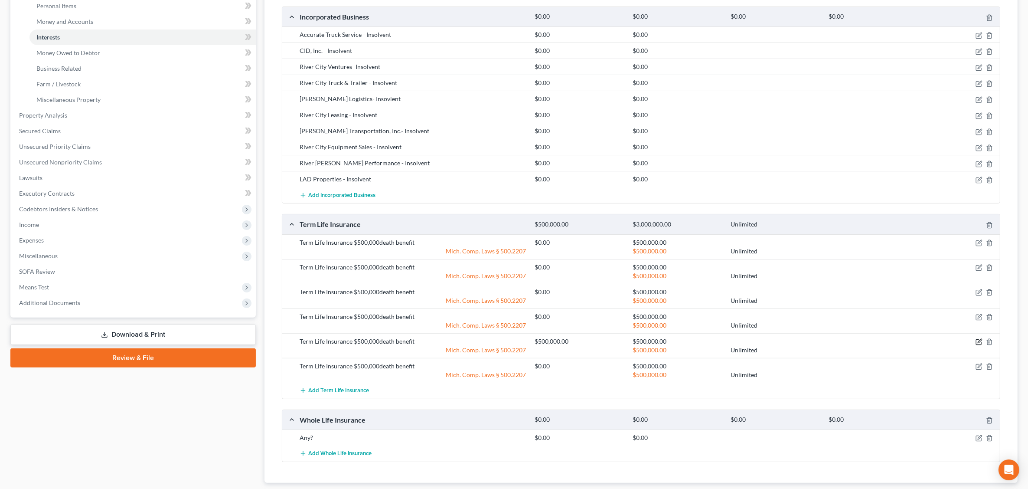
click at [977, 343] on icon "button" at bounding box center [979, 341] width 7 height 7
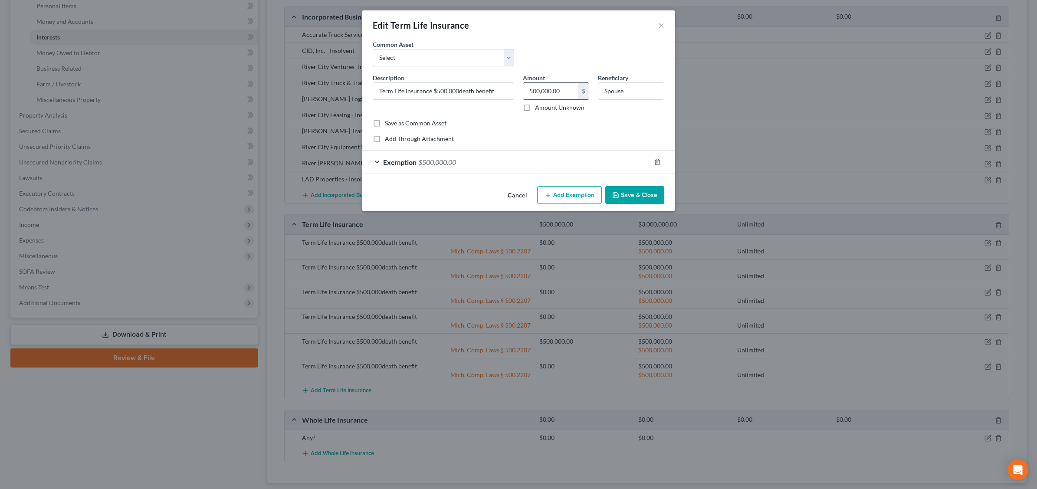
click at [563, 89] on input "500,000.00" at bounding box center [550, 91] width 55 height 16
type input "0.00"
click at [622, 198] on button "Save & Close" at bounding box center [634, 195] width 59 height 18
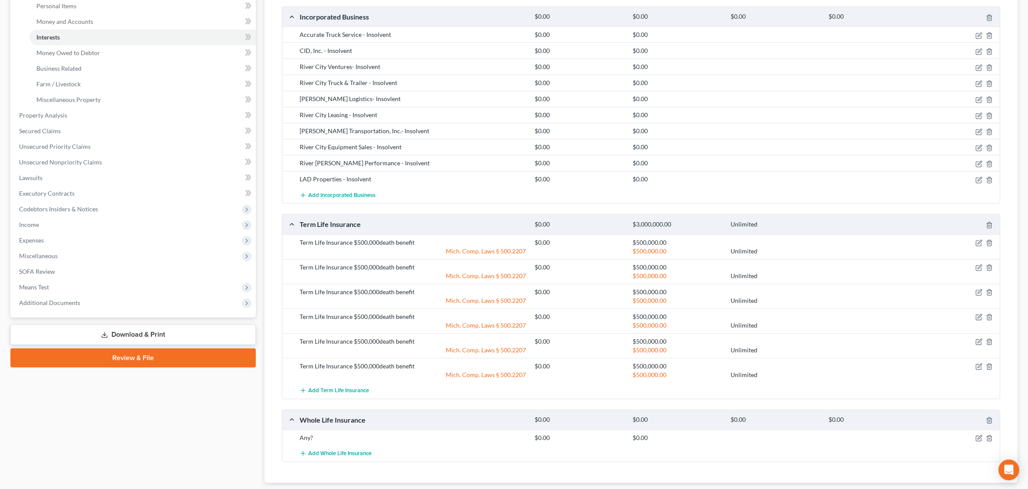
scroll to position [271, 0]
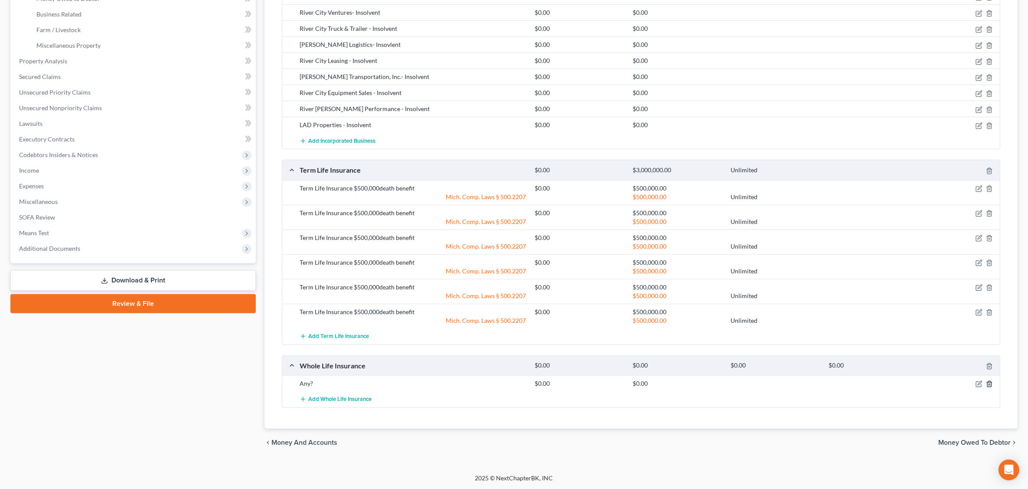
click at [989, 386] on icon "button" at bounding box center [989, 383] width 7 height 7
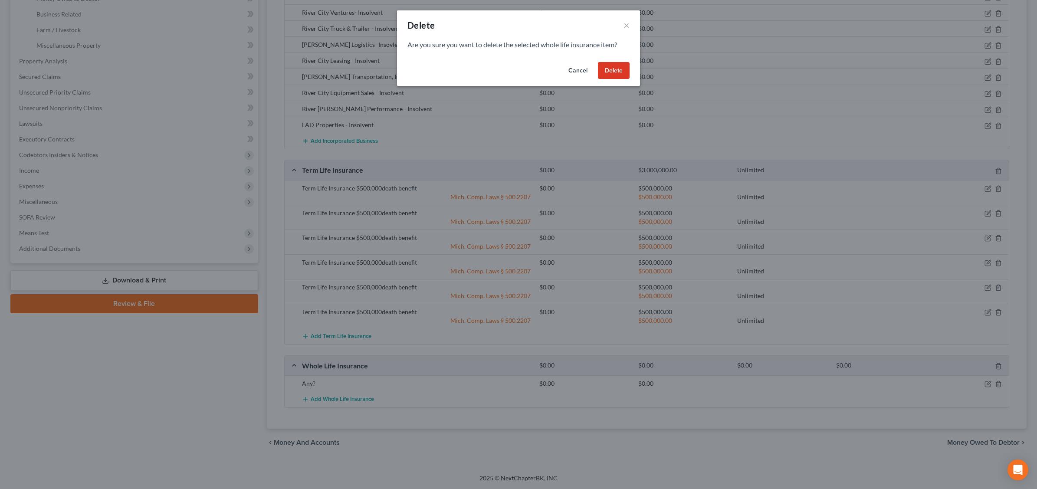
click at [607, 72] on button "Delete" at bounding box center [614, 70] width 32 height 17
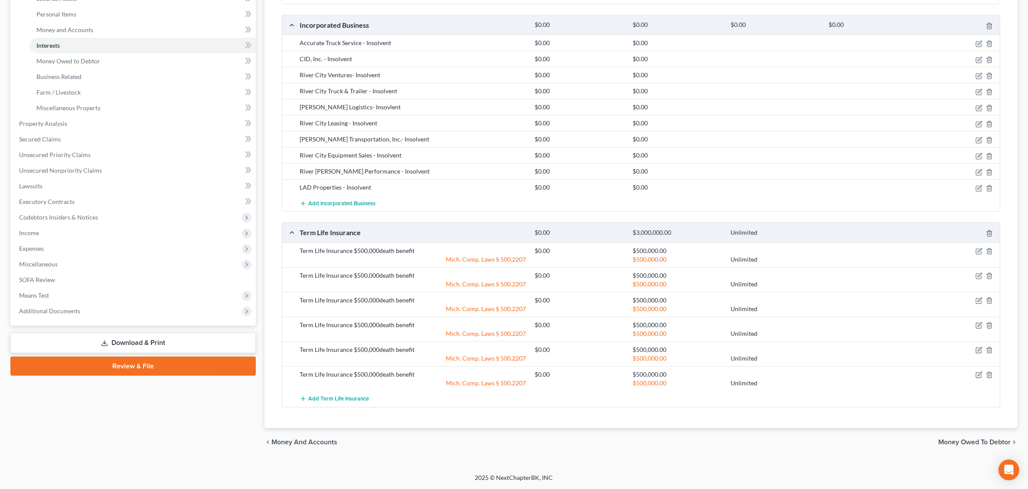
scroll to position [210, 0]
click at [95, 59] on span "Money Owed to Debtor" at bounding box center [68, 60] width 64 height 7
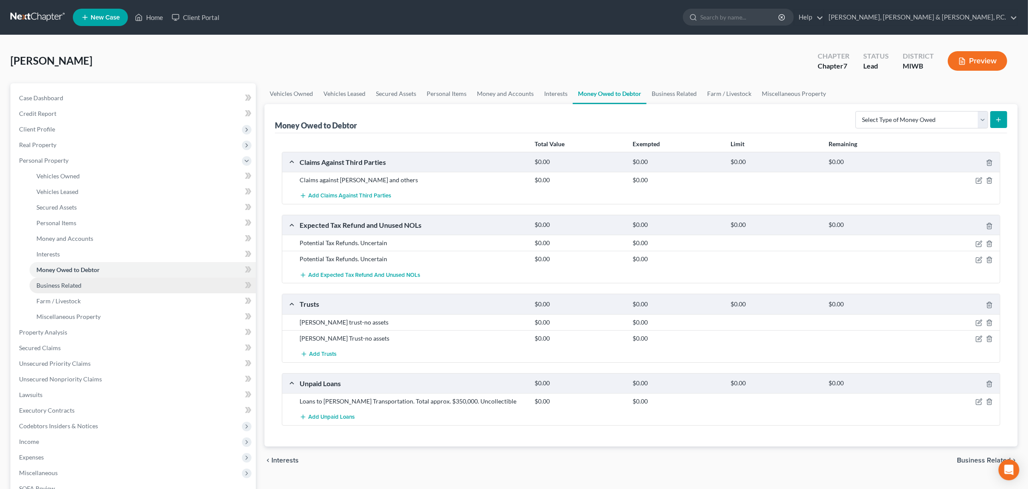
click at [78, 283] on span "Business Related" at bounding box center [58, 285] width 45 height 7
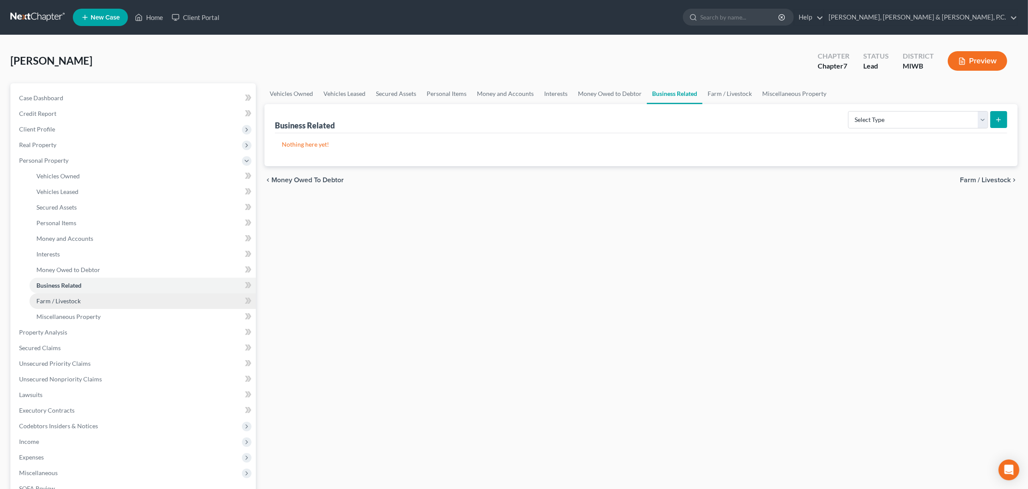
click at [74, 299] on span "Farm / Livestock" at bounding box center [58, 300] width 44 height 7
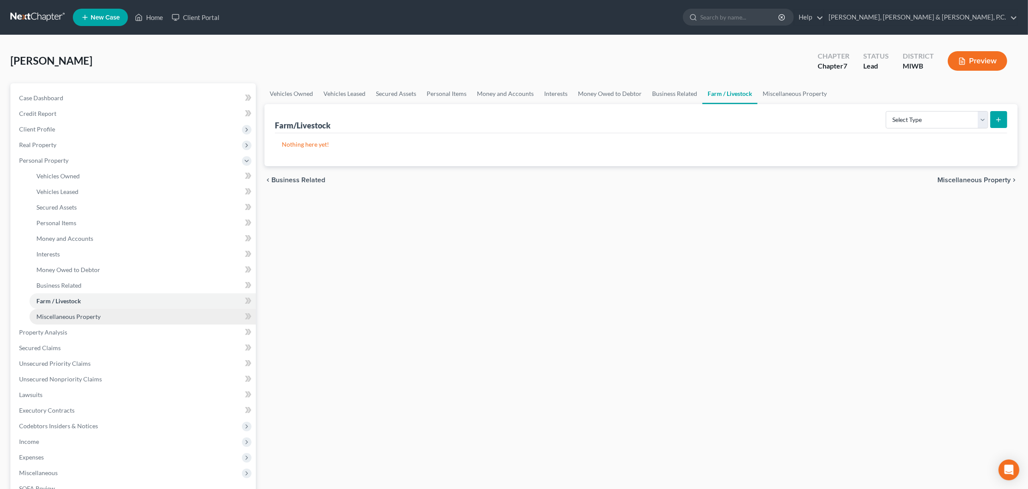
click at [82, 320] on link "Miscellaneous Property" at bounding box center [142, 317] width 226 height 16
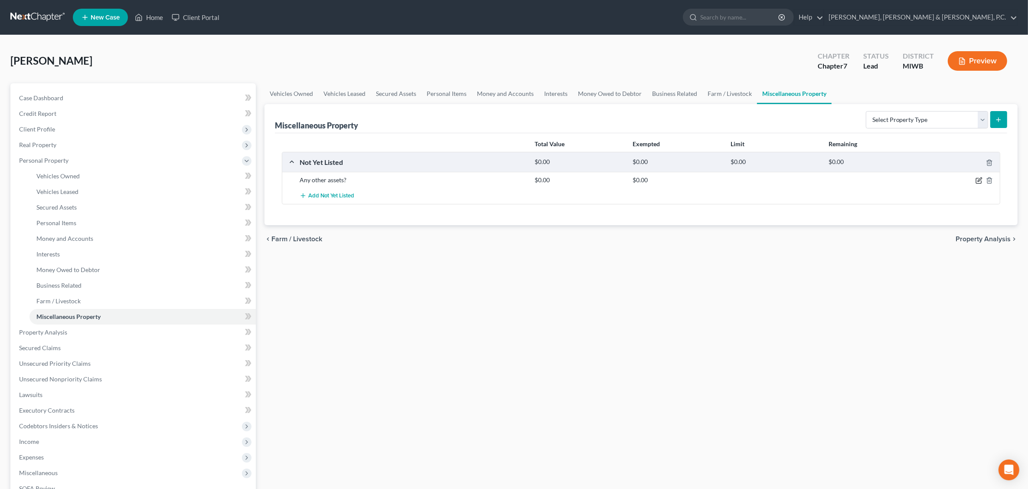
click at [979, 179] on icon "button" at bounding box center [979, 180] width 7 height 7
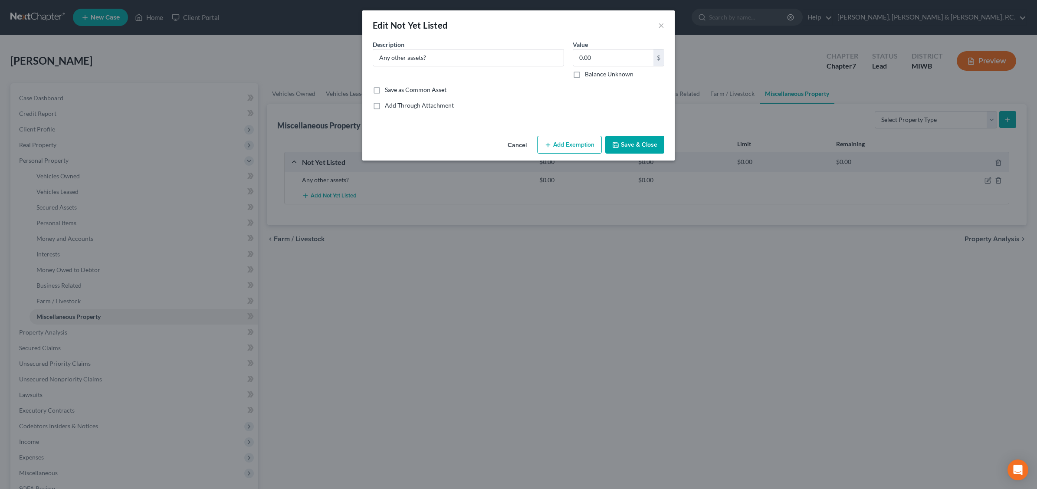
click at [515, 145] on button "Cancel" at bounding box center [517, 145] width 33 height 17
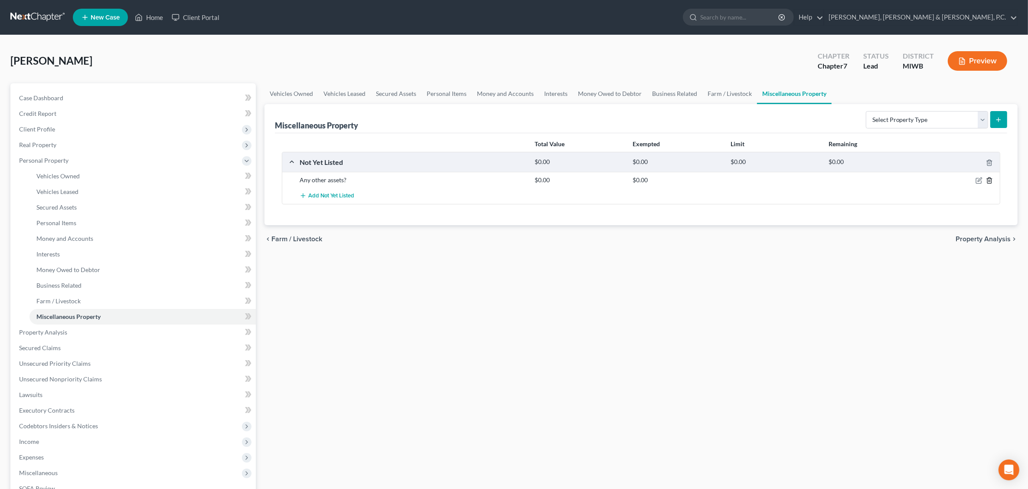
click at [988, 183] on icon "button" at bounding box center [989, 180] width 7 height 7
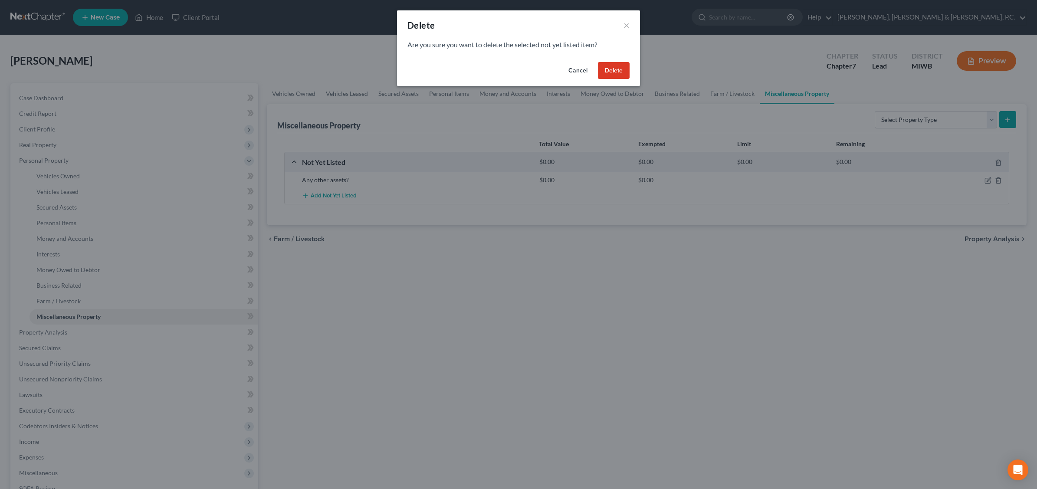
click at [617, 68] on button "Delete" at bounding box center [614, 70] width 32 height 17
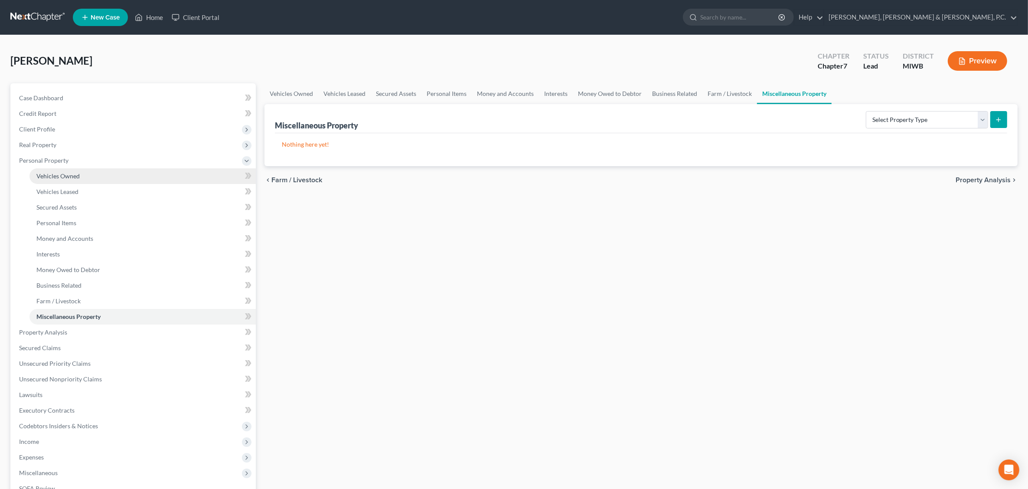
click at [68, 175] on span "Vehicles Owned" at bounding box center [57, 175] width 43 height 7
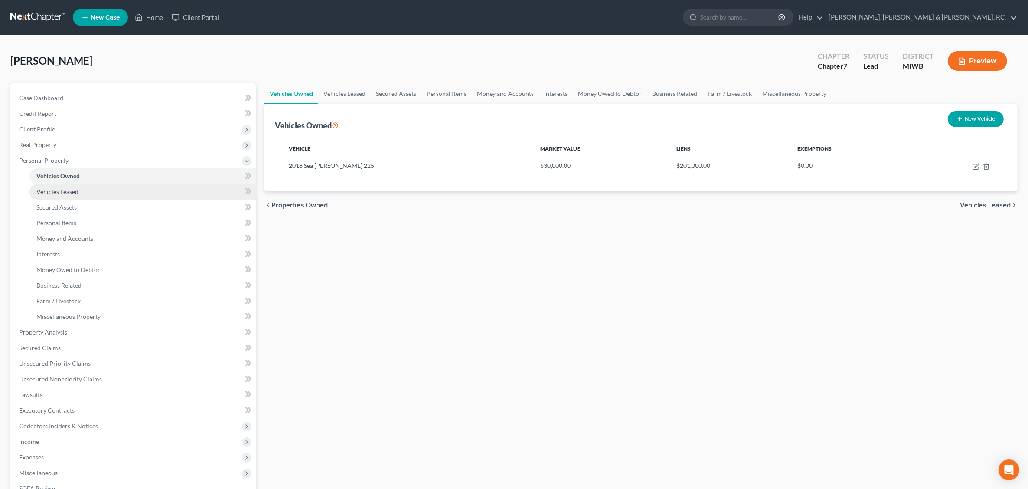
click at [70, 191] on span "Vehicles Leased" at bounding box center [57, 191] width 42 height 7
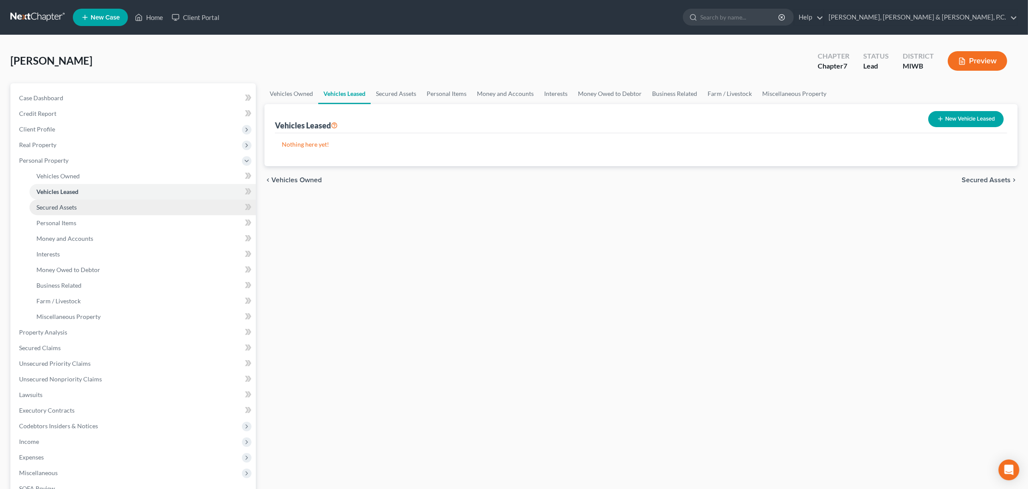
click at [71, 205] on span "Secured Assets" at bounding box center [56, 206] width 40 height 7
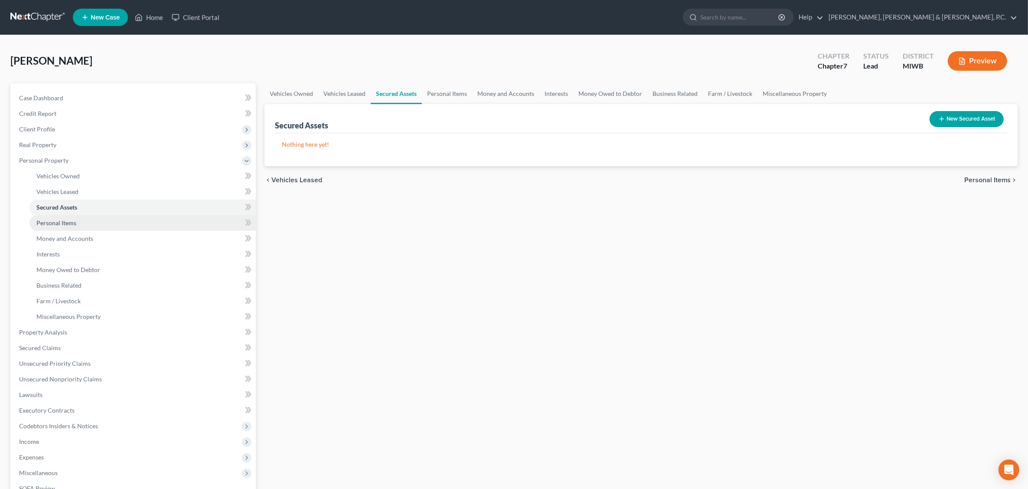
click at [74, 221] on span "Personal Items" at bounding box center [56, 222] width 40 height 7
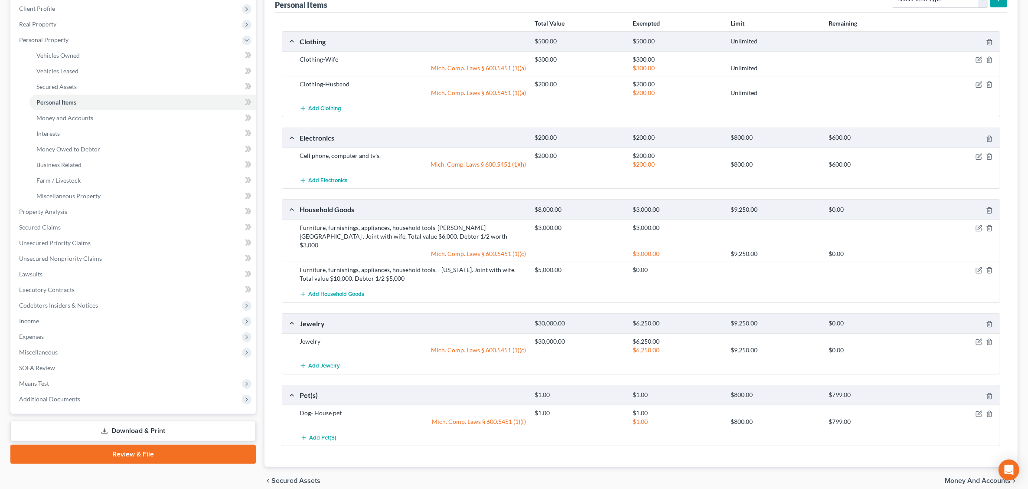
scroll to position [43, 0]
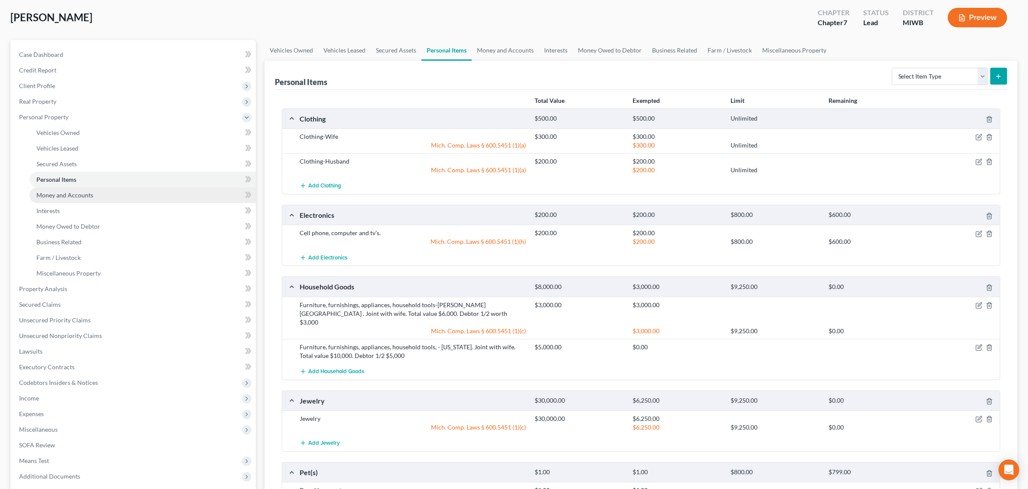
click at [82, 191] on span "Money and Accounts" at bounding box center [64, 194] width 57 height 7
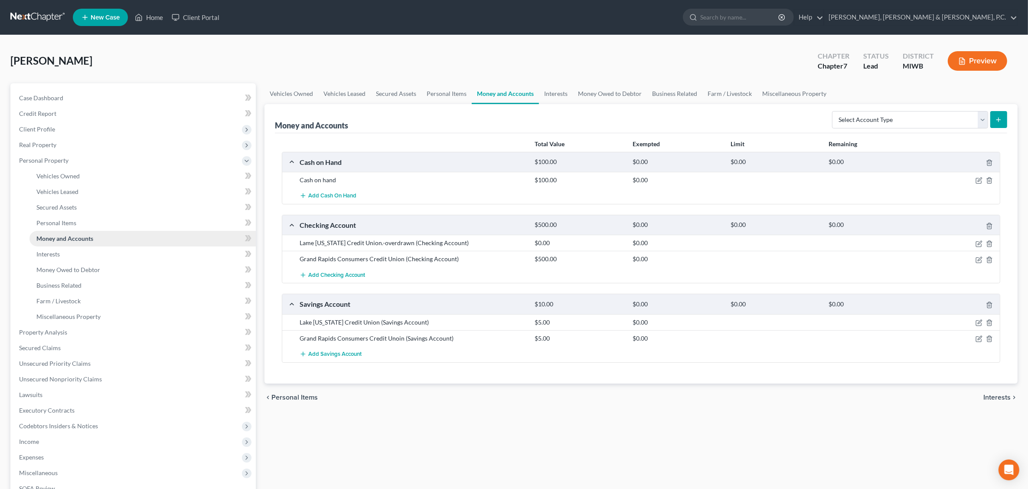
click at [89, 237] on span "Money and Accounts" at bounding box center [64, 238] width 57 height 7
click at [85, 256] on link "Interests" at bounding box center [142, 254] width 226 height 16
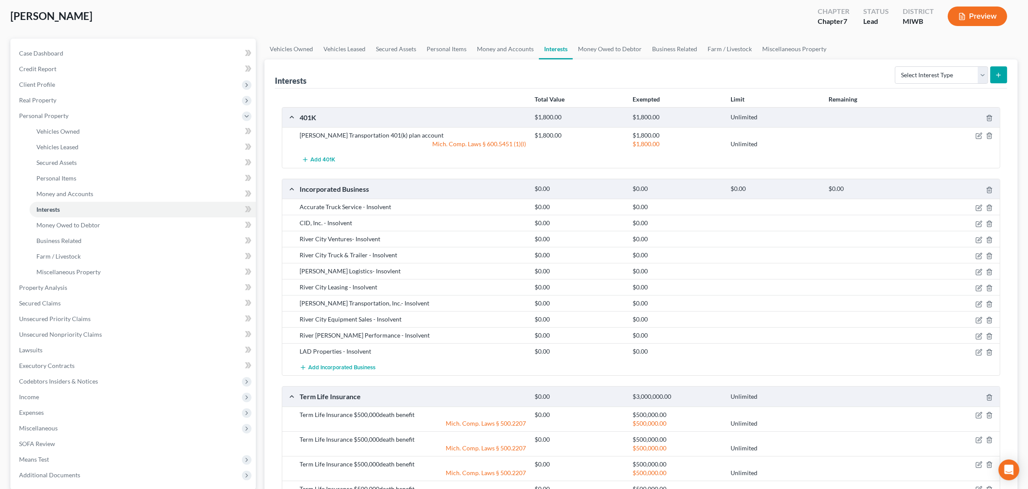
scroll to position [210, 0]
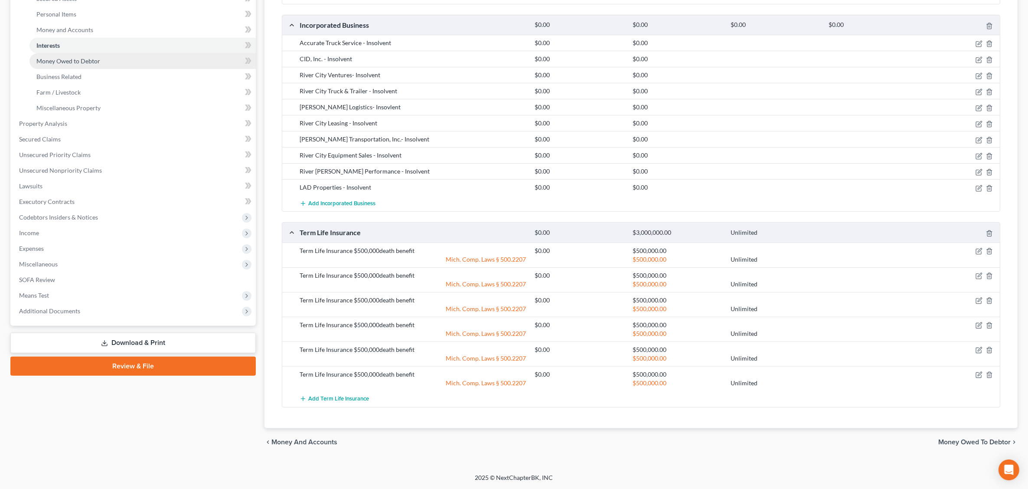
click at [97, 57] on span "Money Owed to Debtor" at bounding box center [68, 60] width 64 height 7
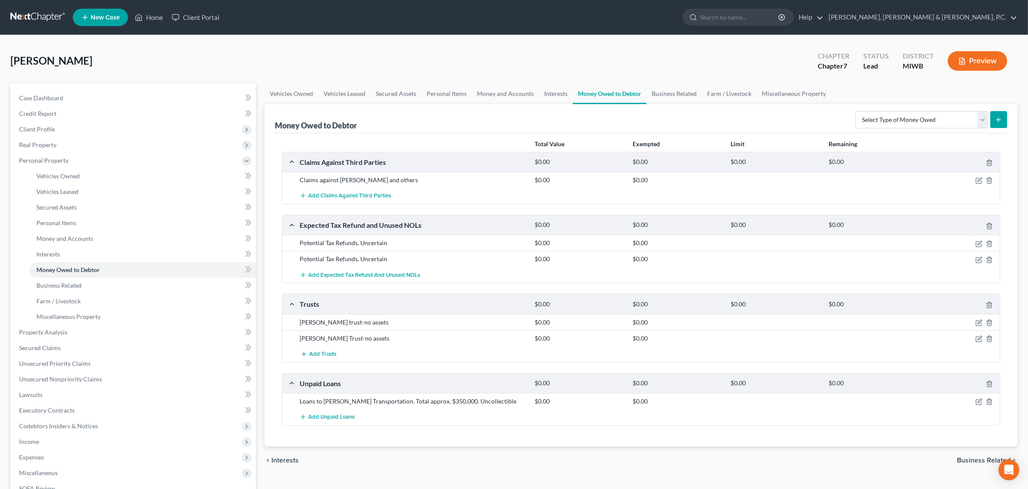
click at [439, 63] on div "[PERSON_NAME] Upgraded Chapter Chapter 7 Status Lead District [GEOGRAPHIC_DATA]…" at bounding box center [514, 65] width 1008 height 38
click at [972, 59] on button "Preview" at bounding box center [977, 61] width 59 height 20
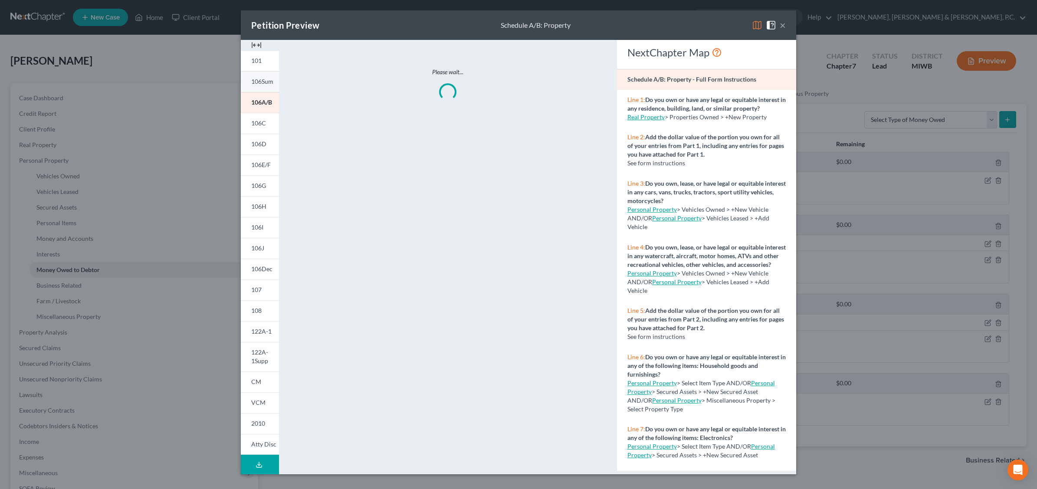
click at [260, 85] on link "106Sum" at bounding box center [260, 81] width 38 height 21
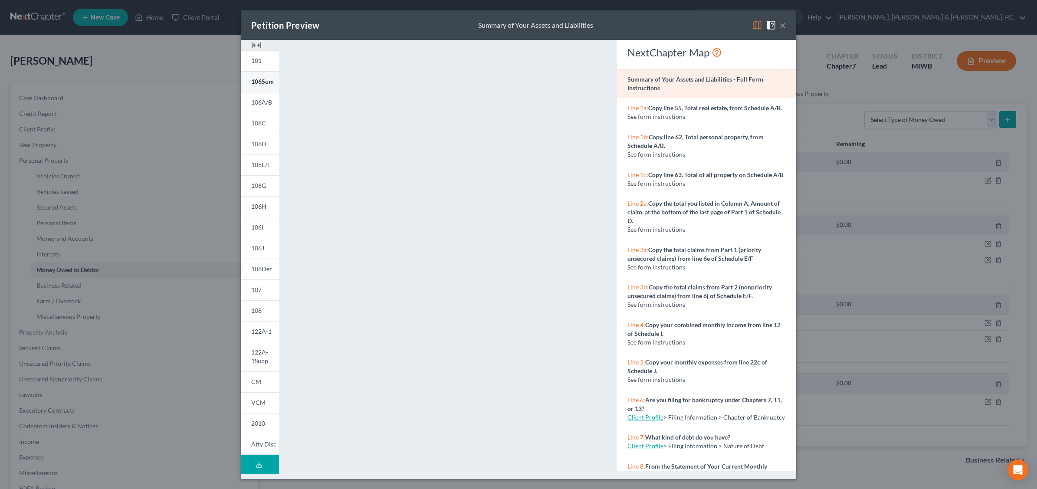
click at [261, 83] on span "106Sum" at bounding box center [262, 81] width 23 height 7
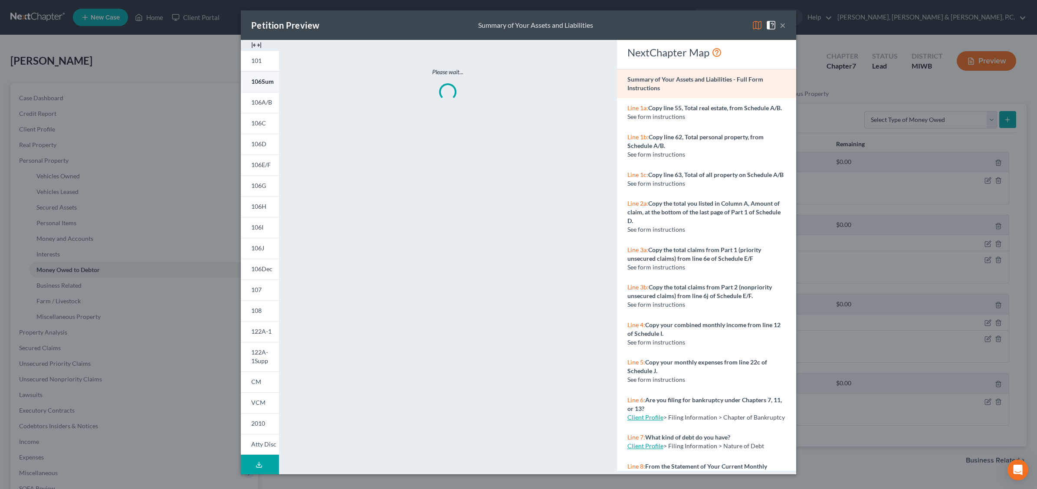
click at [261, 83] on span "106Sum" at bounding box center [262, 81] width 23 height 7
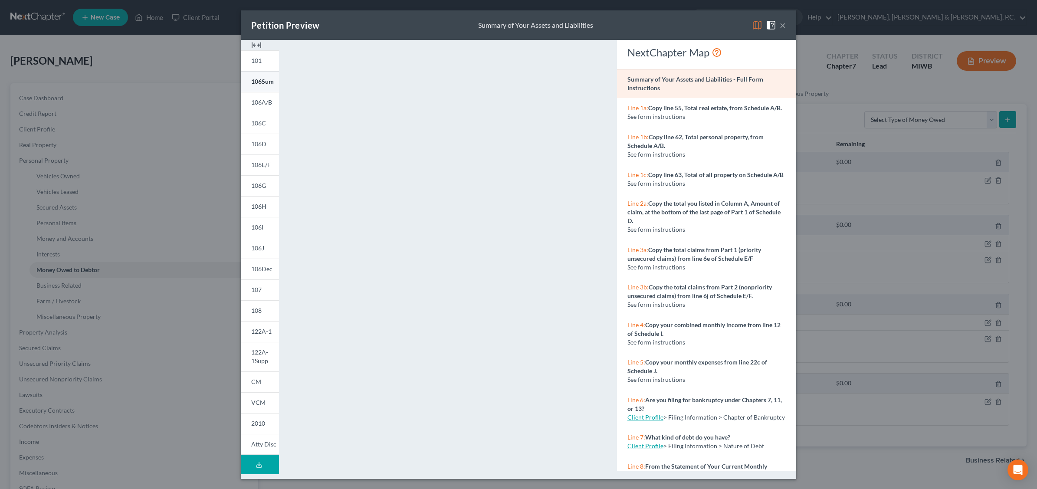
click at [265, 83] on span "106Sum" at bounding box center [262, 81] width 23 height 7
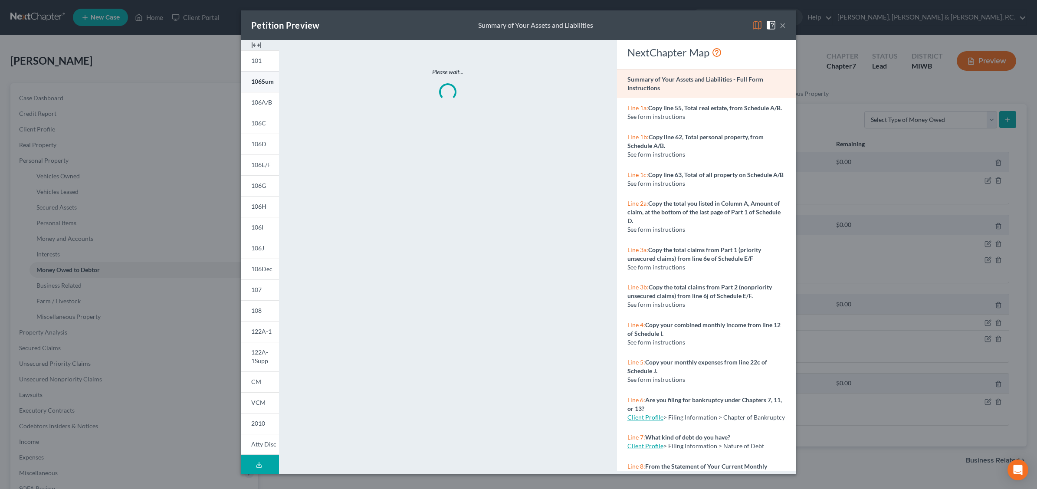
click at [265, 83] on span "106Sum" at bounding box center [262, 81] width 23 height 7
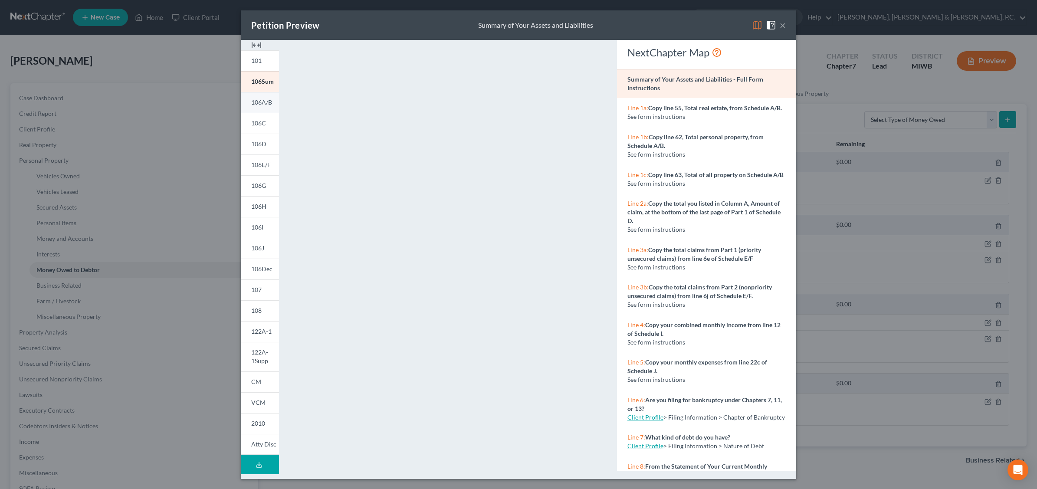
click at [253, 101] on span "106A/B" at bounding box center [261, 101] width 21 height 7
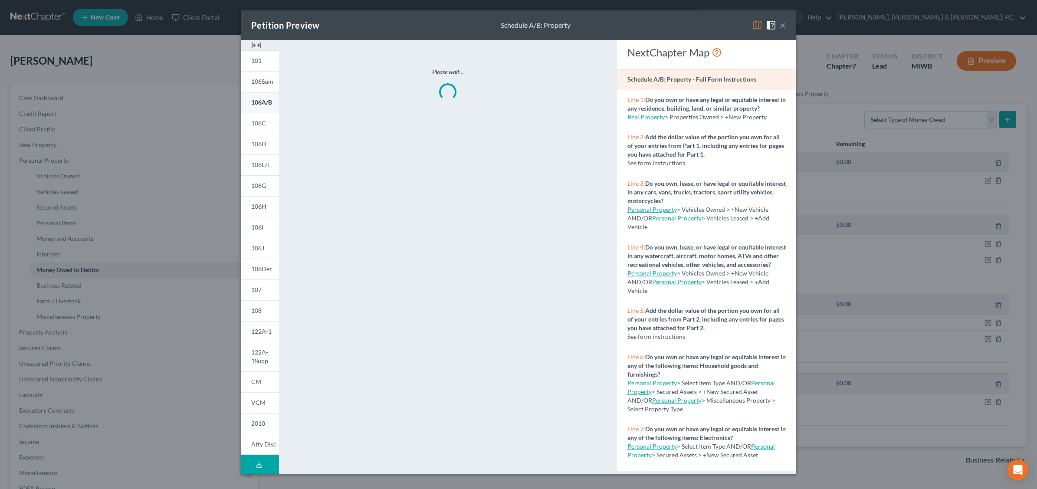
click at [253, 101] on span "106A/B" at bounding box center [261, 101] width 21 height 7
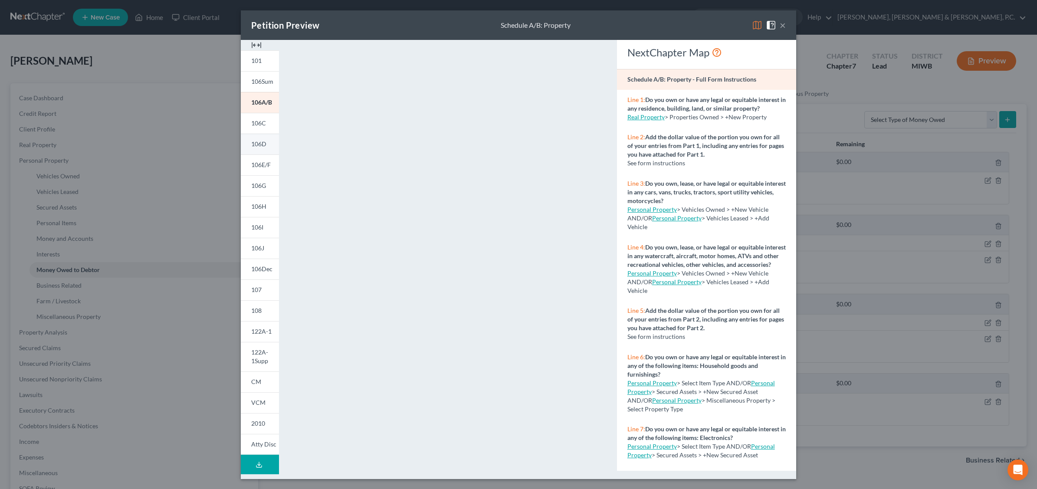
click at [258, 144] on span "106D" at bounding box center [258, 143] width 15 height 7
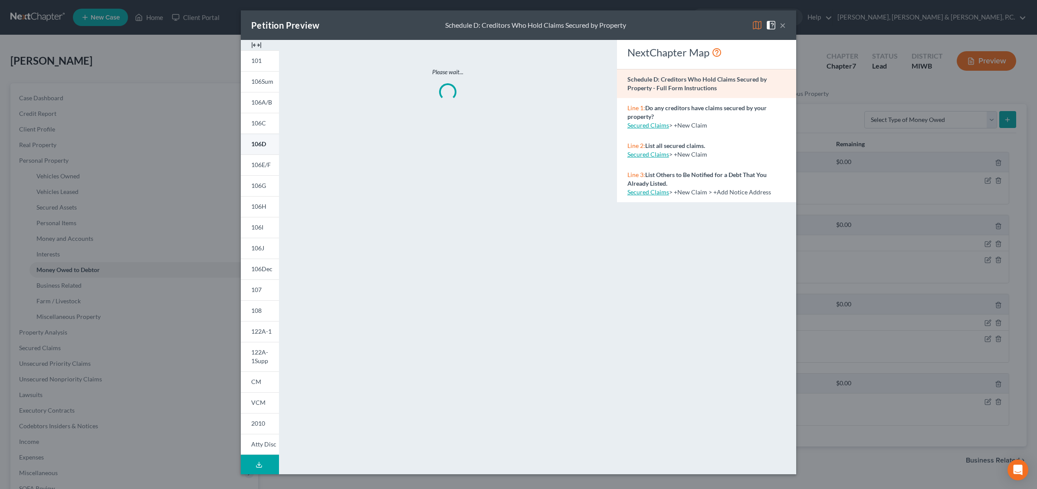
click at [258, 144] on span "106D" at bounding box center [258, 143] width 15 height 7
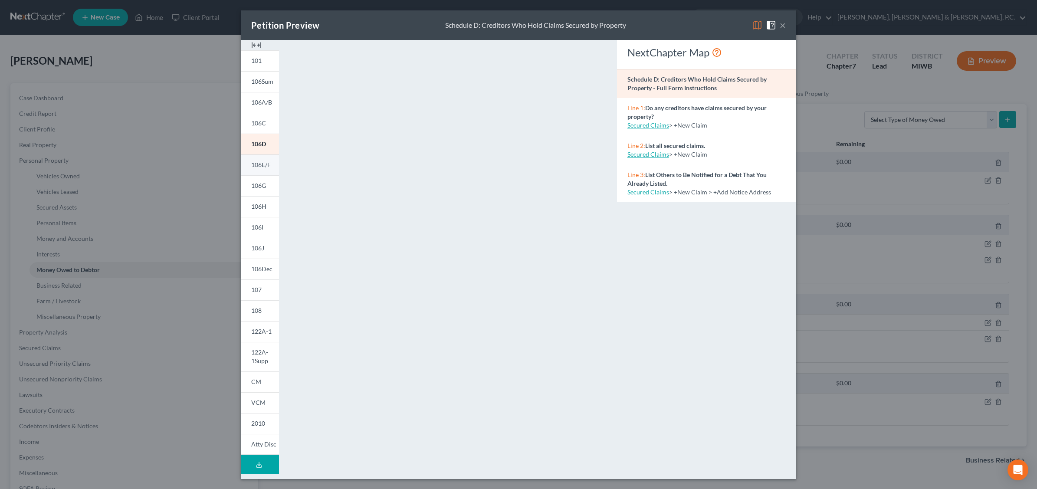
click at [259, 163] on span "106E/F" at bounding box center [261, 164] width 20 height 7
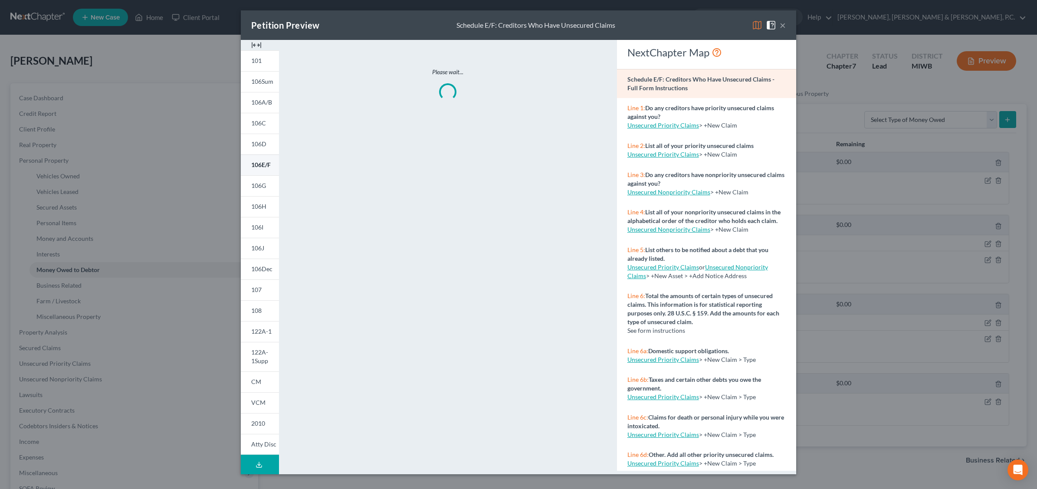
click at [259, 163] on span "106E/F" at bounding box center [261, 164] width 20 height 7
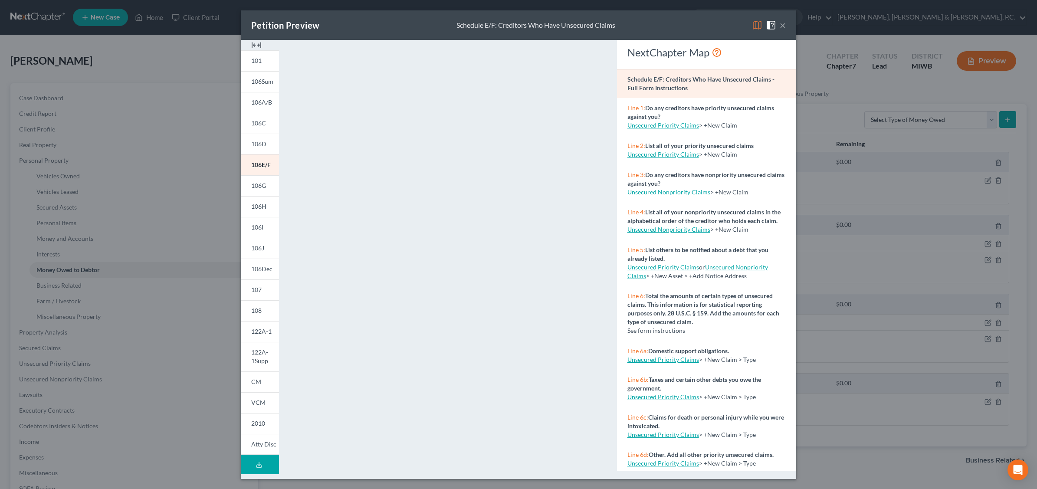
click at [783, 25] on button "×" at bounding box center [782, 25] width 6 height 10
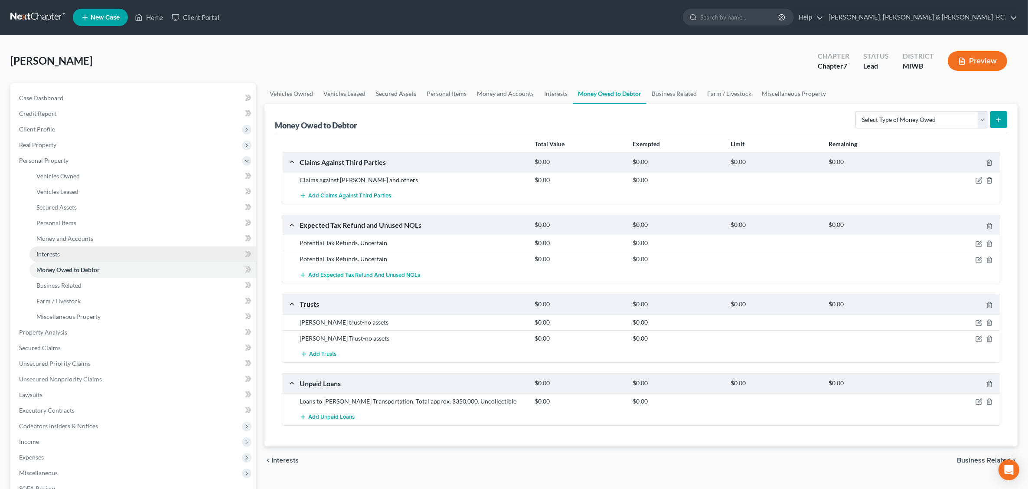
click at [74, 255] on link "Interests" at bounding box center [142, 254] width 226 height 16
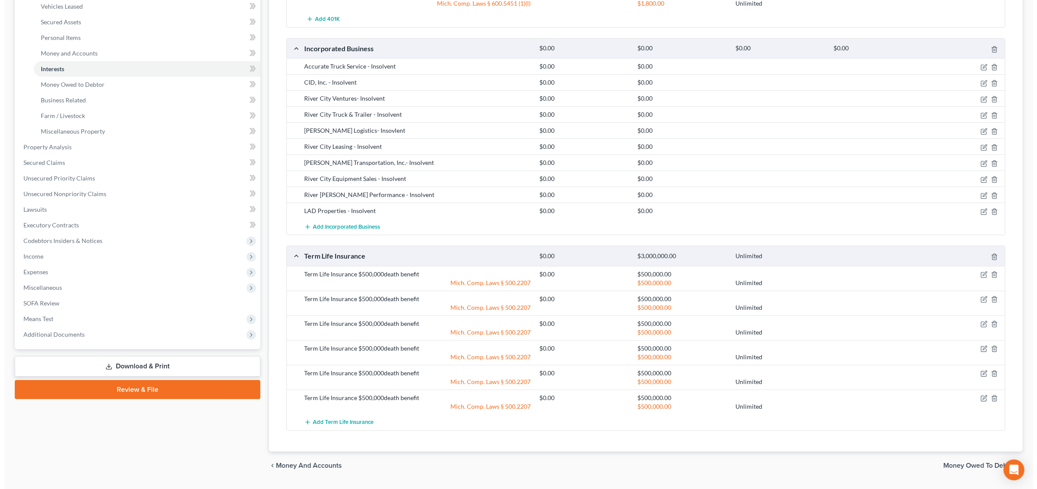
scroll to position [210, 0]
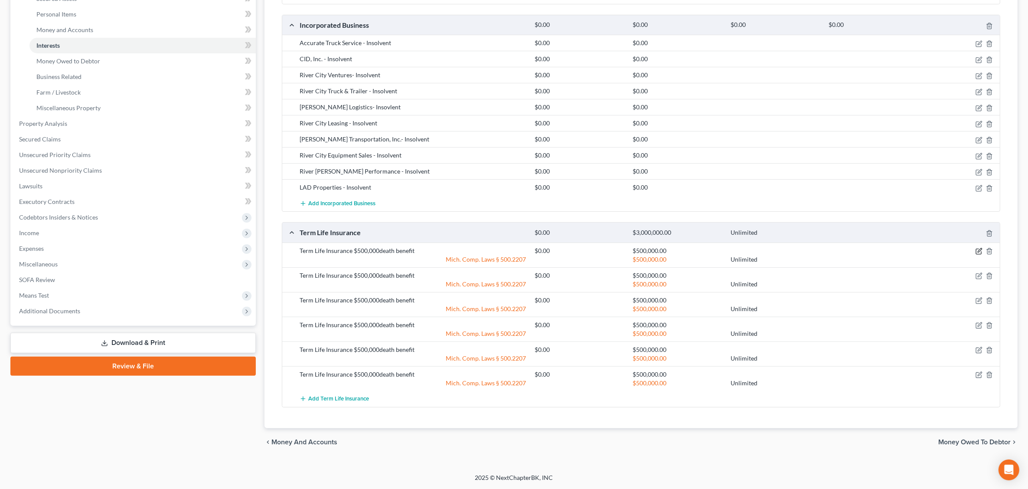
click at [978, 251] on icon "button" at bounding box center [979, 251] width 7 height 7
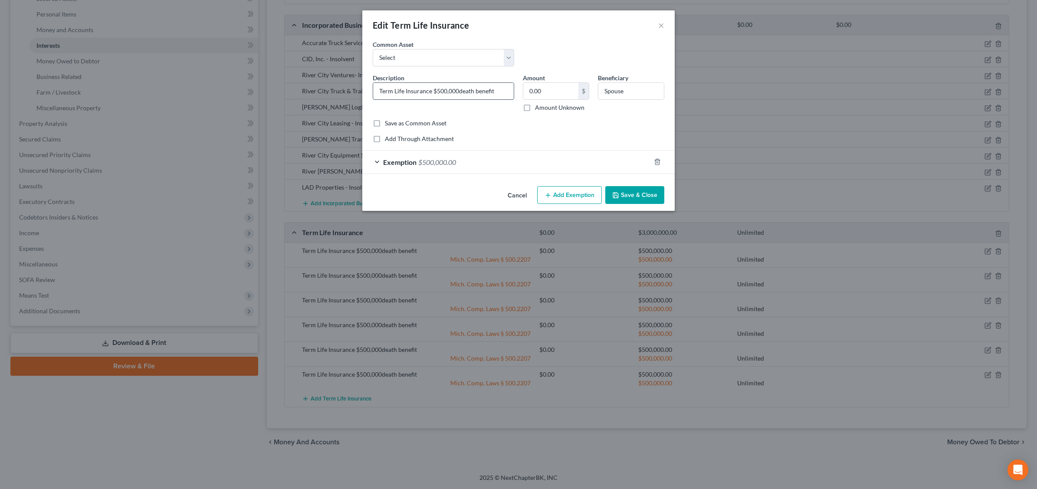
drag, startPoint x: 380, startPoint y: 88, endPoint x: 387, endPoint y: 85, distance: 7.4
click at [381, 88] on input "Term Life Insurance $500,000death benefit" at bounding box center [443, 91] width 141 height 16
type input "Banner Life Term Life Insurance $3,000,000death benefit"
click at [630, 92] on input "Spouse" at bounding box center [630, 91] width 65 height 16
type input "S"
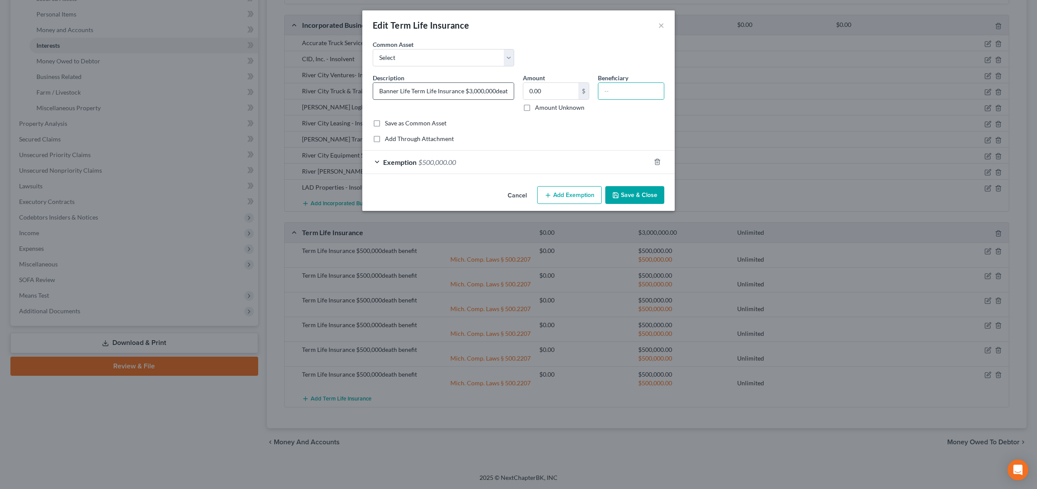
drag, startPoint x: 495, startPoint y: 92, endPoint x: 504, endPoint y: 87, distance: 10.0
click at [495, 92] on input "Banner Life Term Life Insurance $3,000,000death benefit" at bounding box center [443, 91] width 141 height 16
type input "Banner Life Term Life Insurance $3,000,000 death benefit"
click at [650, 198] on button "Save & Close" at bounding box center [634, 195] width 59 height 18
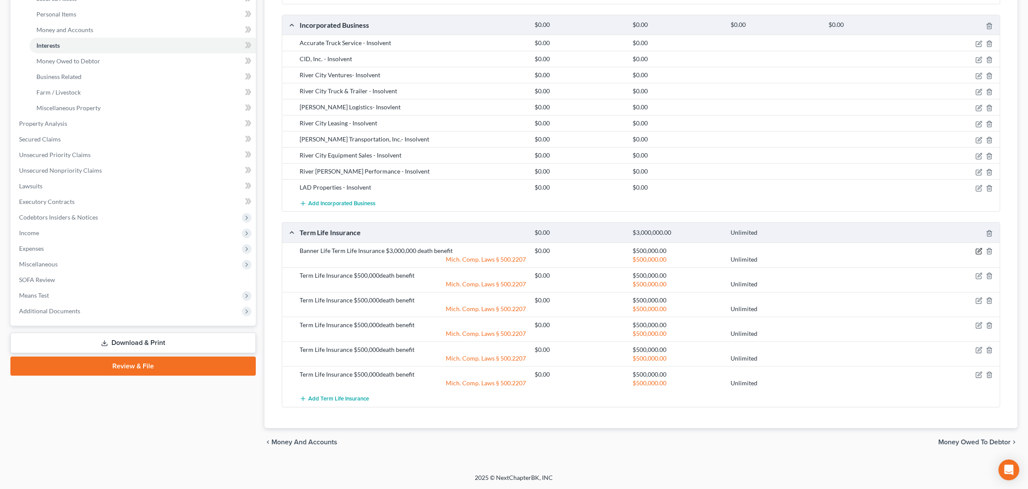
click at [979, 250] on icon "button" at bounding box center [979, 251] width 7 height 7
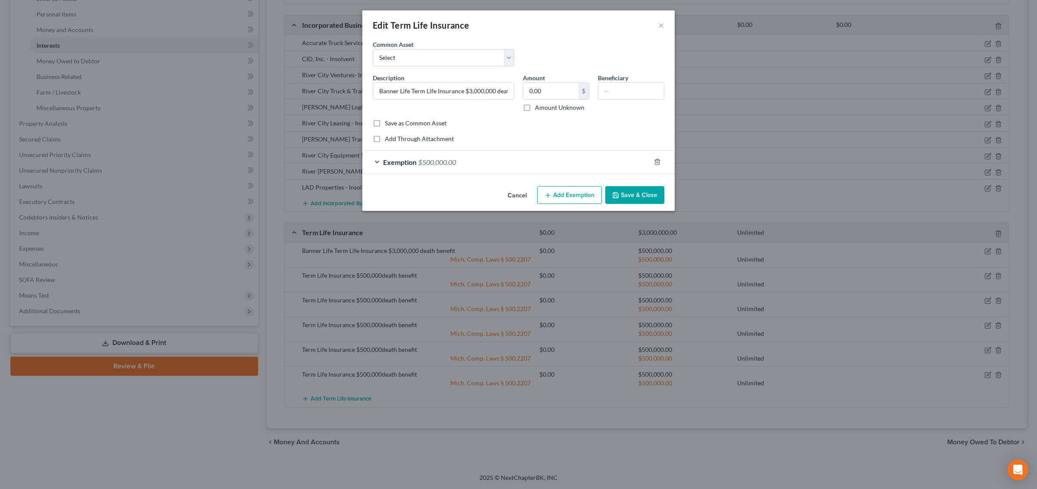
click at [495, 166] on div "Exemption $500,000.00" at bounding box center [506, 162] width 288 height 23
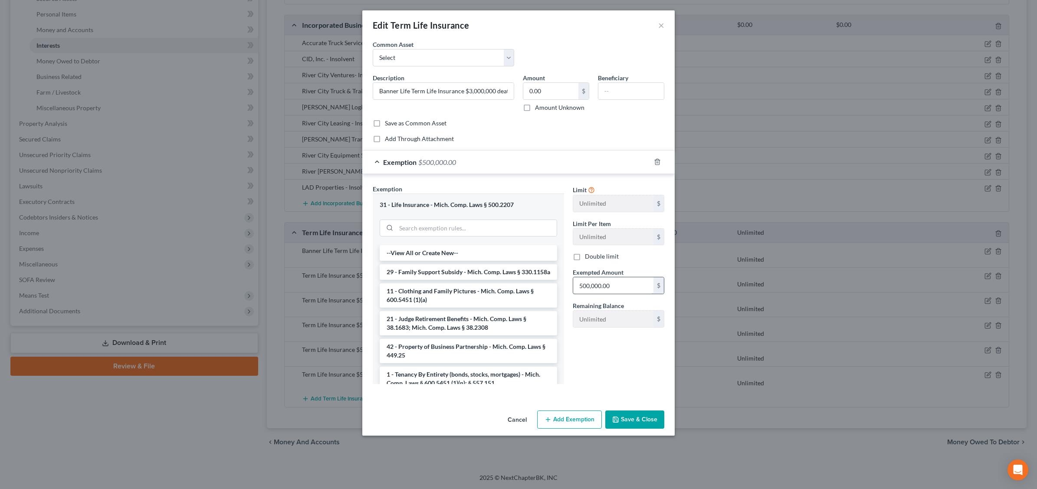
click at [622, 291] on input "500,000.00" at bounding box center [613, 285] width 80 height 16
type input "3,000,000"
click at [650, 418] on button "Save & Close" at bounding box center [634, 419] width 59 height 18
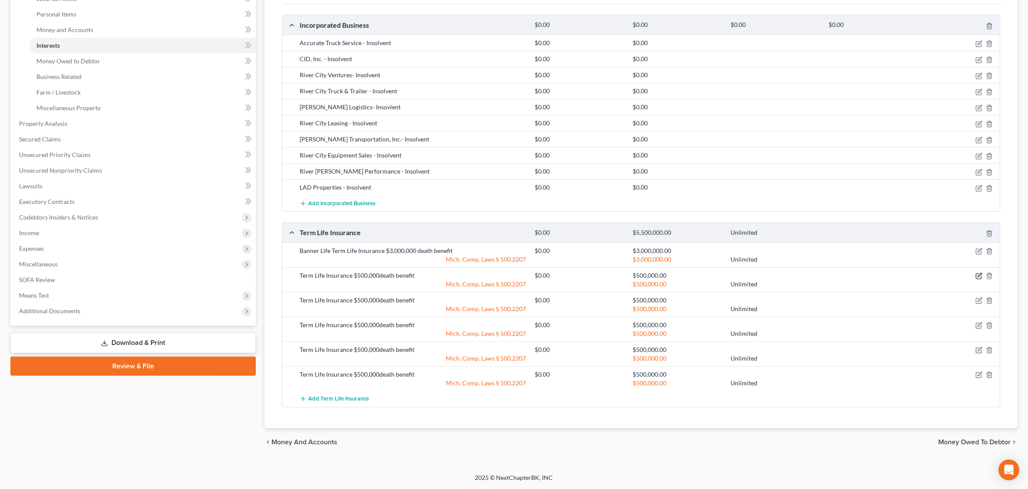
click at [977, 277] on icon "button" at bounding box center [979, 275] width 7 height 7
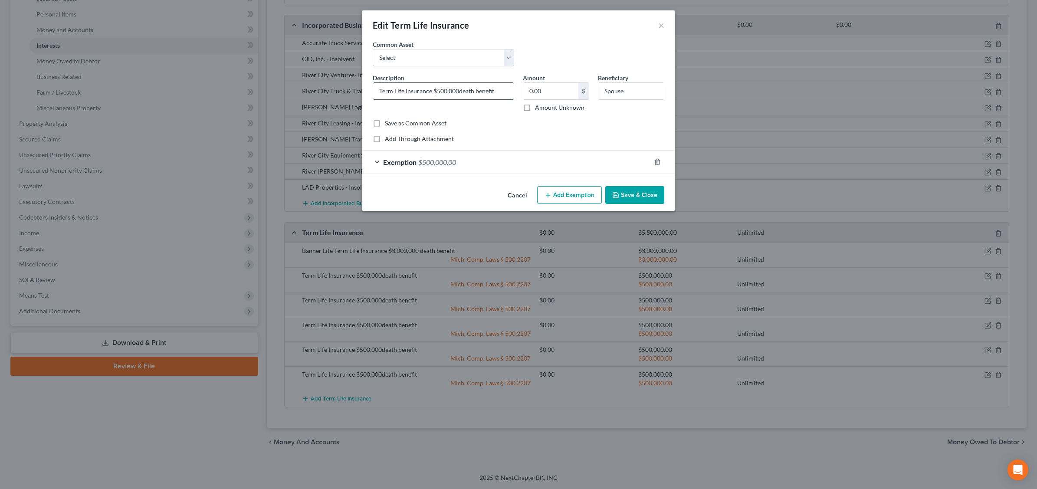
click at [380, 88] on input "Term Life Insurance $500,000death benefit" at bounding box center [443, 91] width 141 height 16
type input "Genworth Financial Term Life Insurance $500,000death benefit"
click at [627, 85] on input "Spouse" at bounding box center [630, 91] width 65 height 16
type input "S"
click at [492, 90] on input "Genworth Financial Term Life Insurance $500,000death benefit" at bounding box center [443, 91] width 141 height 16
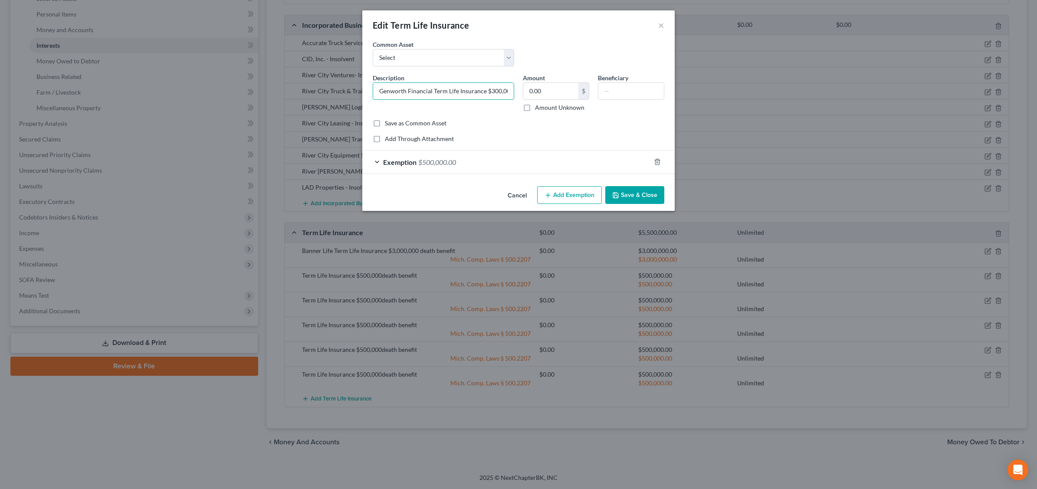
type input "Genworth Financial Term Life Insurance $300,000death benefit"
click at [450, 158] on span "$500,000.00" at bounding box center [437, 162] width 38 height 8
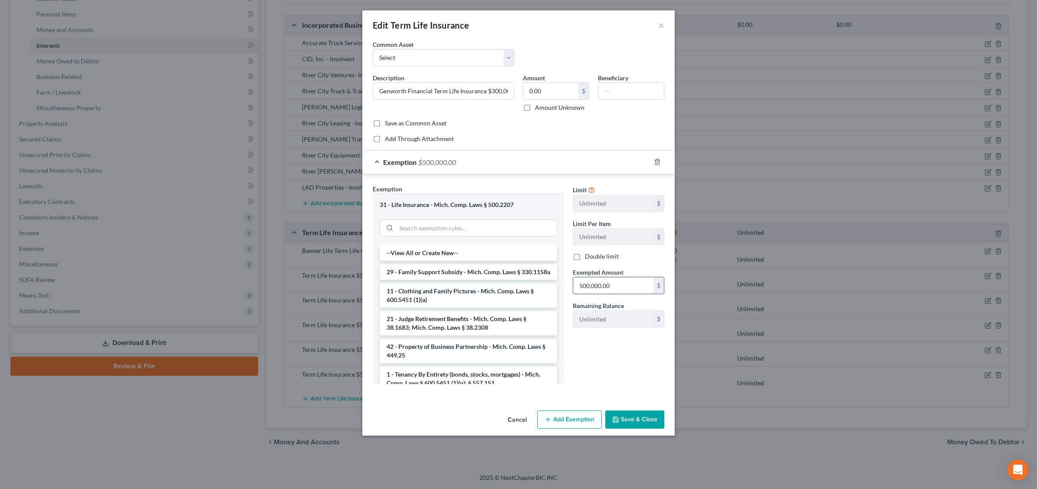
click at [582, 283] on input "500,000.00" at bounding box center [613, 285] width 80 height 16
type input "300,000"
click at [651, 423] on button "Save & Close" at bounding box center [634, 419] width 59 height 18
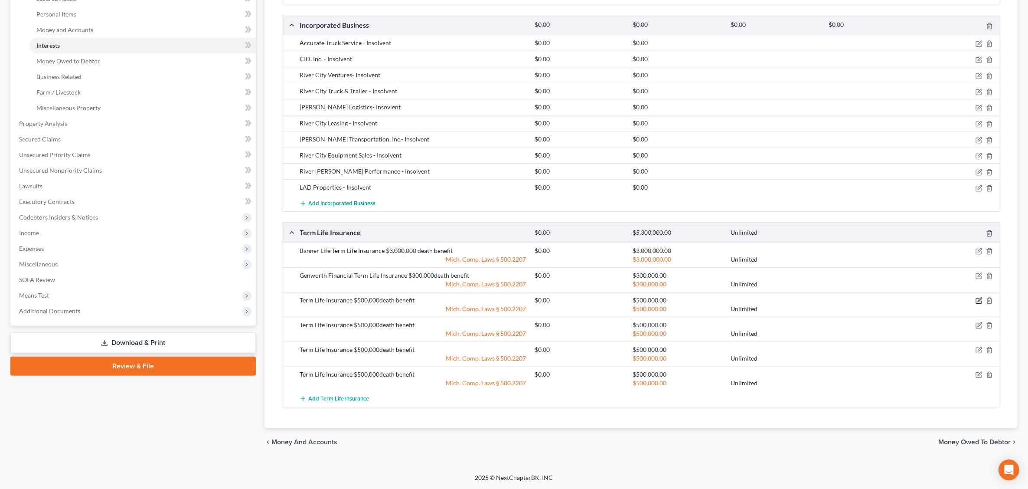
click at [978, 300] on icon "button" at bounding box center [979, 300] width 7 height 7
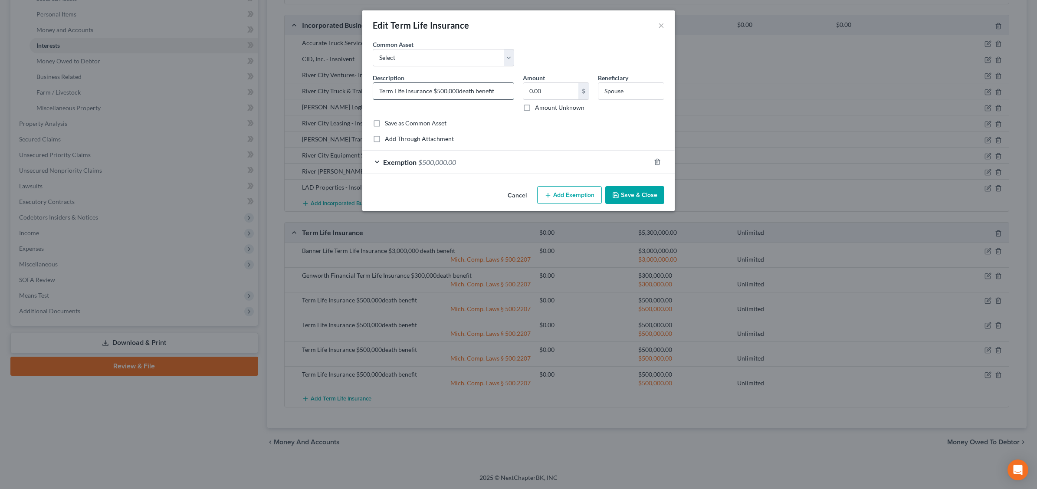
click at [380, 87] on input "Term Life Insurance $500,000death benefit" at bounding box center [443, 91] width 141 height 16
drag, startPoint x: 465, startPoint y: 88, endPoint x: 473, endPoint y: 83, distance: 8.8
click at [467, 86] on input "Primerica Term Life Insurance $500,000death benefit" at bounding box center [443, 91] width 141 height 16
click at [473, 89] on input "Primerica Term Life Insurance $1,500,000death benefit" at bounding box center [443, 91] width 141 height 16
type input "Primerica Term Life Insurance $1,750,000death benefit"
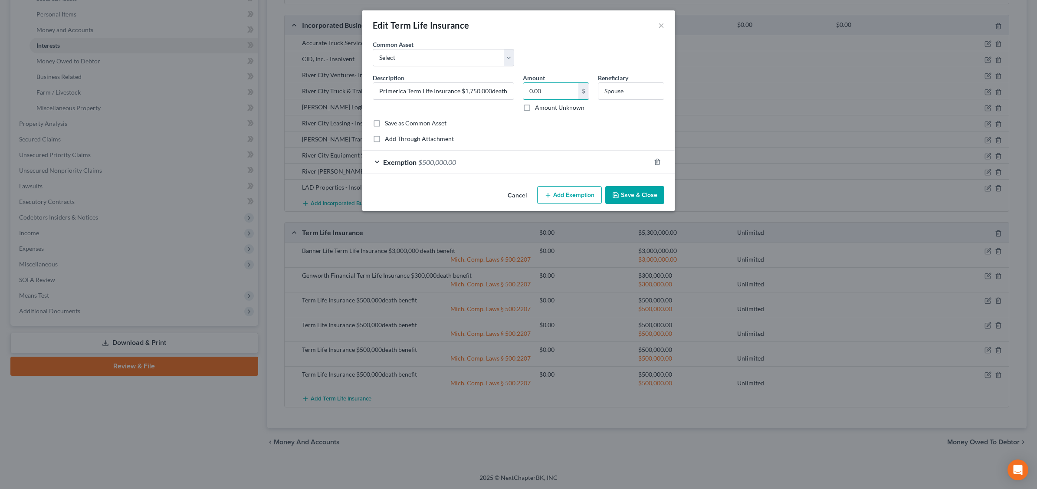
click at [462, 161] on div "Exemption $500,000.00" at bounding box center [506, 162] width 288 height 23
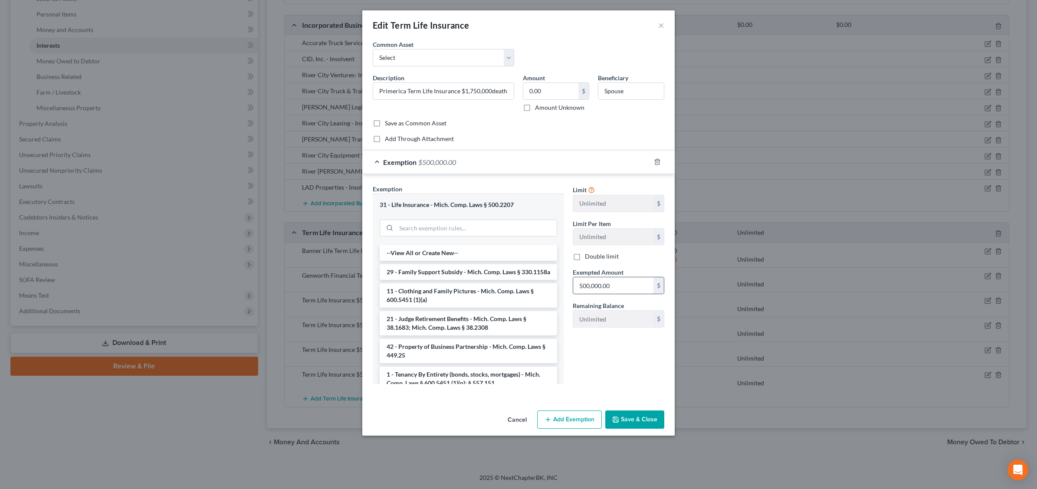
click at [608, 282] on input "500,000.00" at bounding box center [613, 285] width 80 height 16
type input "1,750,000"
click at [632, 418] on button "Save & Close" at bounding box center [634, 419] width 59 height 18
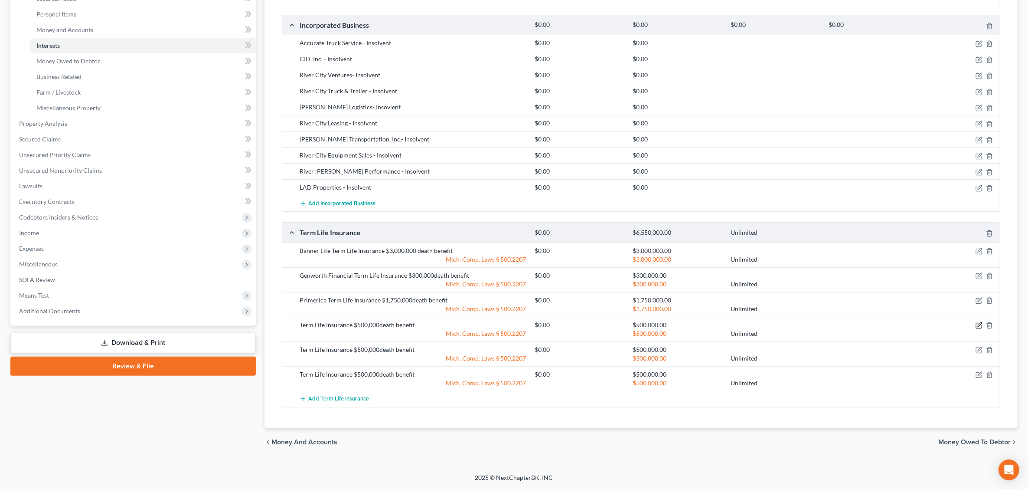
click at [979, 322] on icon "button" at bounding box center [979, 325] width 7 height 7
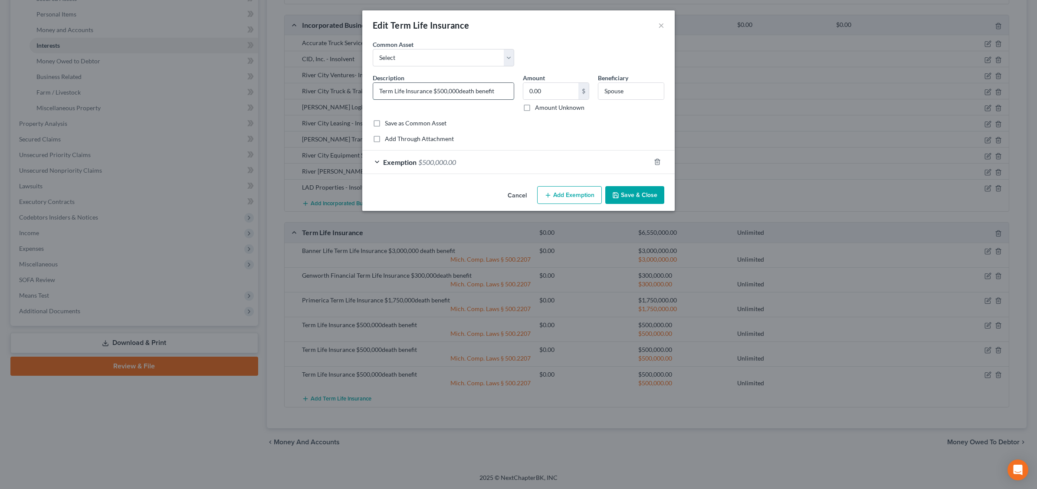
drag, startPoint x: 380, startPoint y: 88, endPoint x: 383, endPoint y: 84, distance: 4.7
click at [380, 85] on input "Term Life Insurance $500,000death benefit" at bounding box center [443, 91] width 141 height 16
type input "Prudential Term Life Insurance $300,000death benefit"
click at [627, 88] on input "Spouse" at bounding box center [630, 91] width 65 height 16
type input "S"
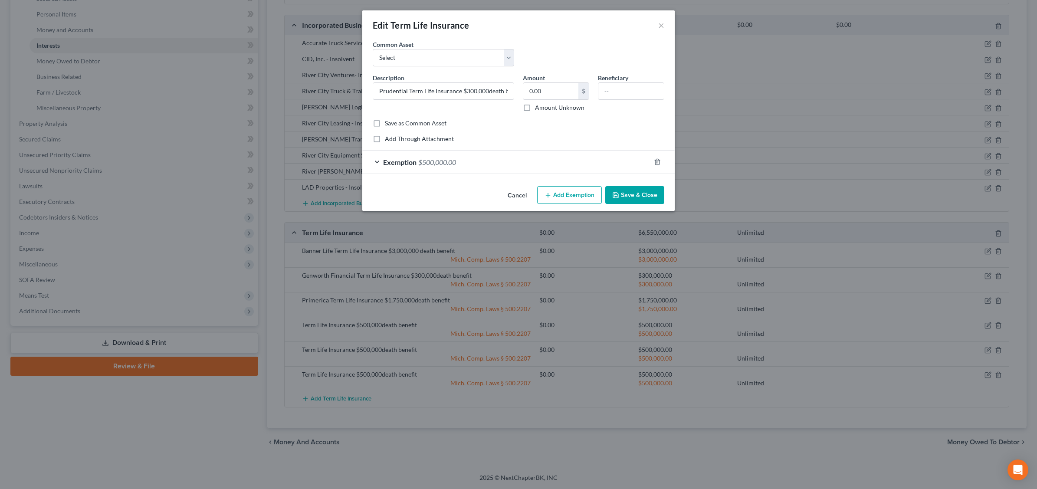
click at [466, 157] on div "Exemption $500,000.00" at bounding box center [506, 162] width 288 height 23
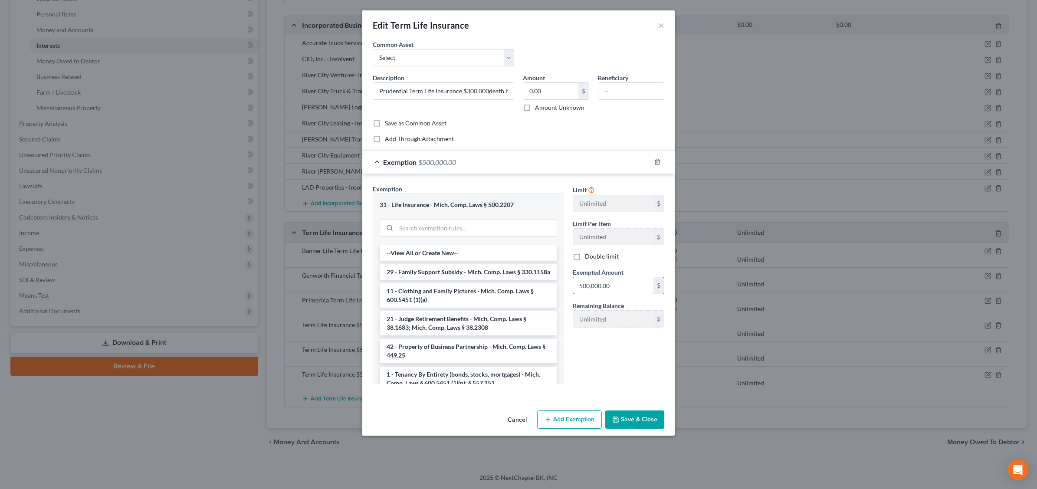
click at [612, 285] on input "500,000.00" at bounding box center [613, 285] width 80 height 16
type input "300,000"
click at [629, 419] on button "Save & Close" at bounding box center [634, 419] width 59 height 18
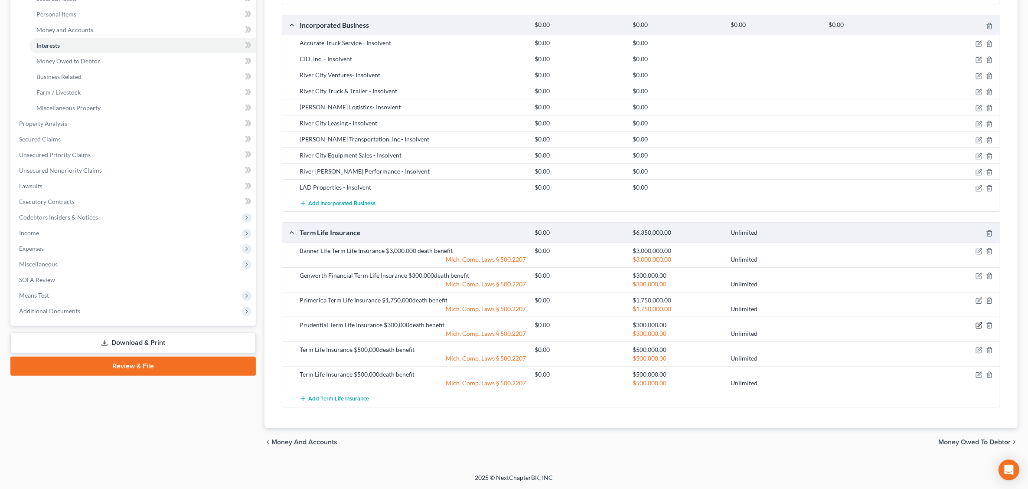
click at [981, 323] on icon "button" at bounding box center [980, 324] width 4 height 4
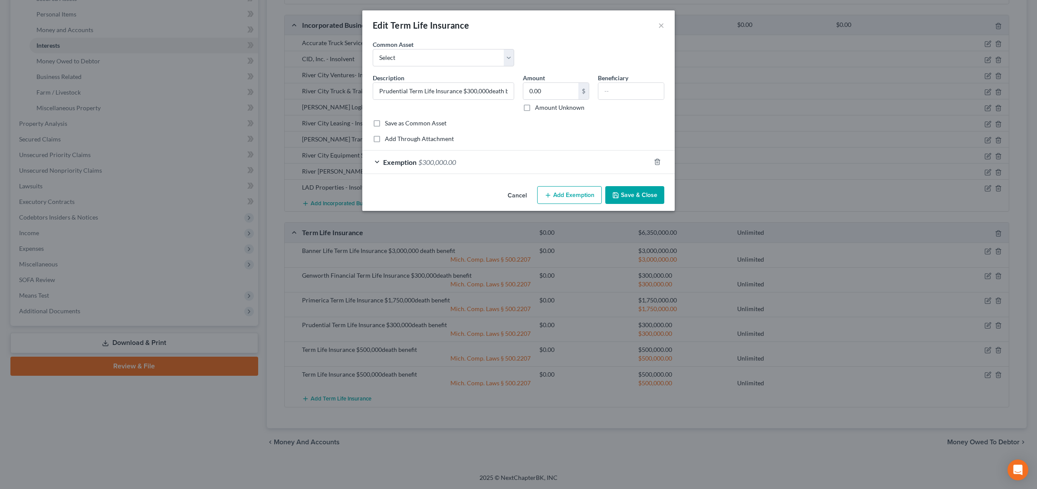
click at [627, 197] on button "Save & Close" at bounding box center [634, 195] width 59 height 18
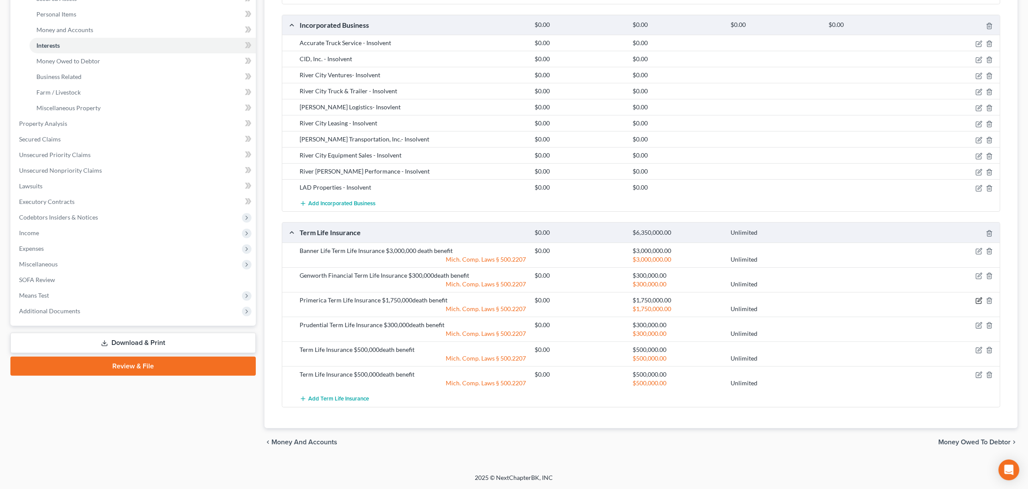
click at [978, 301] on icon "button" at bounding box center [979, 300] width 7 height 7
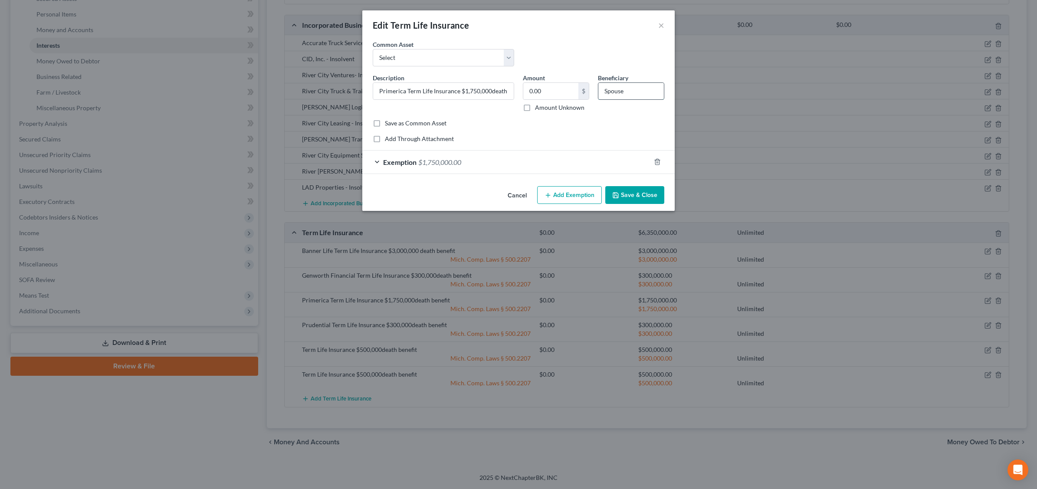
click at [623, 86] on input "Spouse" at bounding box center [630, 91] width 65 height 16
type input "S"
click at [636, 194] on button "Save & Close" at bounding box center [634, 195] width 59 height 18
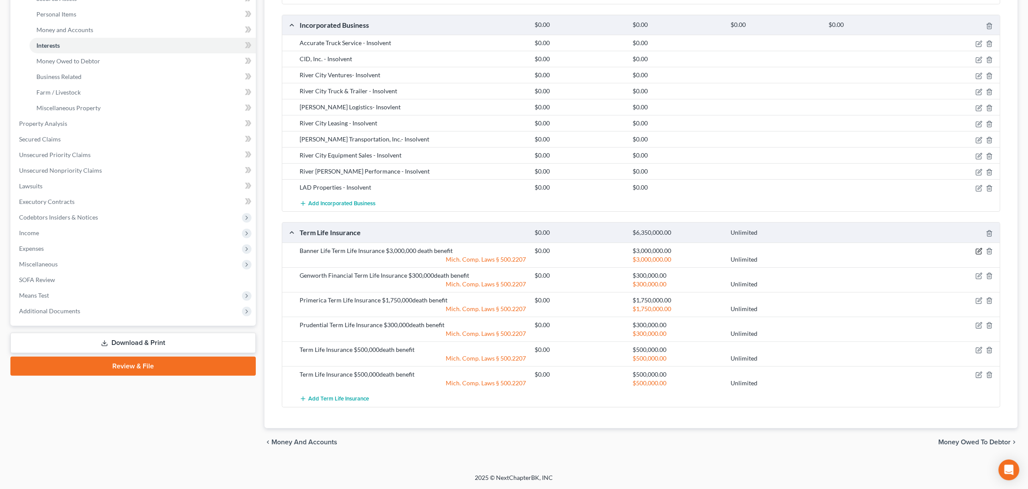
click at [977, 251] on icon "button" at bounding box center [979, 251] width 7 height 7
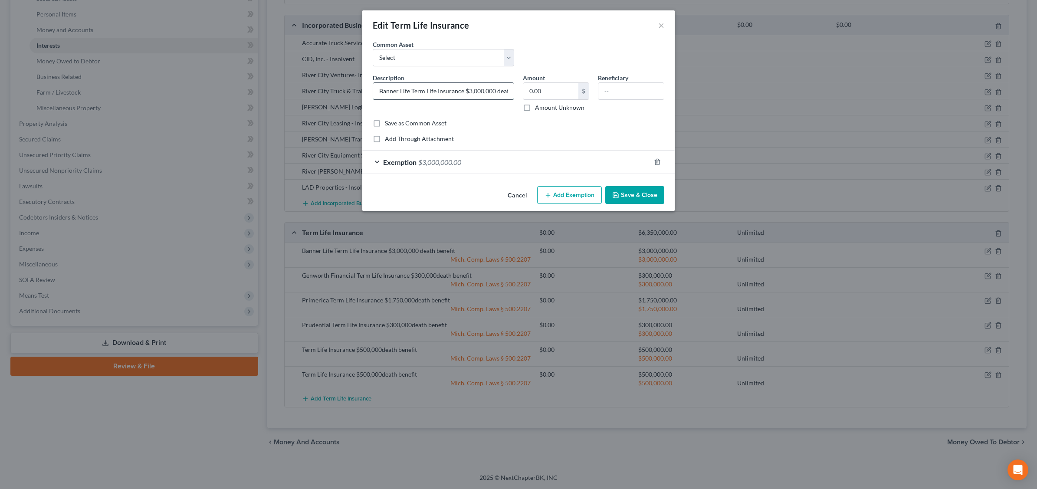
click at [379, 90] on input "Banner Life Term Life Insurance $3,000,000 death benefit" at bounding box center [443, 91] width 141 height 16
type input "[PERSON_NAME] Life Term Life Insurance $3,000,000 death benefit"
click at [638, 195] on button "Save & Close" at bounding box center [634, 195] width 59 height 18
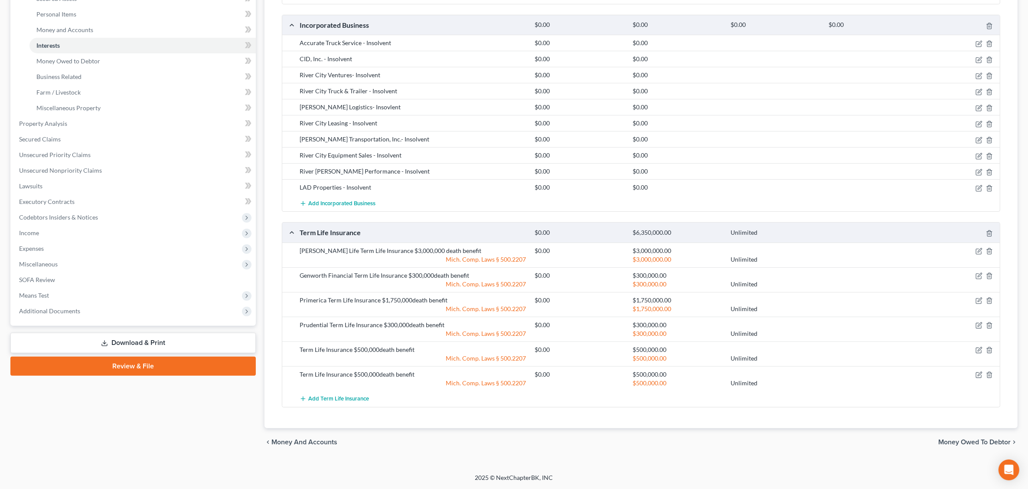
click at [314, 247] on div "[PERSON_NAME] Life Term Life Insurance $3,000,000 death benefit" at bounding box center [412, 250] width 235 height 9
click at [979, 252] on icon "button" at bounding box center [980, 250] width 4 height 4
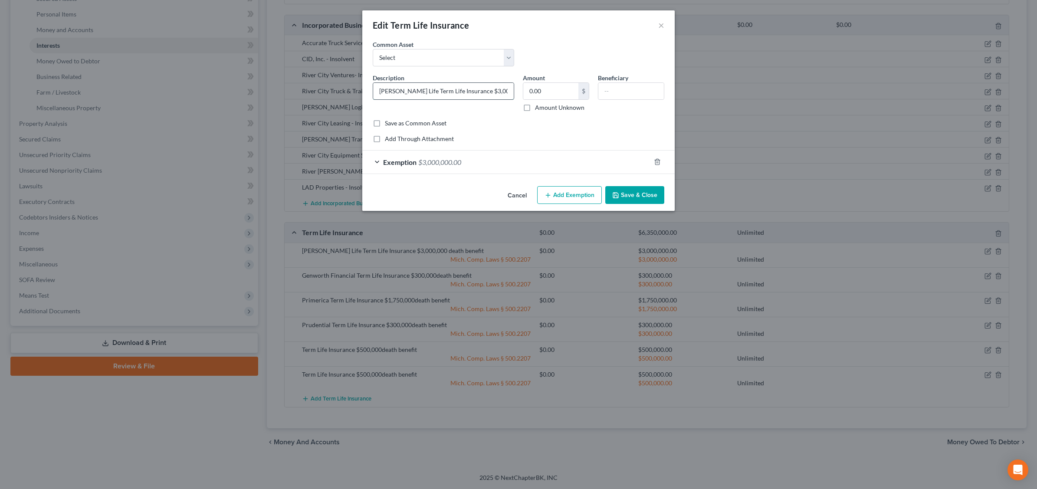
drag, startPoint x: 395, startPoint y: 89, endPoint x: 403, endPoint y: 85, distance: 8.9
click at [396, 88] on input "[PERSON_NAME] Life Term Life Insurance $3,000,000 death benefit" at bounding box center [443, 91] width 141 height 16
type input "[PERSON_NAME] - Banner Life Term Life Insurance $3,000,000 death benefit"
click at [641, 196] on button "Save & Close" at bounding box center [634, 195] width 59 height 18
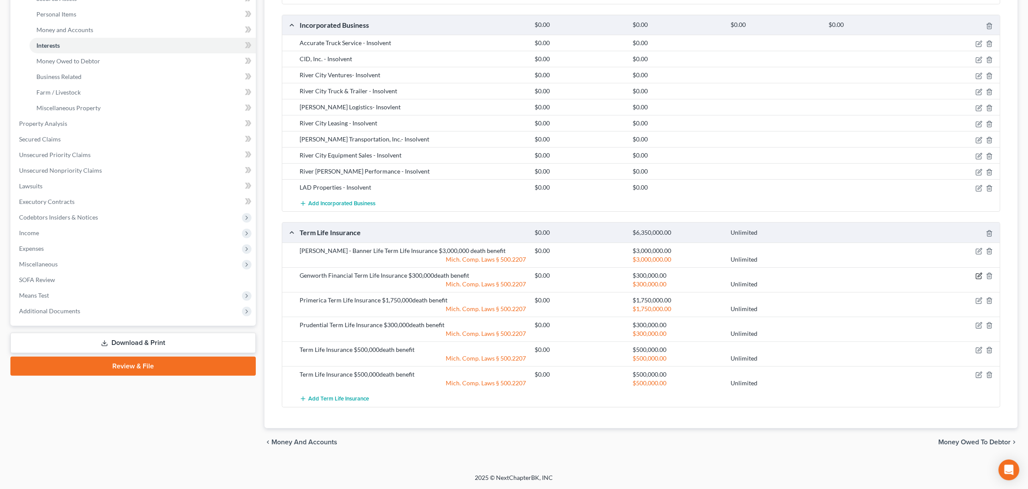
click at [979, 274] on icon "button" at bounding box center [979, 275] width 7 height 7
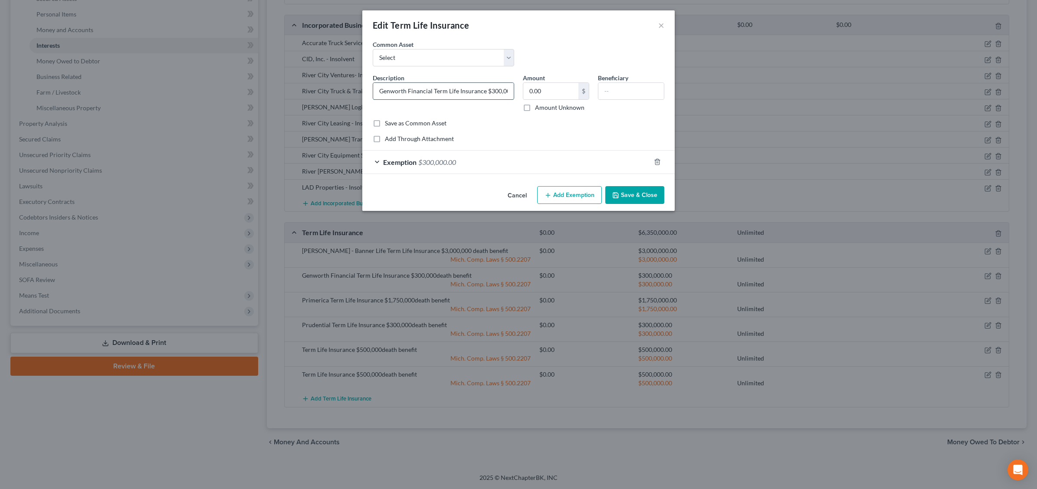
click at [378, 85] on input "Genworth Financial Term Life Insurance $300,000death benefit" at bounding box center [443, 91] width 141 height 16
type input "[PERSON_NAME] Financial Term Life Insurance $300,000death benefit"
click at [638, 194] on button "Save & Close" at bounding box center [634, 195] width 59 height 18
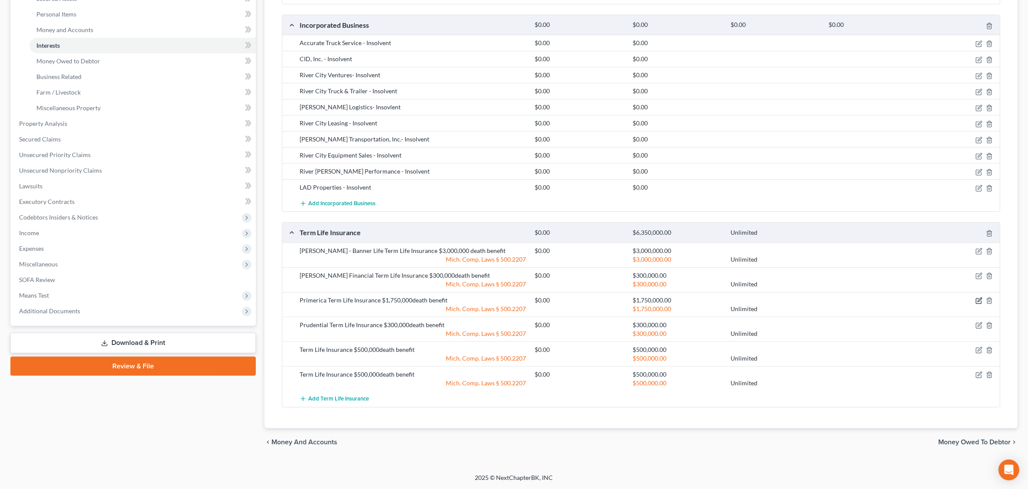
click at [978, 300] on icon "button" at bounding box center [979, 300] width 7 height 7
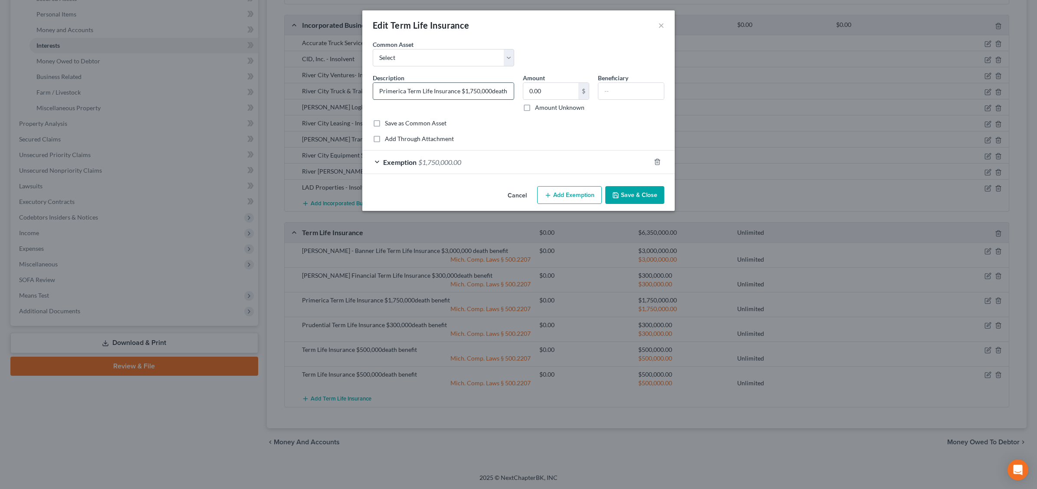
click at [380, 87] on input "Primerica Term Life Insurance $1,750,000death benefit" at bounding box center [443, 91] width 141 height 16
type input "[PERSON_NAME]-Primerica Term Life Insurance $1,750,000death benefit"
click at [636, 194] on button "Save & Close" at bounding box center [634, 195] width 59 height 18
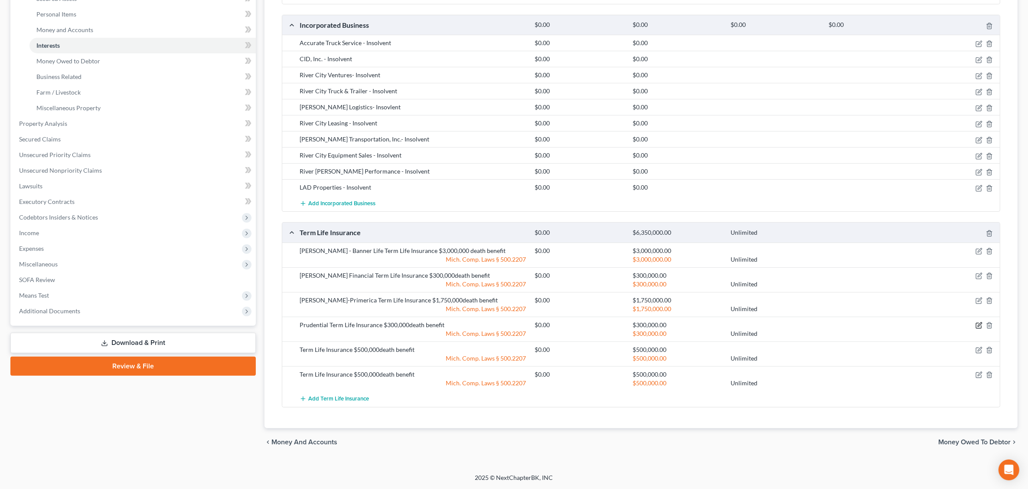
click at [978, 325] on icon "button" at bounding box center [979, 325] width 7 height 7
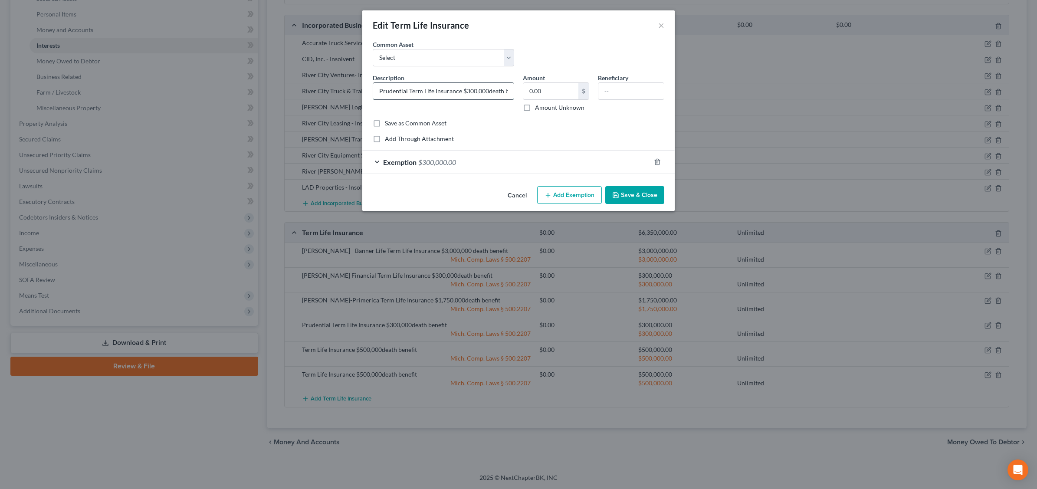
drag, startPoint x: 380, startPoint y: 88, endPoint x: 382, endPoint y: 83, distance: 5.2
click at [380, 87] on input "Prudential Term Life Insurance $300,000death benefit" at bounding box center [443, 91] width 141 height 16
type input "[PERSON_NAME]-Prudential Term Life Insurance $300,000death benefit"
click at [632, 191] on button "Save & Close" at bounding box center [634, 195] width 59 height 18
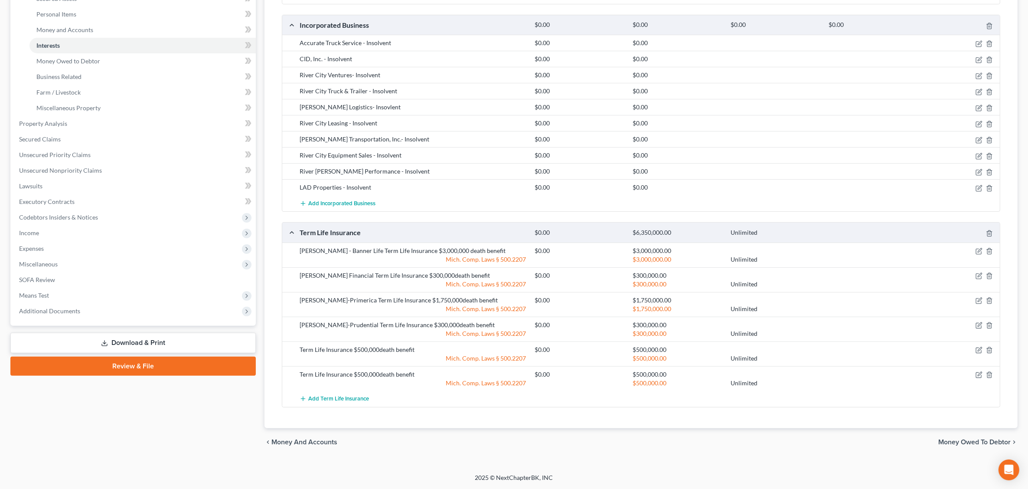
click at [975, 350] on div at bounding box center [962, 349] width 79 height 9
click at [977, 350] on icon "button" at bounding box center [979, 350] width 7 height 7
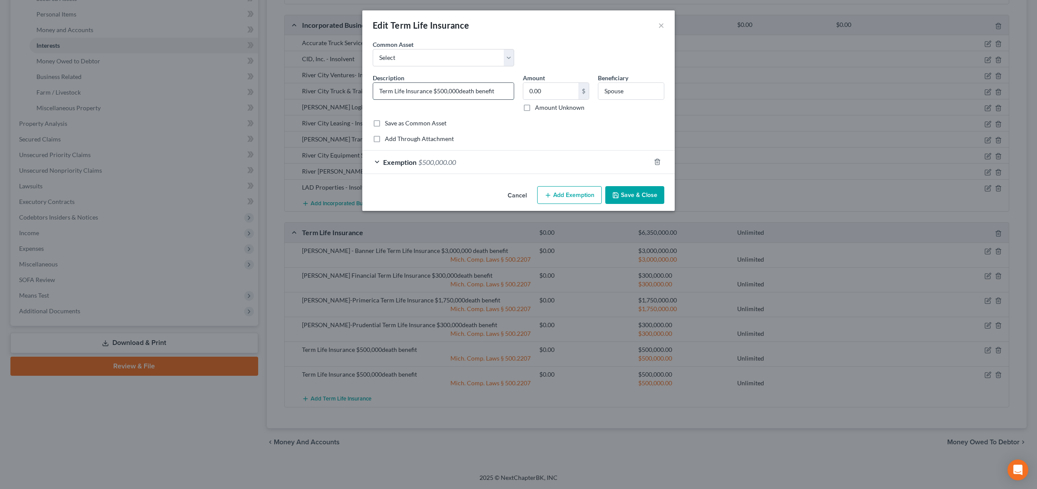
click at [382, 87] on input "Term Life Insurance $500,000death benefit" at bounding box center [443, 91] width 141 height 16
type input "[PERSON_NAME] Term Life Insurance $750,000death benefit"
click at [629, 92] on input "Spouse" at bounding box center [630, 91] width 65 height 16
type input "S"
click at [527, 156] on div "Exemption $500,000.00" at bounding box center [506, 162] width 288 height 23
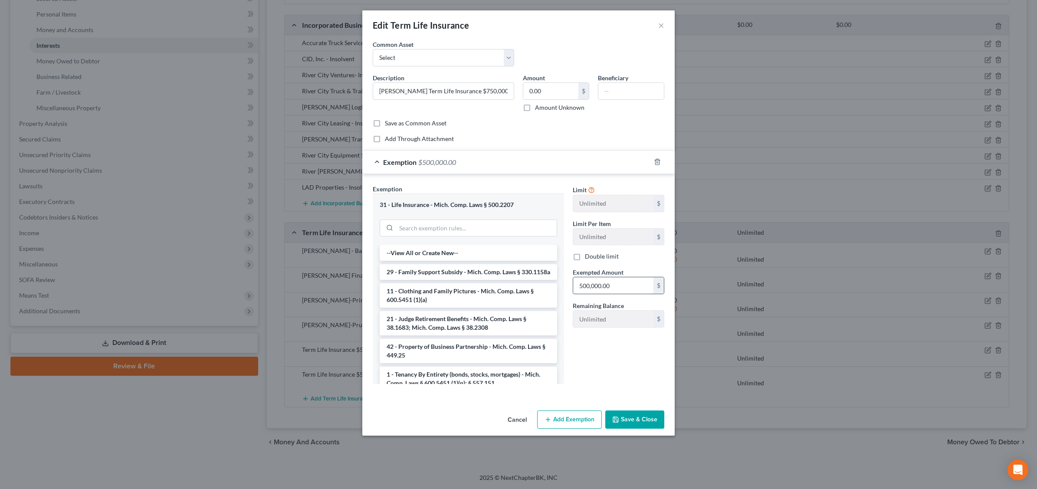
click at [584, 283] on input "500,000.00" at bounding box center [613, 285] width 80 height 16
type input "750,000.0"
click at [654, 418] on button "Save & Close" at bounding box center [634, 419] width 59 height 18
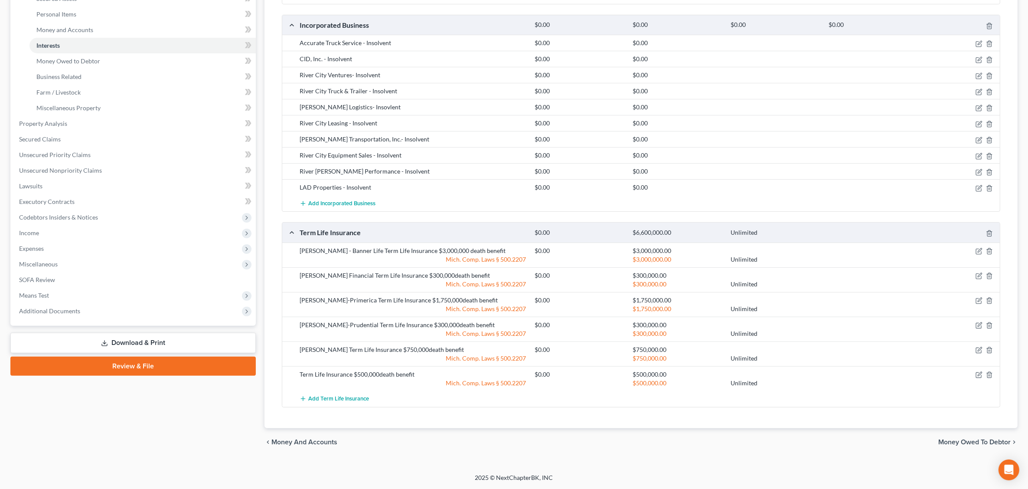
click at [977, 304] on div "$1,750,000.00 Unlimited" at bounding box center [765, 308] width 471 height 9
click at [977, 302] on icon "button" at bounding box center [979, 300] width 7 height 7
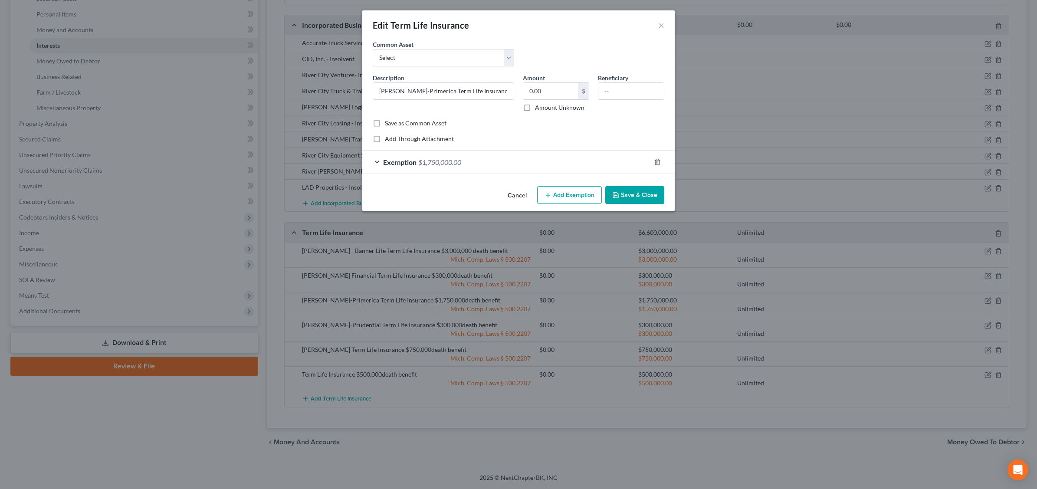
drag, startPoint x: 645, startPoint y: 196, endPoint x: 651, endPoint y: 195, distance: 5.3
click at [646, 195] on button "Save & Close" at bounding box center [634, 195] width 59 height 18
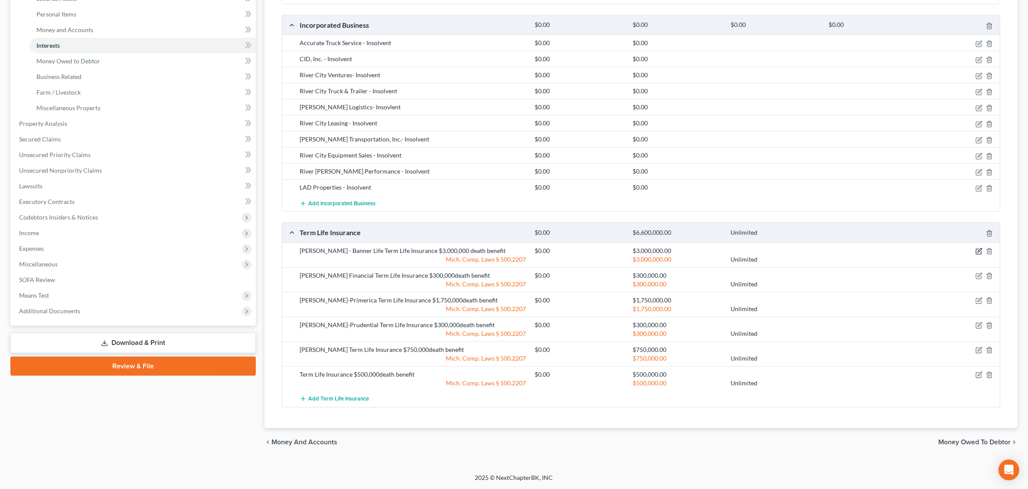
click at [976, 249] on icon "button" at bounding box center [979, 251] width 7 height 7
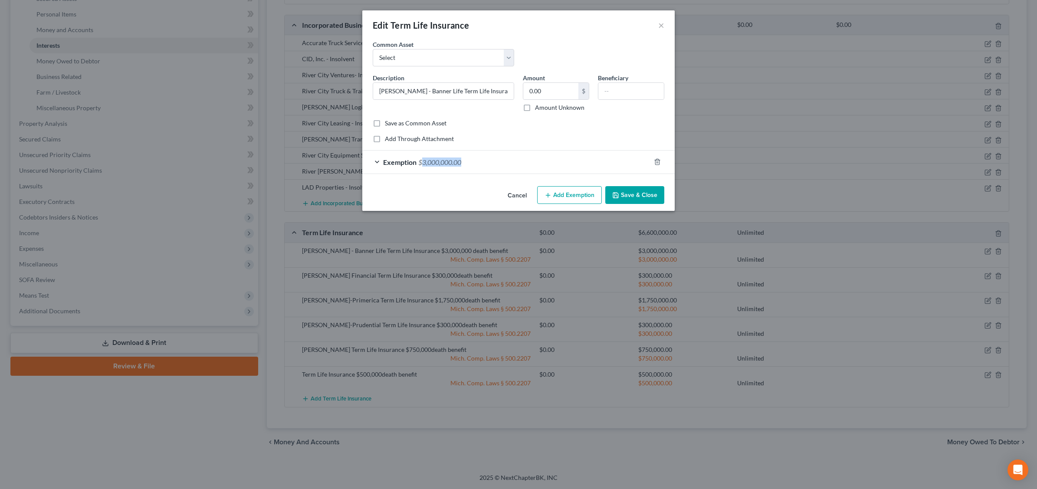
drag, startPoint x: 635, startPoint y: 191, endPoint x: 655, endPoint y: 199, distance: 21.7
click at [635, 191] on button "Save & Close" at bounding box center [634, 195] width 59 height 18
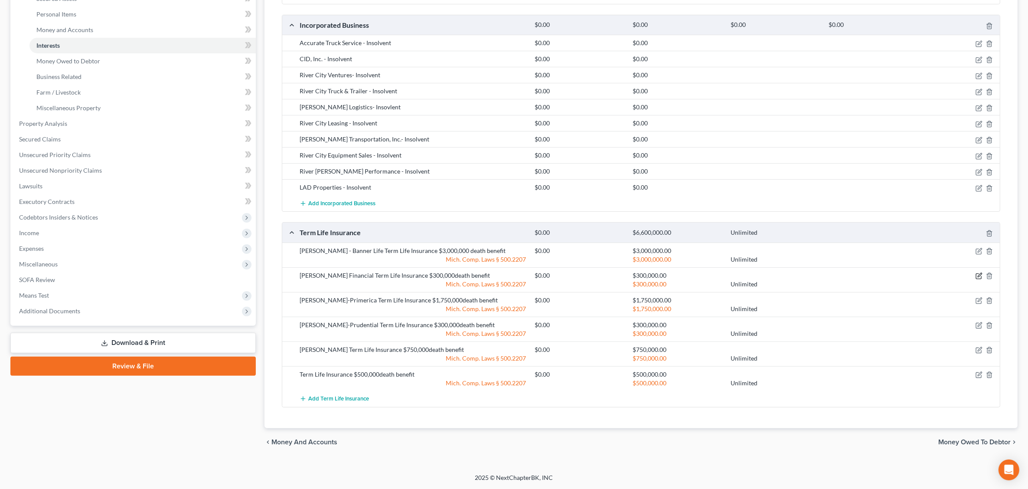
click at [981, 276] on icon "button" at bounding box center [979, 275] width 7 height 7
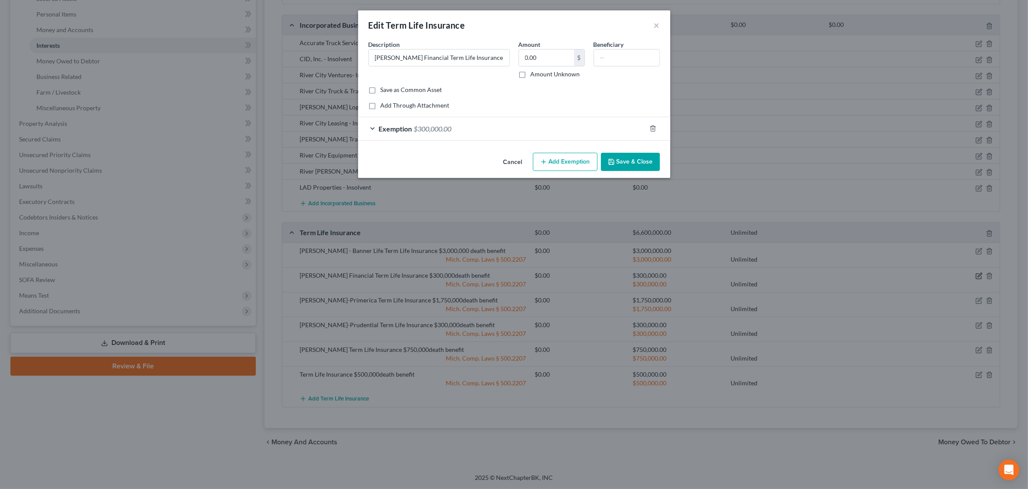
click at [981, 276] on div "Edit Term Life Insurance × An exemption set must first be selected from the Fil…" at bounding box center [514, 244] width 1028 height 489
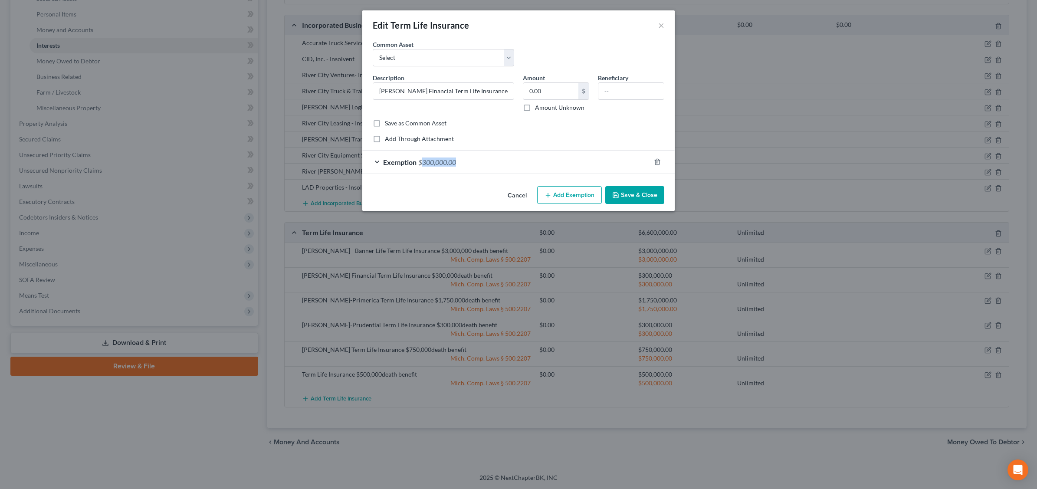
click at [643, 191] on button "Save & Close" at bounding box center [634, 195] width 59 height 18
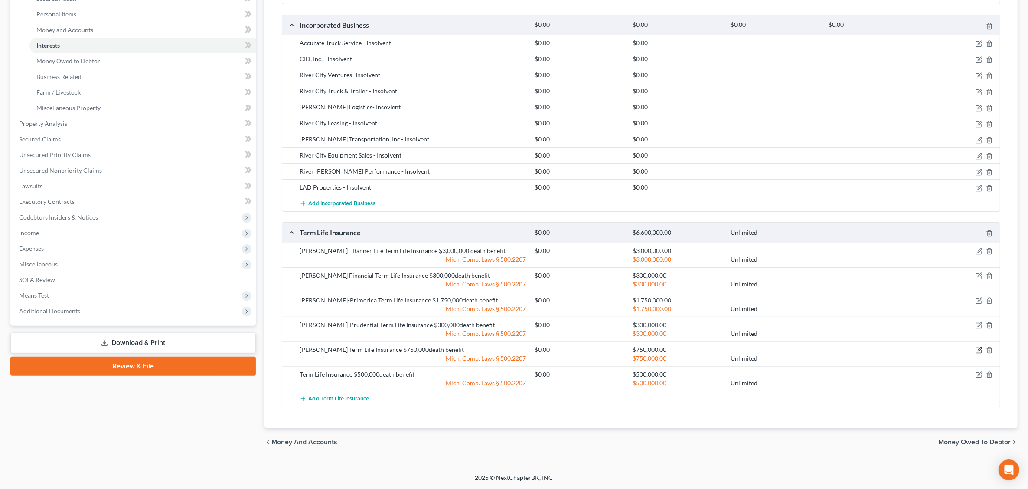
click at [978, 351] on icon "button" at bounding box center [980, 349] width 4 height 4
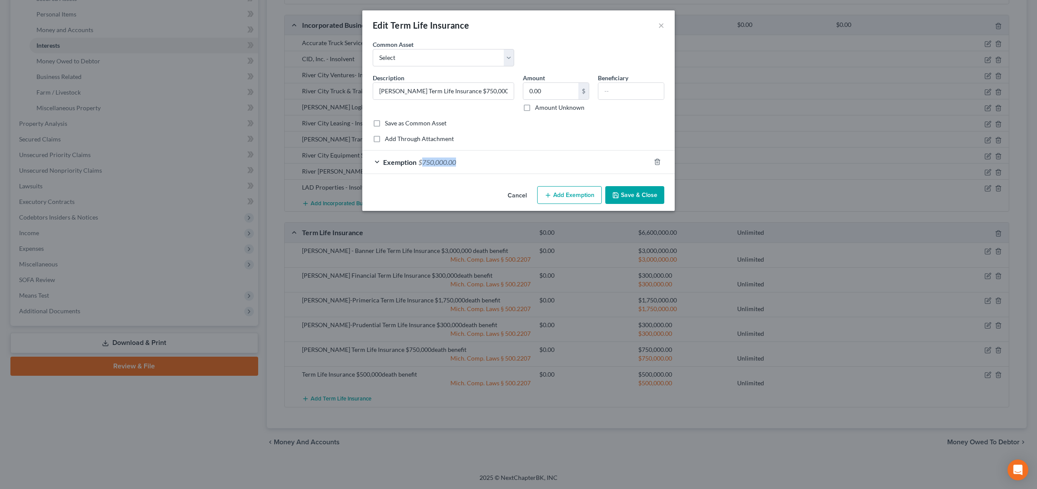
click at [646, 193] on button "Save & Close" at bounding box center [634, 195] width 59 height 18
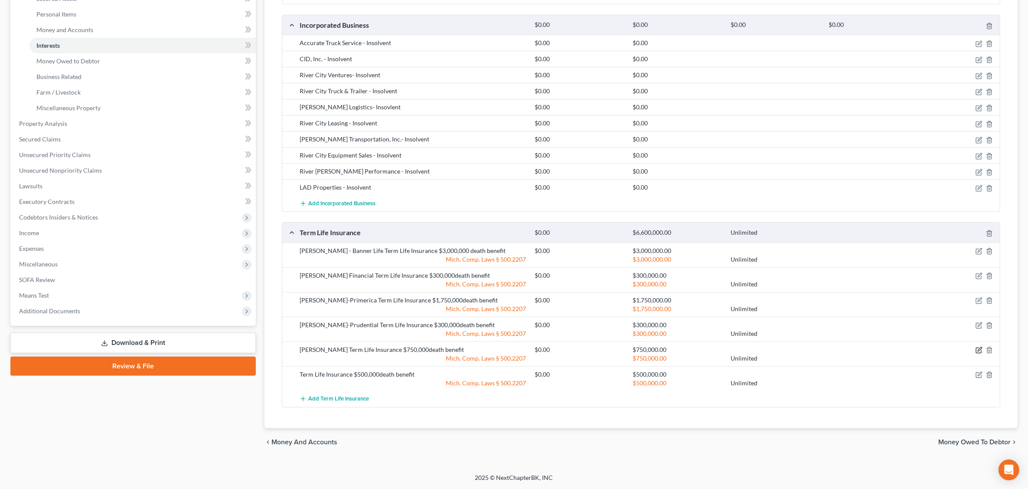
click at [976, 348] on icon "button" at bounding box center [979, 350] width 7 height 7
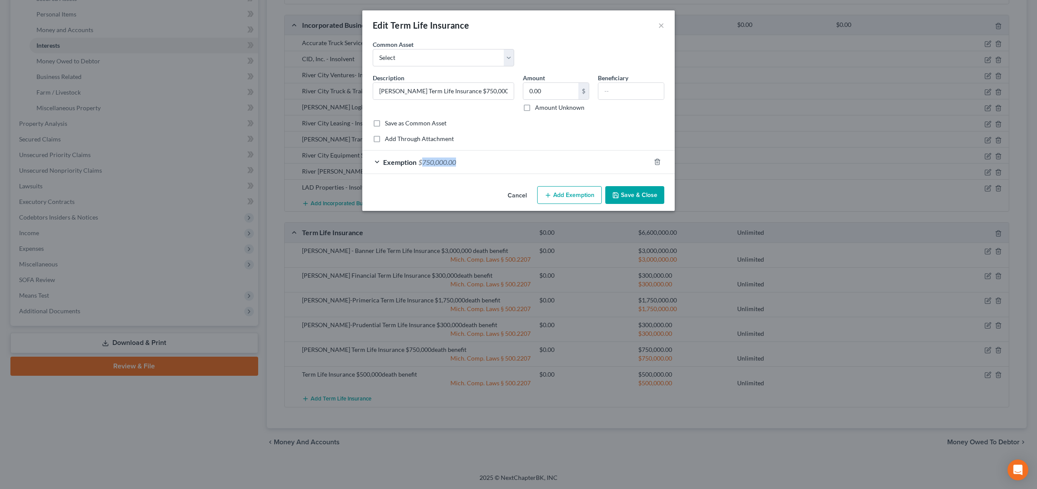
click at [641, 187] on button "Save & Close" at bounding box center [634, 195] width 59 height 18
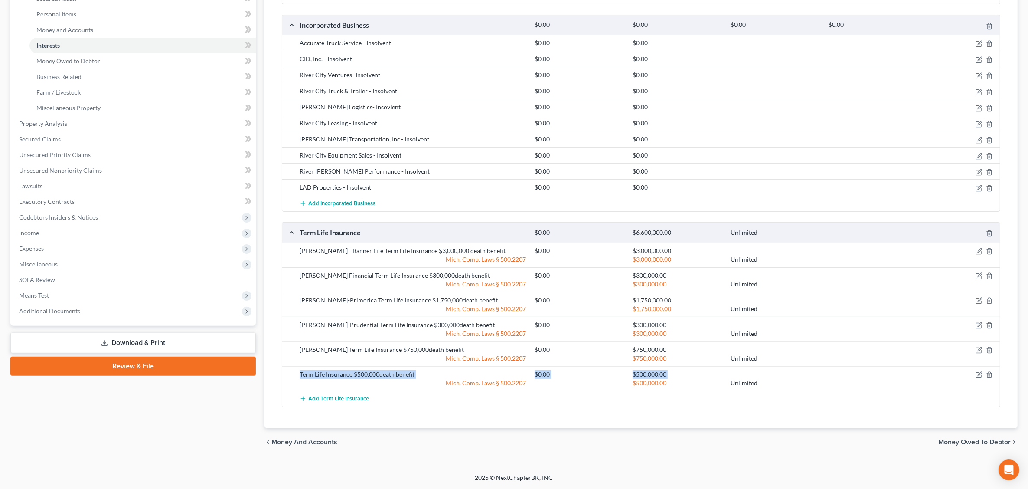
drag, startPoint x: 957, startPoint y: 366, endPoint x: 981, endPoint y: 367, distance: 23.5
click at [981, 367] on div "[PERSON_NAME] - Banner Life Term Life Insurance $3,000,000 death benefit $0.00 …" at bounding box center [641, 324] width 718 height 164
drag, startPoint x: 979, startPoint y: 367, endPoint x: 976, endPoint y: 376, distance: 9.3
click at [976, 376] on icon "button" at bounding box center [979, 374] width 7 height 7
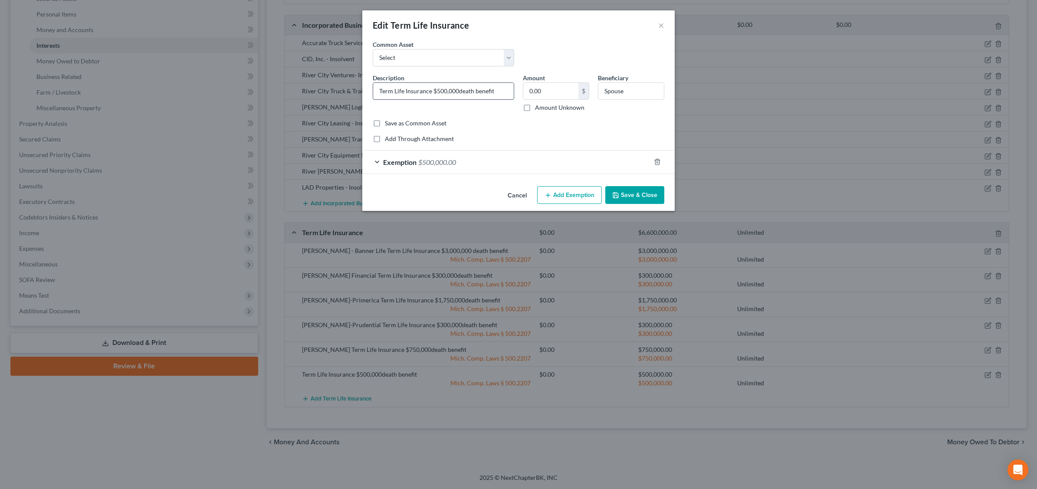
click at [381, 89] on input "Term Life Insurance $500,000death benefit" at bounding box center [443, 91] width 141 height 16
type input "[PERSON_NAME]- Transamerica Term Life Insurance $500,000death benefit"
click at [628, 89] on input "Spouse" at bounding box center [630, 91] width 65 height 16
type input "S"
click at [636, 196] on button "Save & Close" at bounding box center [634, 195] width 59 height 18
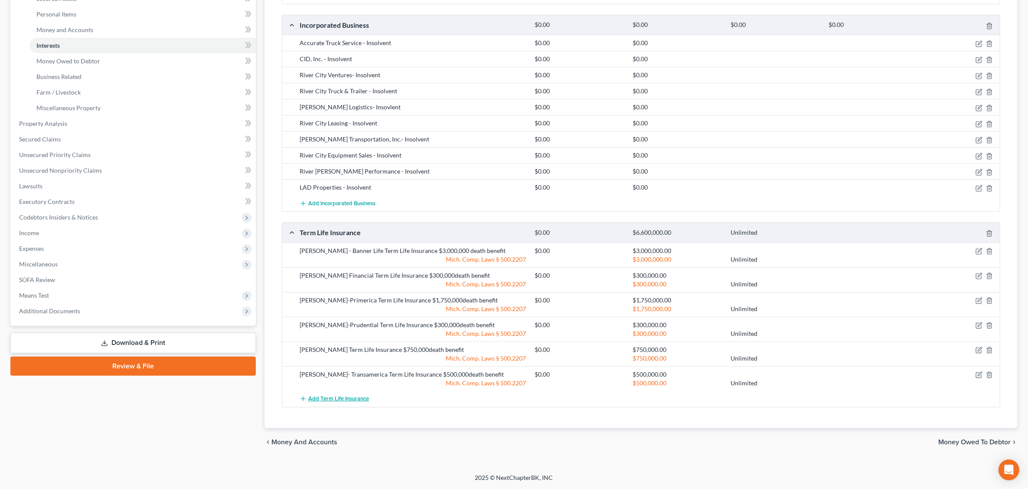
click at [330, 399] on span "Add Term Life Insurance" at bounding box center [338, 398] width 61 height 7
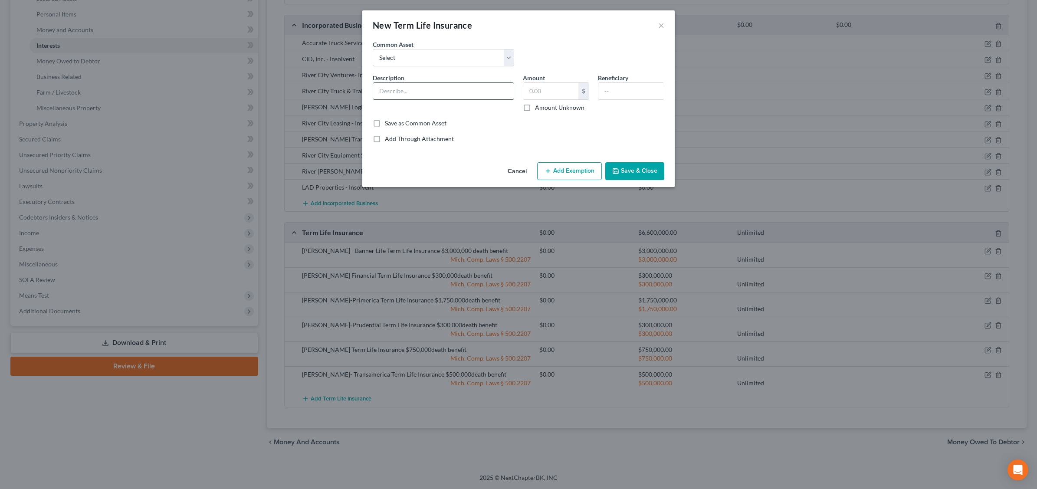
drag, startPoint x: 408, startPoint y: 89, endPoint x: 400, endPoint y: 90, distance: 7.8
click at [407, 90] on input "text" at bounding box center [443, 91] width 141 height 16
type input "A"
type input "Daughter-Auto Owners Term Life Ins.-$10,000 death benefit"
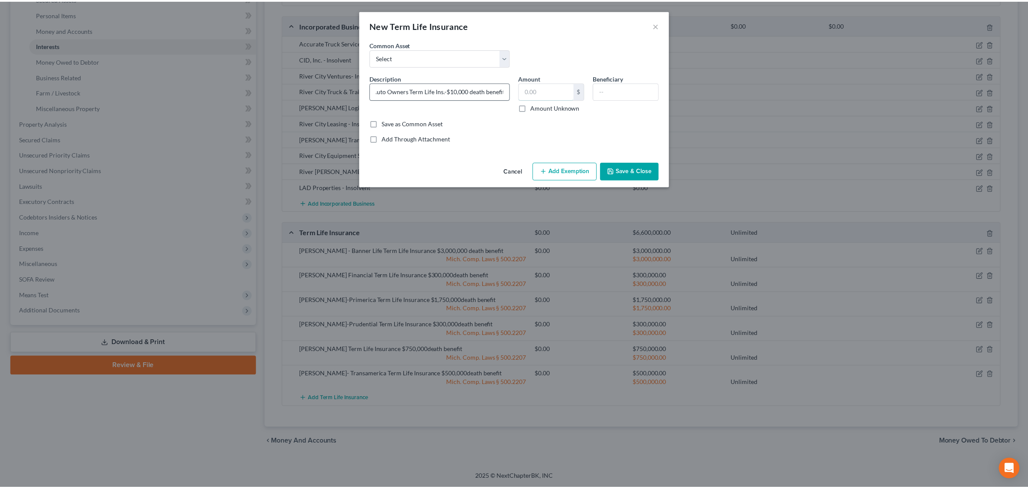
scroll to position [0, 0]
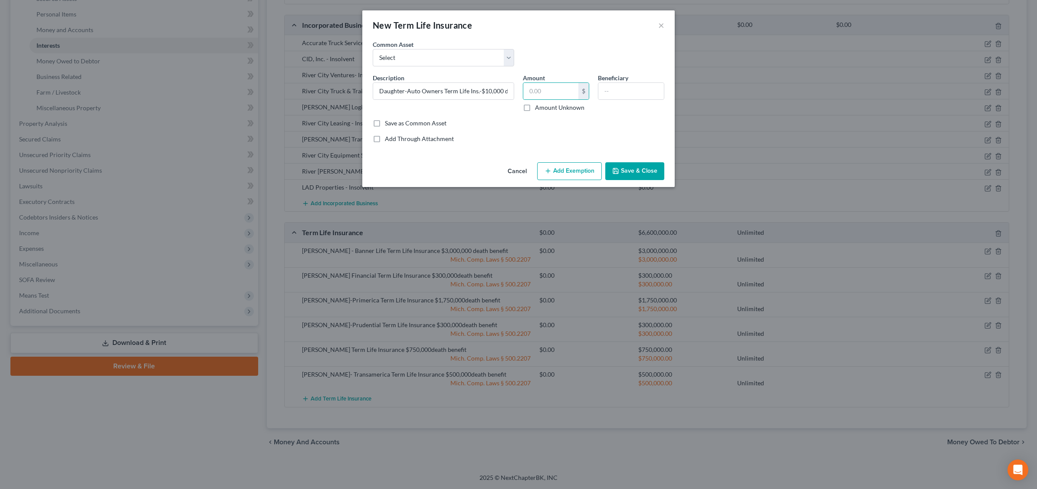
click at [575, 173] on button "Add Exemption" at bounding box center [569, 171] width 65 height 18
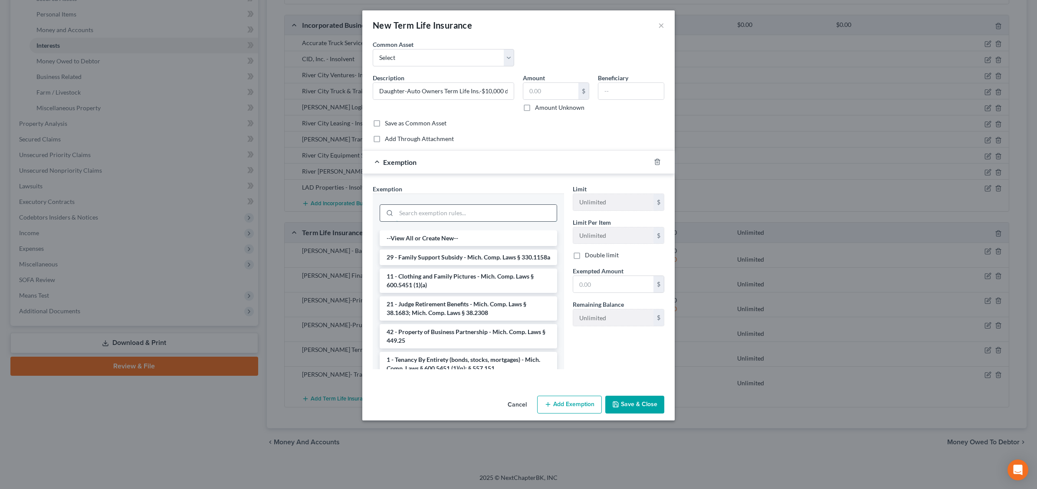
click at [454, 215] on input "search" at bounding box center [476, 213] width 160 height 16
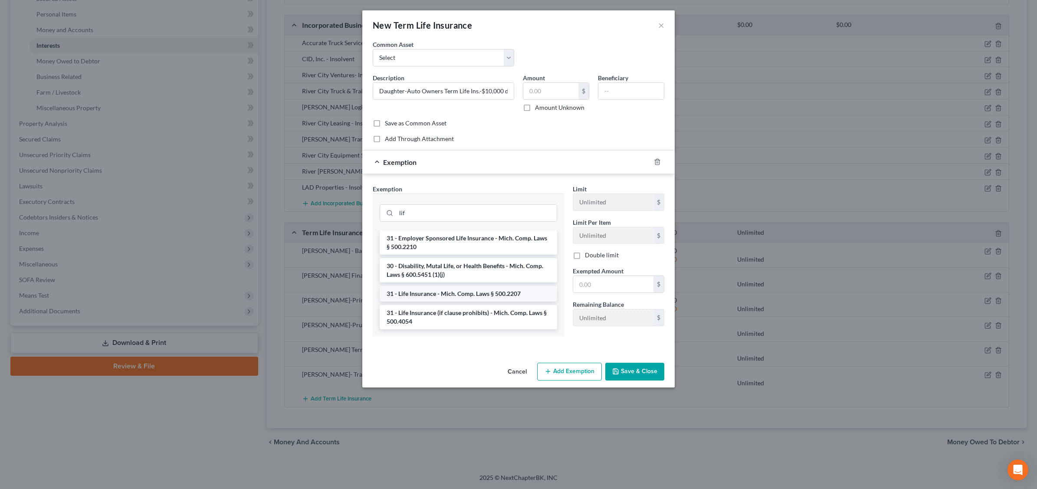
click at [481, 295] on li "31 - Life Insurance - Mich. Comp. Laws § 500.2207" at bounding box center [468, 294] width 177 height 16
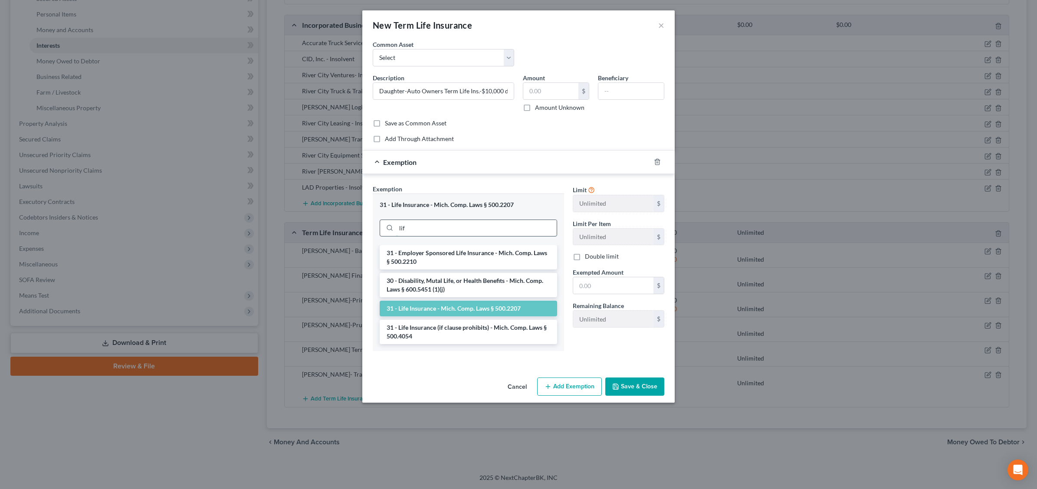
click at [425, 226] on input "lif" at bounding box center [476, 228] width 160 height 16
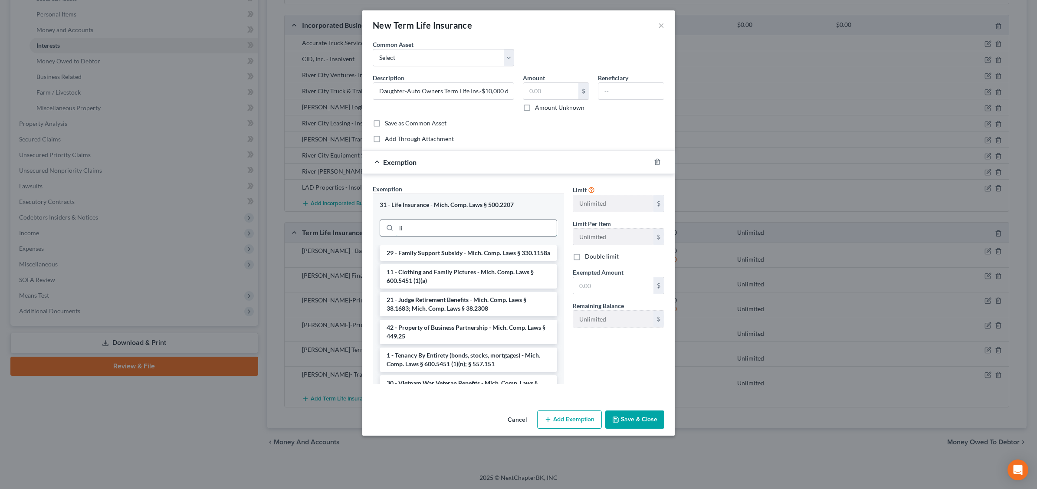
type input "l"
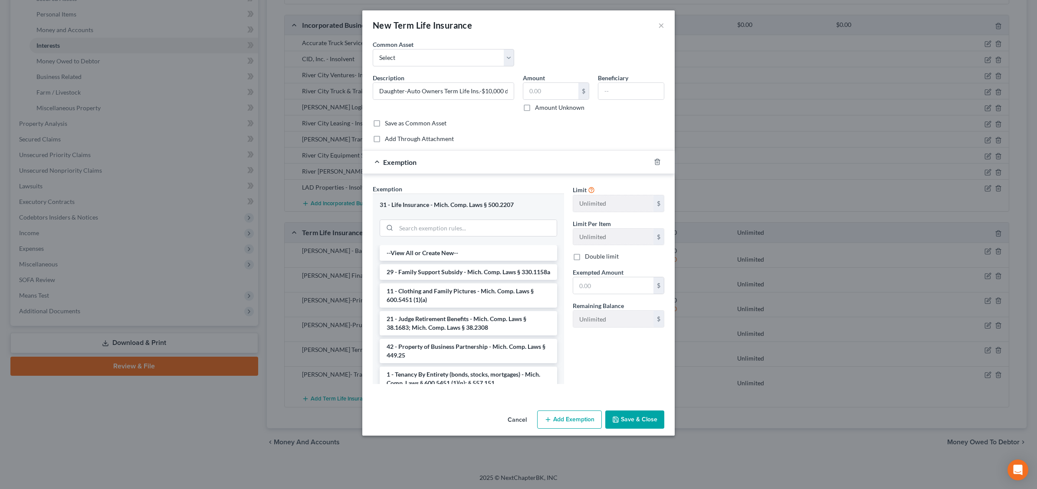
click at [498, 134] on div "Add Through Attachment" at bounding box center [518, 138] width 291 height 9
click at [600, 282] on input "text" at bounding box center [613, 285] width 80 height 16
type input "10,000."
click at [638, 422] on button "Save & Close" at bounding box center [634, 419] width 59 height 18
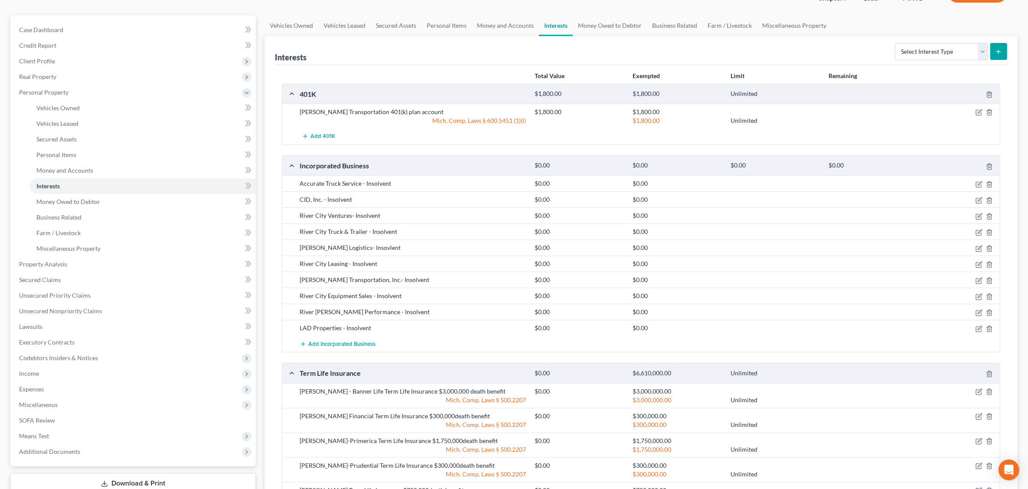
scroll to position [54, 0]
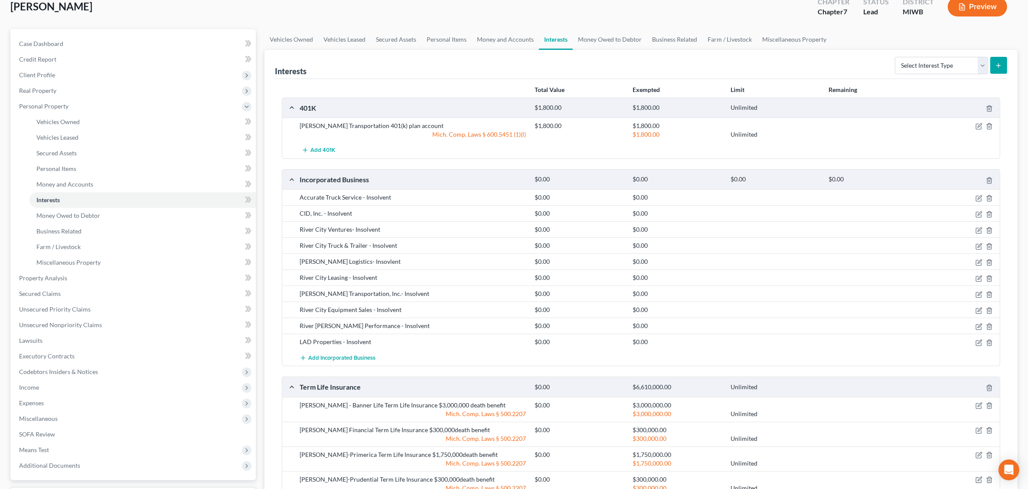
click at [963, 11] on button "Preview" at bounding box center [977, 7] width 59 height 20
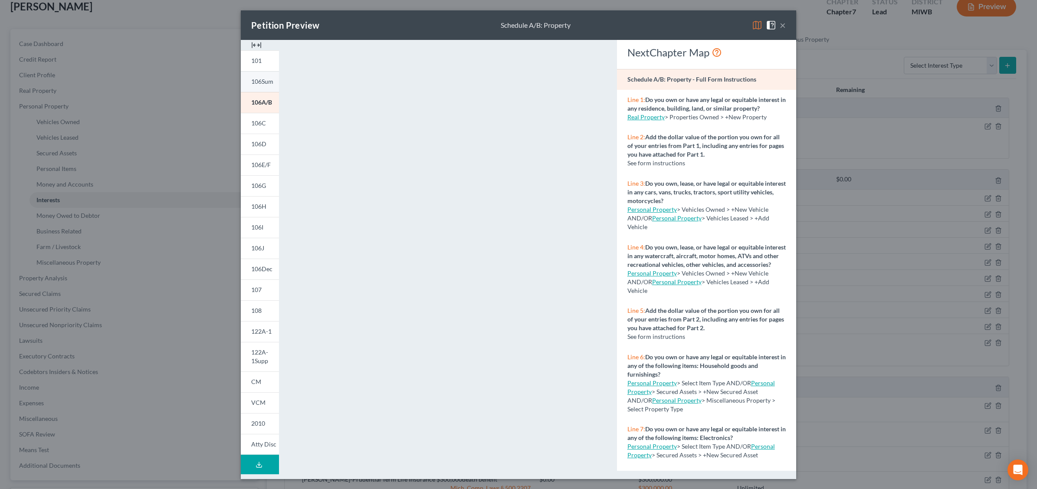
click at [255, 83] on span "106Sum" at bounding box center [262, 81] width 22 height 7
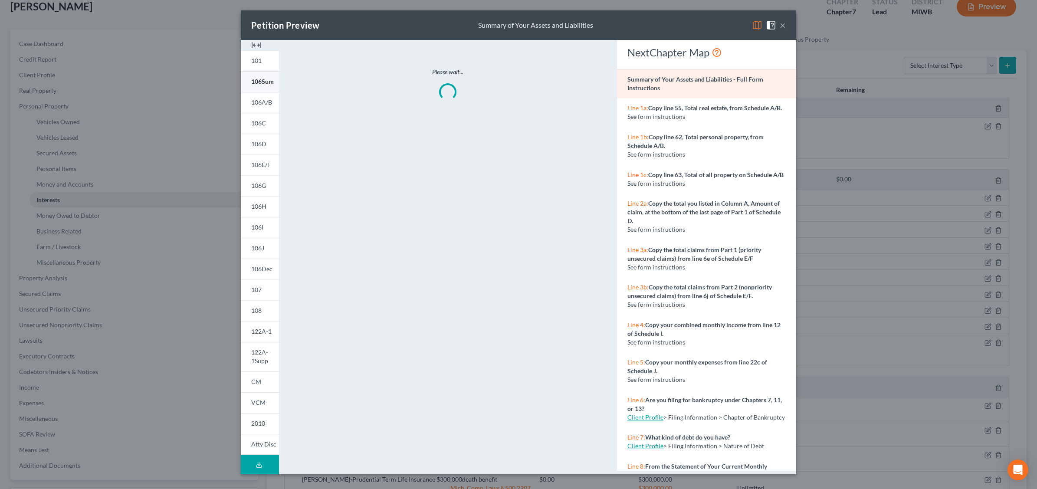
click at [255, 82] on span "106Sum" at bounding box center [262, 81] width 23 height 7
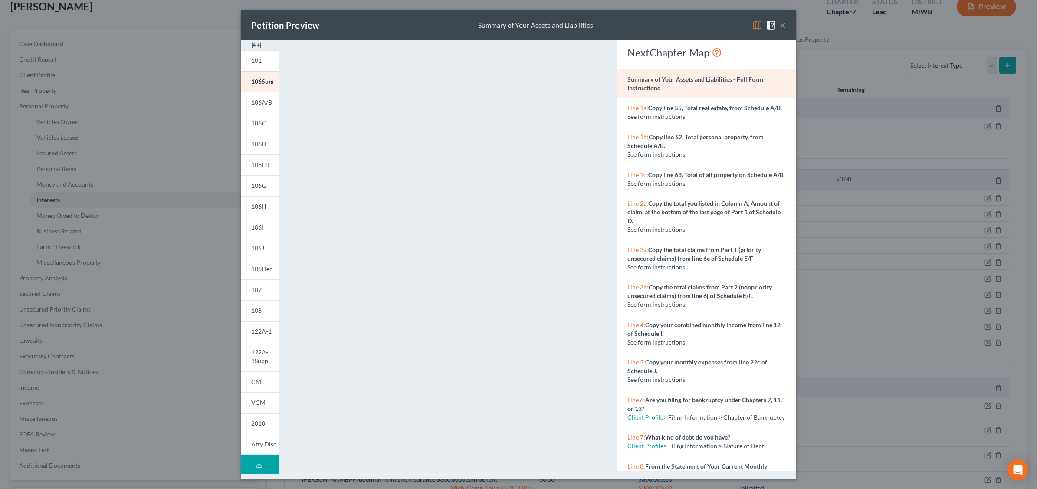
click at [784, 25] on button "×" at bounding box center [782, 25] width 6 height 10
